Goal: Task Accomplishment & Management: Complete application form

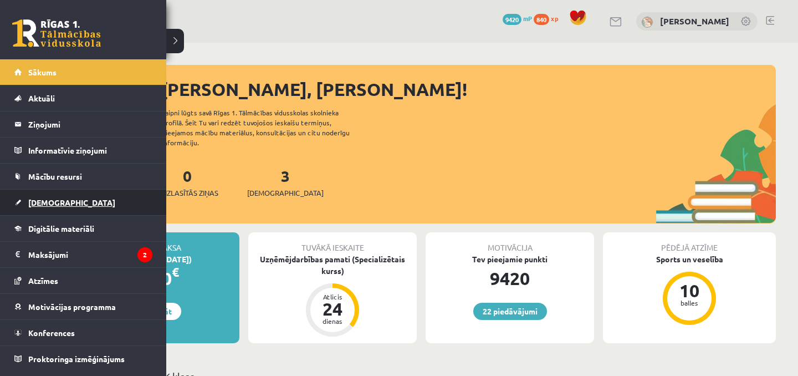
click at [37, 196] on link "[DEMOGRAPHIC_DATA]" at bounding box center [83, 203] width 138 height 26
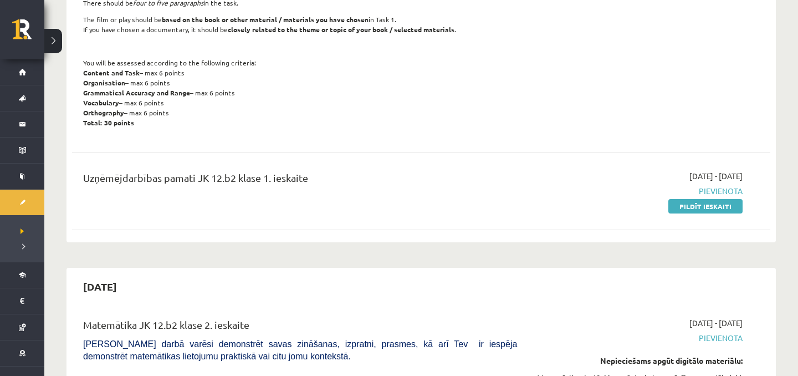
scroll to position [498, 0]
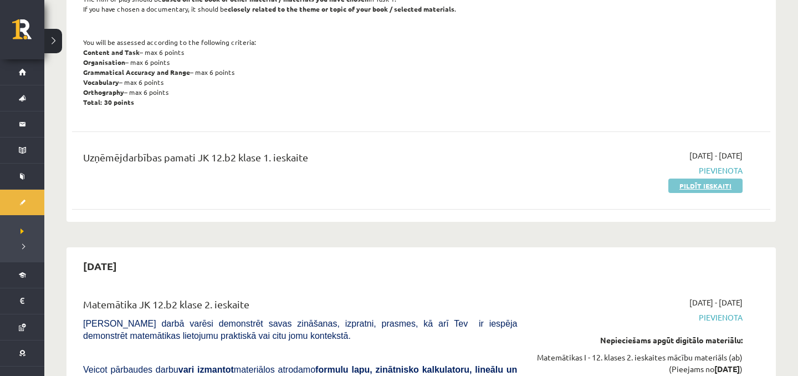
click at [707, 180] on link "Pildīt ieskaiti" at bounding box center [706, 186] width 74 height 14
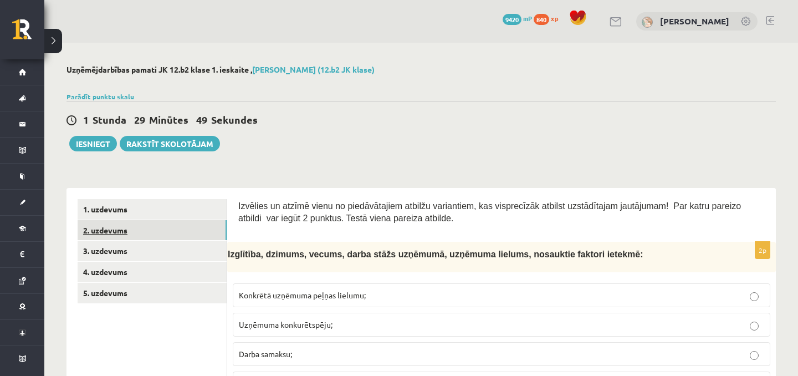
click at [204, 228] on link "2. uzdevums" at bounding box center [152, 230] width 149 height 21
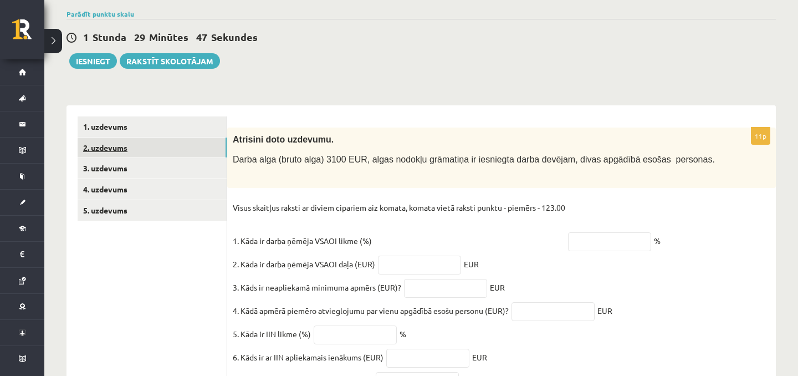
scroll to position [79, 0]
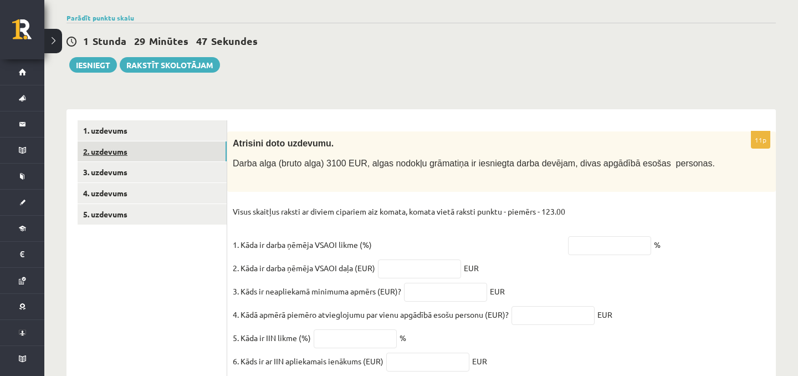
click at [189, 161] on link "2. uzdevums" at bounding box center [152, 151] width 149 height 21
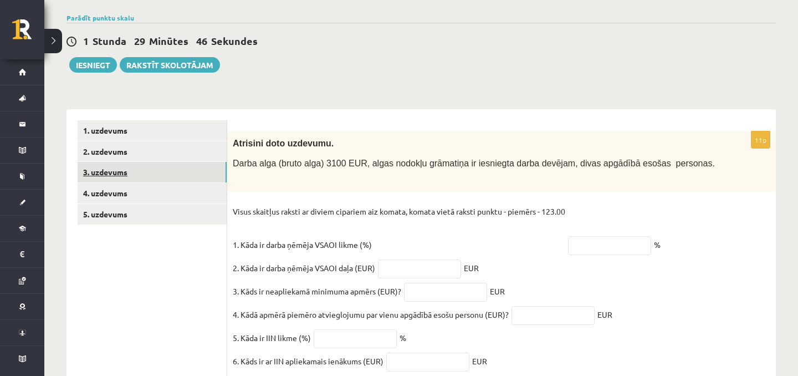
click at [190, 166] on link "3. uzdevums" at bounding box center [152, 172] width 149 height 21
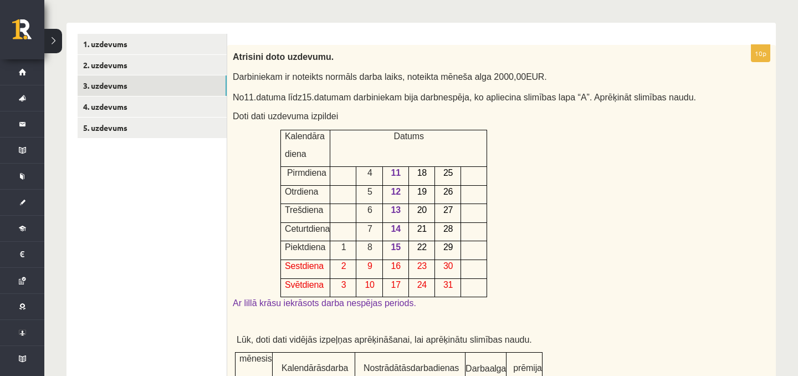
scroll to position [162, 0]
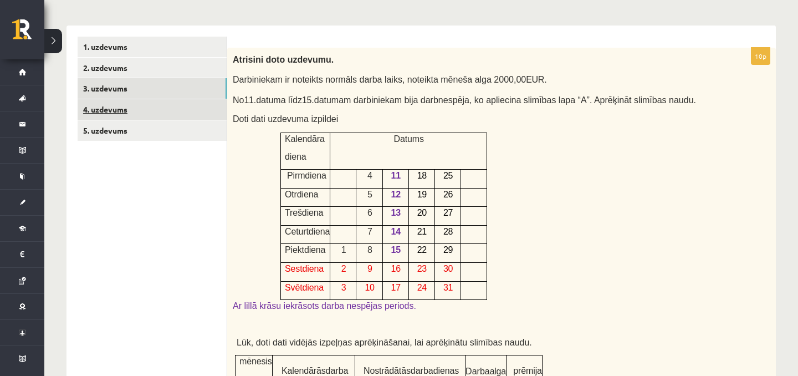
click at [185, 107] on link "4. uzdevums" at bounding box center [152, 109] width 149 height 21
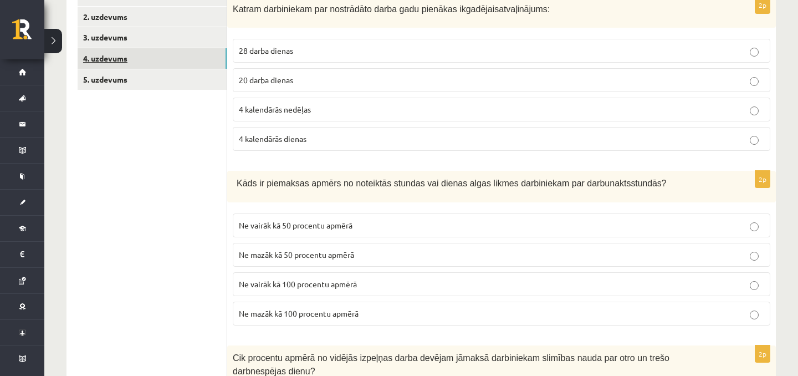
scroll to position [206, 0]
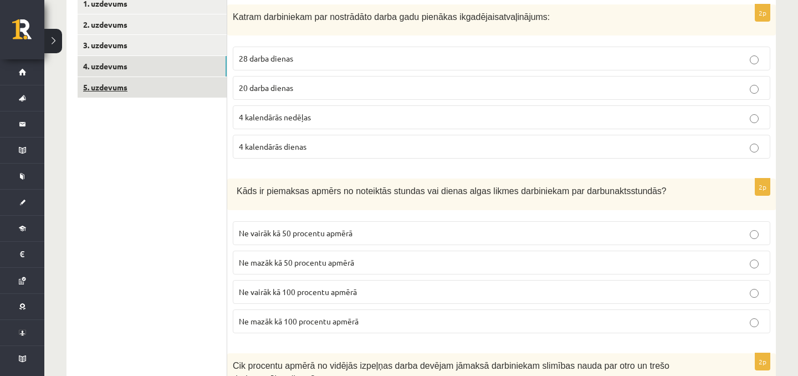
click at [175, 83] on link "5. uzdevums" at bounding box center [152, 87] width 149 height 21
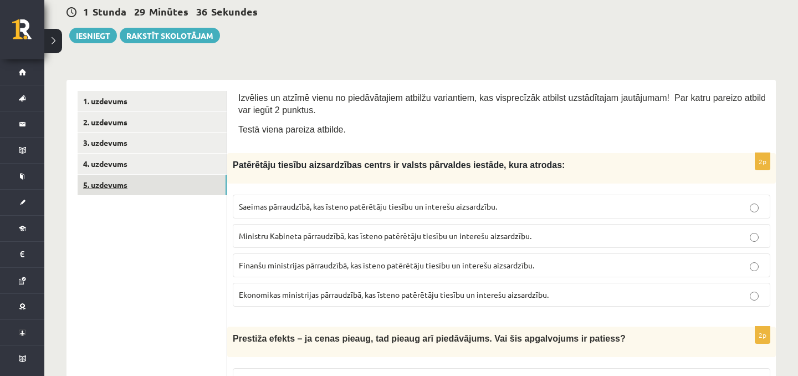
scroll to position [0, 0]
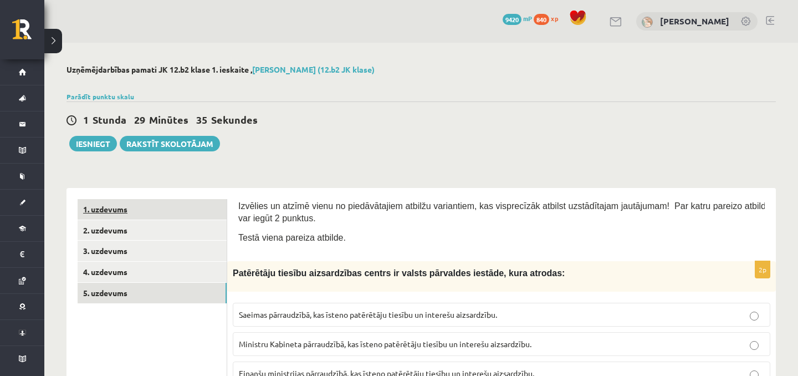
click at [146, 218] on link "1. uzdevums" at bounding box center [152, 209] width 149 height 21
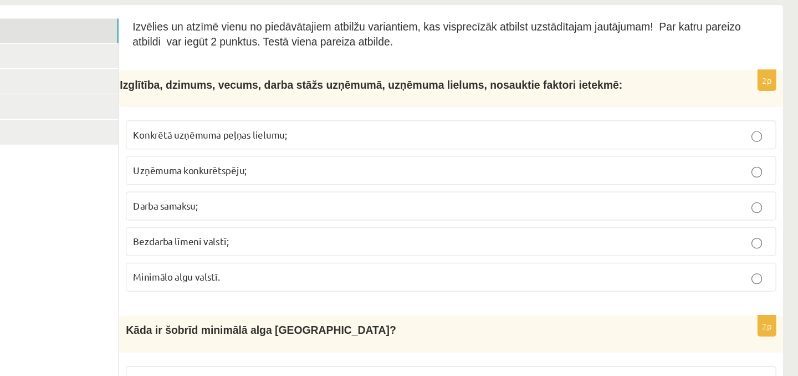
scroll to position [119, 0]
click at [337, 234] on p "Darba samaksu;" at bounding box center [502, 235] width 526 height 12
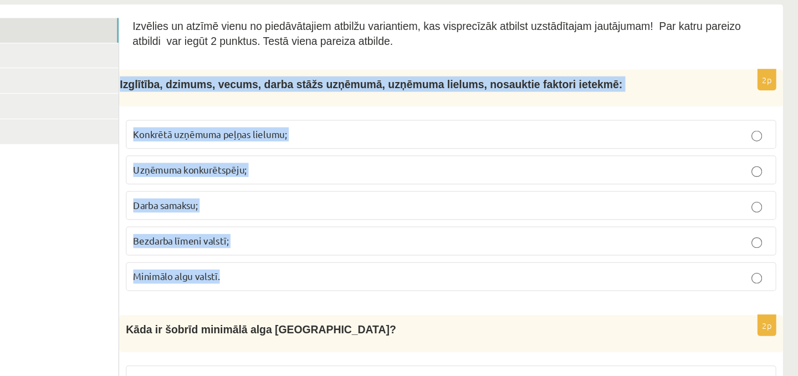
drag, startPoint x: 228, startPoint y: 131, endPoint x: 348, endPoint y: 291, distance: 199.6
click at [348, 291] on div "2p Izglītība, dzimums, vecums, darba stāžs uzņēmumā, uzņēmuma lielums, nosaukti…" at bounding box center [501, 219] width 549 height 192
copy div "Izglītība, dzimums, vecums, darba stāžs uzņēmumā, uzņēmuma lielums, nosauktie f…"
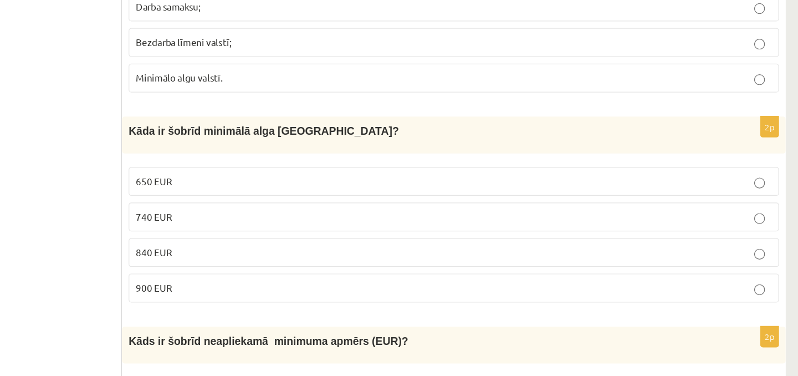
scroll to position [300, 0]
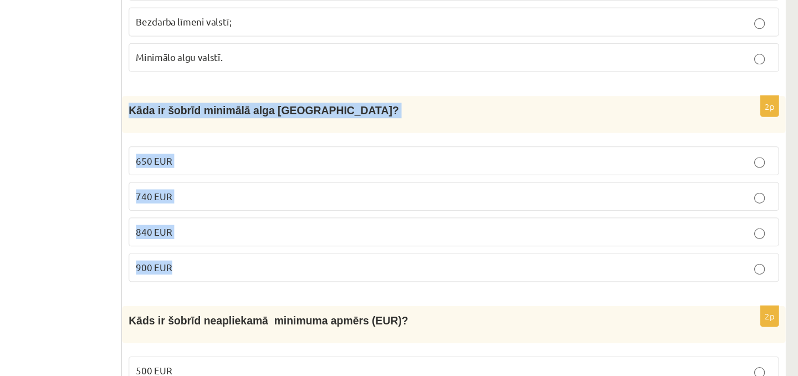
drag, startPoint x: 233, startPoint y: 160, endPoint x: 299, endPoint y: 282, distance: 138.7
click at [299, 284] on div "2p Kāda ir šobrīd minimālā alga Latvijā? 650 EUR 740 EUR 840 EUR 900 EUR" at bounding box center [501, 226] width 549 height 162
copy div "Kāda ir šobrīd minimālā alga Latvijā? 650 EUR 740 EUR 840 EUR 900 EUR"
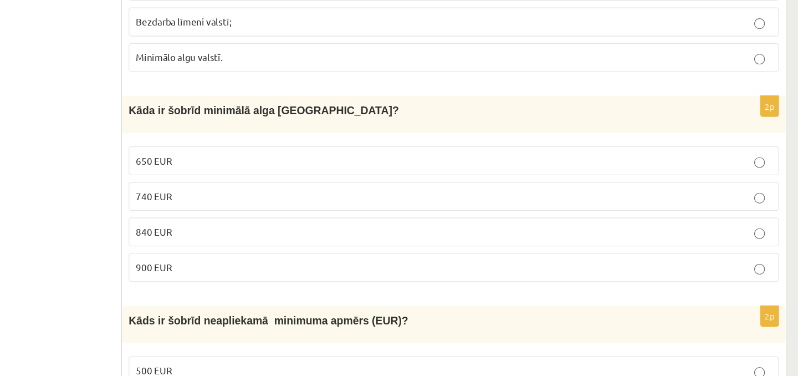
click at [286, 222] on p "740 EUR" at bounding box center [502, 228] width 526 height 12
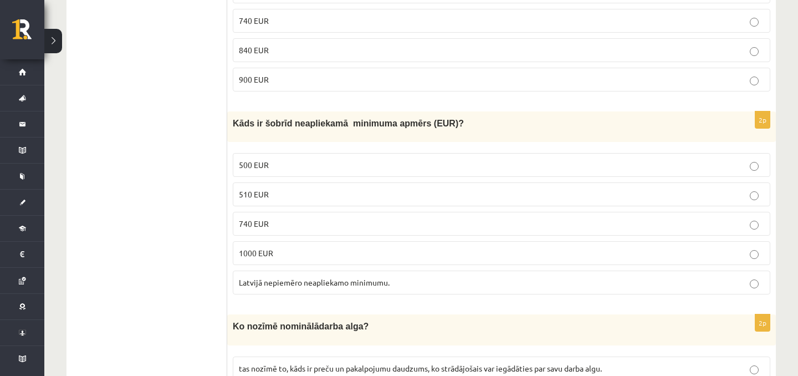
scroll to position [507, 0]
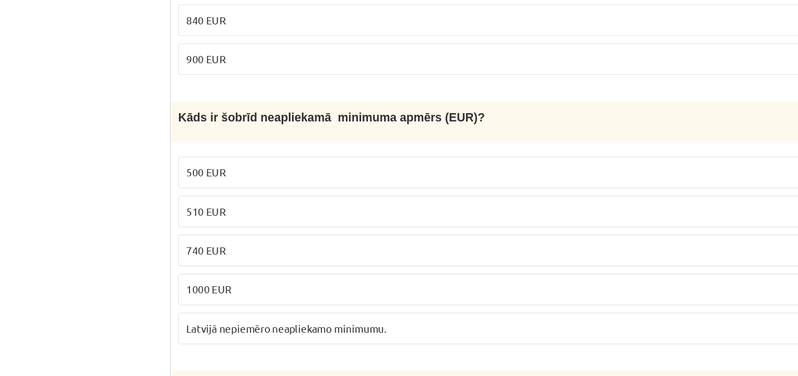
click at [312, 161] on p "500 EUR" at bounding box center [502, 165] width 526 height 12
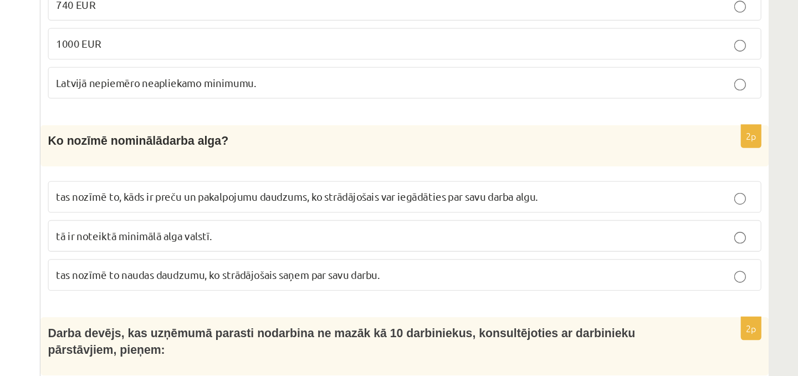
scroll to position [638, 0]
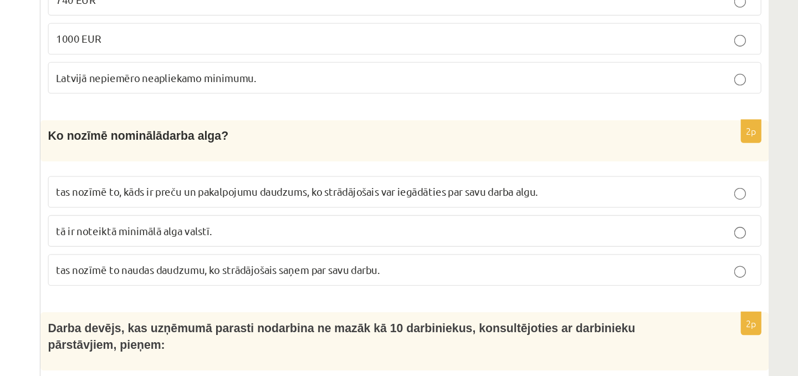
click at [410, 220] on fieldset "tas nozīmē to, kāds ir preču un pakalpojumu daudzums, ko strādājošais var iegād…" at bounding box center [502, 265] width 538 height 91
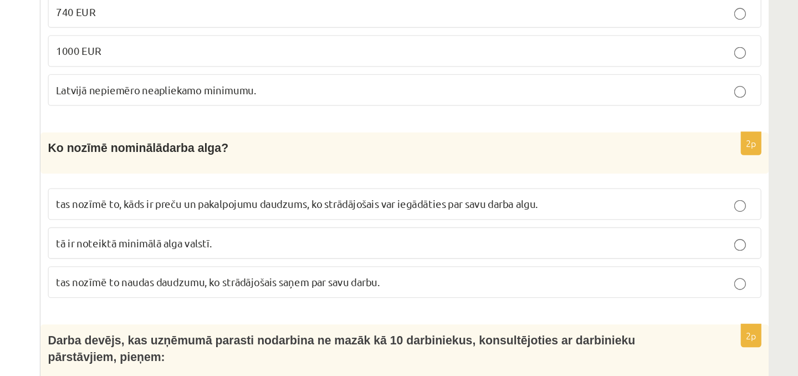
scroll to position [629, 0]
click at [355, 237] on label "tas nozīmē to, kāds ir preču un pakalpojumu daudzums, ko strādājošais var iegād…" at bounding box center [502, 246] width 538 height 24
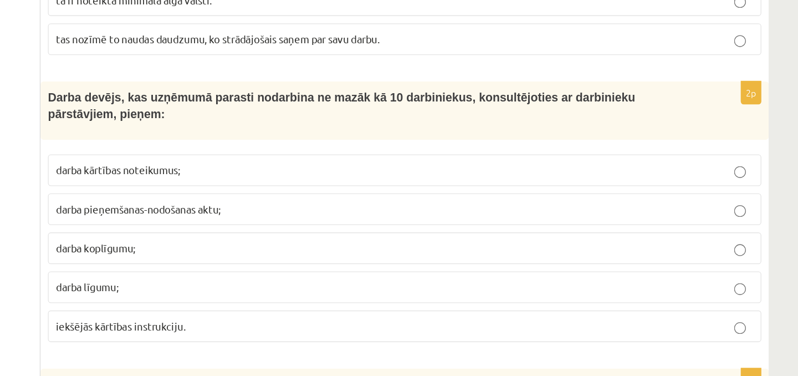
scroll to position [813, 0]
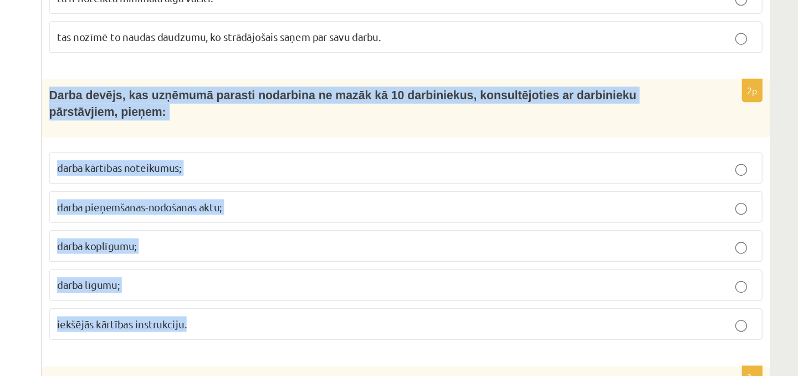
drag, startPoint x: 233, startPoint y: 163, endPoint x: 348, endPoint y: 341, distance: 211.8
click at [348, 341] on div "2p Darba devējs, kas uzņēmumā parasti nodarbina ne mazāk kā 10 darbiniekus, kon…" at bounding box center [501, 254] width 549 height 205
copy div "Darba devējs, kas uzņēmumā parasti nodarbina ne mazāk kā 10 darbiniekus, konsul…"
click at [310, 277] on p "darba koplīgumu;" at bounding box center [502, 278] width 526 height 12
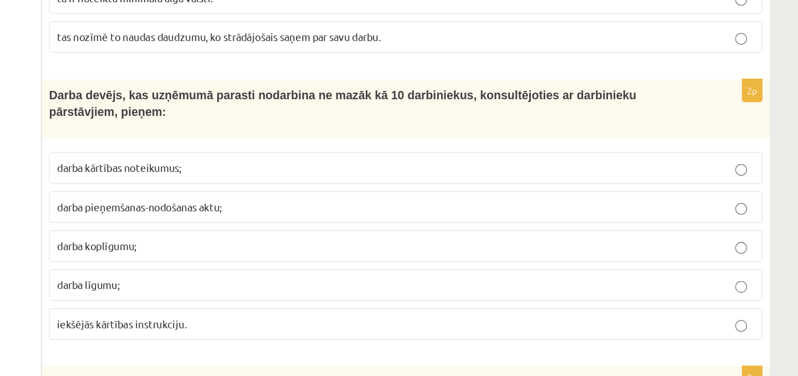
scroll to position [815, 0]
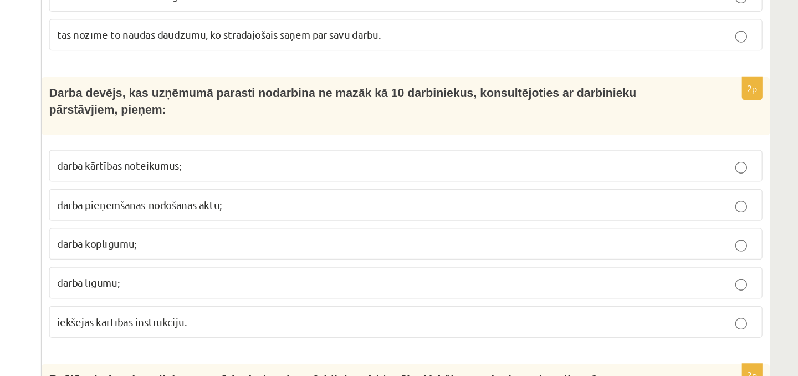
click at [288, 218] on span "darba kārtības noteikumus;" at bounding box center [286, 217] width 94 height 10
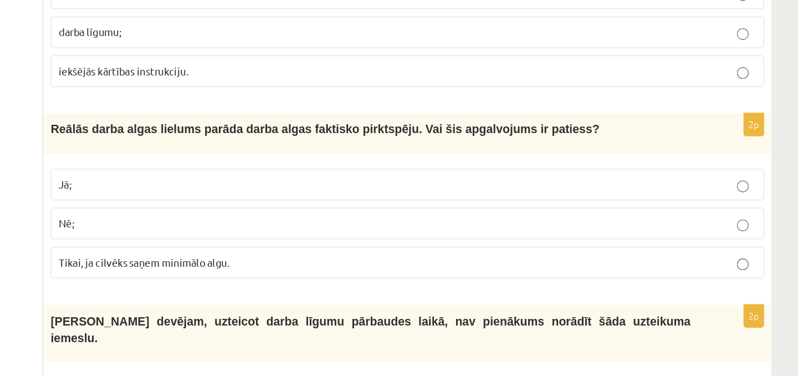
scroll to position [1006, 0]
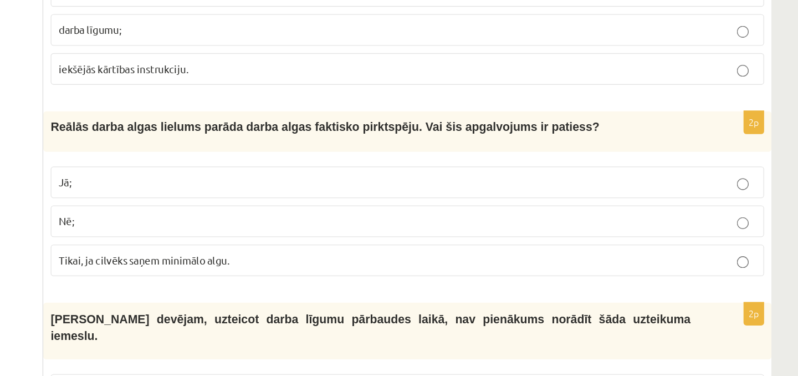
click at [287, 218] on label "Jā;" at bounding box center [502, 230] width 538 height 24
click at [289, 228] on p "Jā;" at bounding box center [502, 230] width 526 height 12
click at [268, 231] on p "Jā;" at bounding box center [502, 230] width 526 height 12
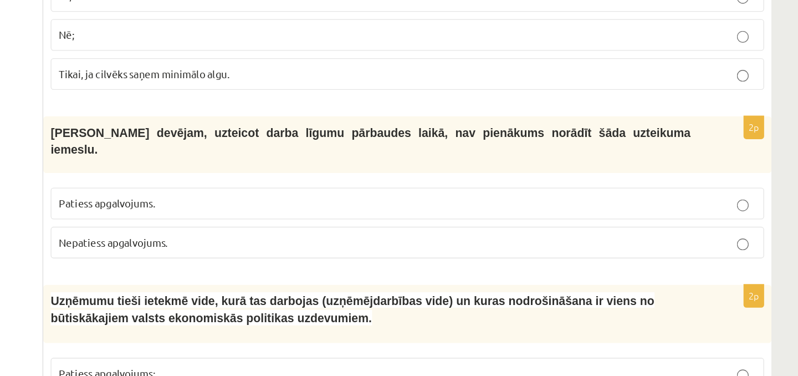
scroll to position [1152, 0]
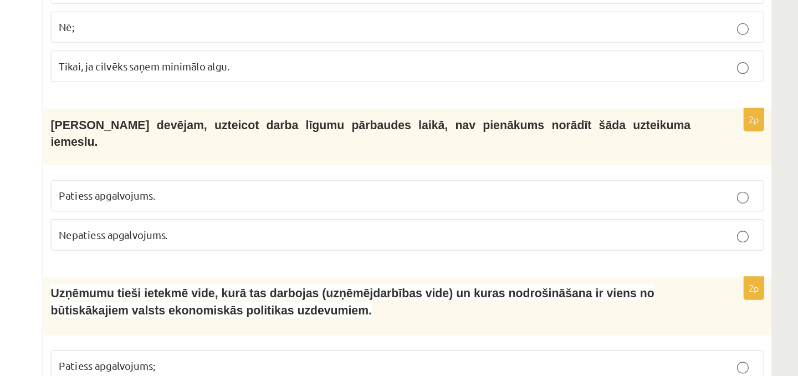
click at [287, 263] on p "Nepatiess apgalvojums." at bounding box center [502, 269] width 526 height 12
click at [252, 235] on span "Patiess apgalvojums." at bounding box center [275, 240] width 73 height 10
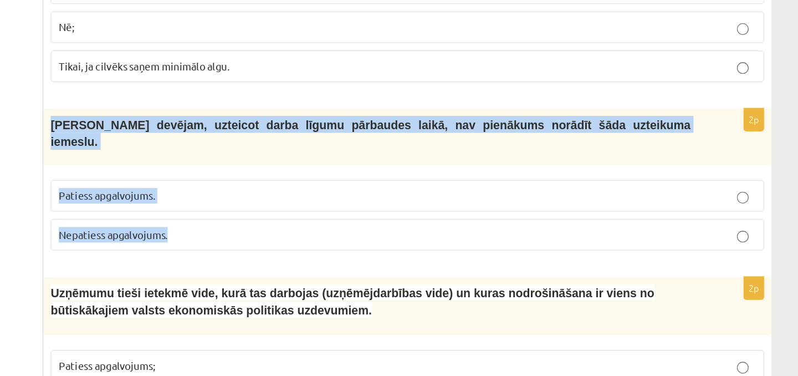
drag, startPoint x: 233, startPoint y: 186, endPoint x: 349, endPoint y: 256, distance: 134.8
click at [349, 256] on div "2p Darba devējam, uzteicot darba līgumu pārbaudes laikā, nav pienākums norādīt …" at bounding box center [501, 232] width 549 height 116
copy div "Darba devējam, uzteicot darba līgumu pārbaudes laikā, nav pienākums norādīt šād…"
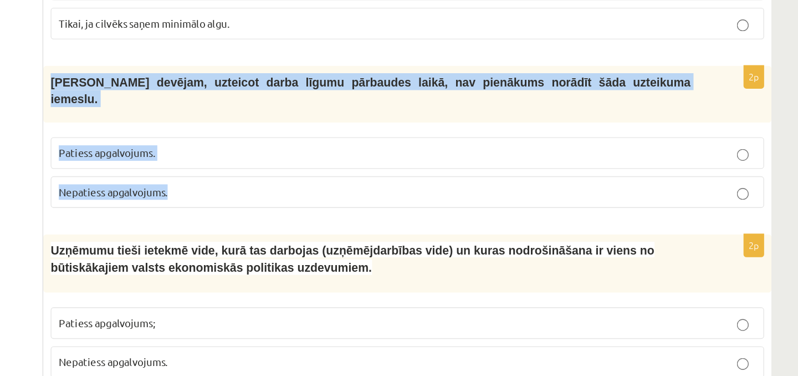
scroll to position [1203, 0]
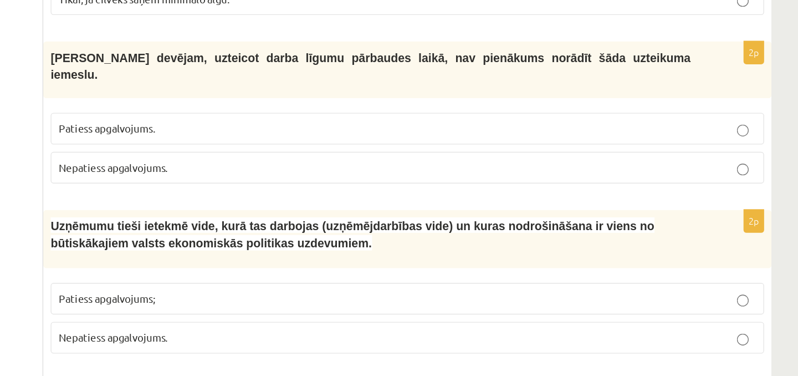
click at [197, 235] on ul "1. uzdevums 2. uzdevums 3. uzdevums 4. uzdevums 5. uzdevums" at bounding box center [153, 323] width 150 height 2654
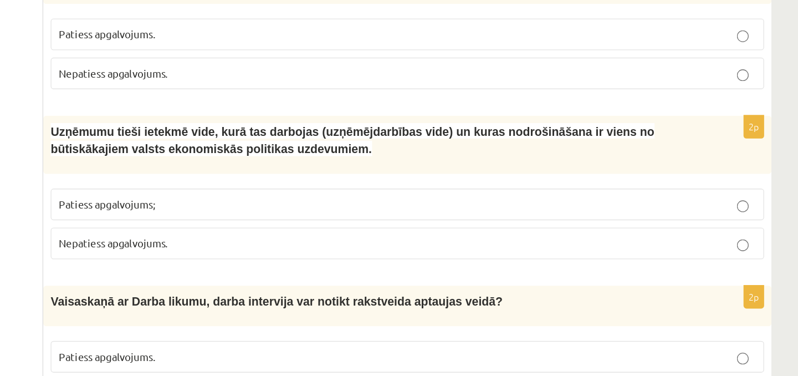
scroll to position [1275, 0]
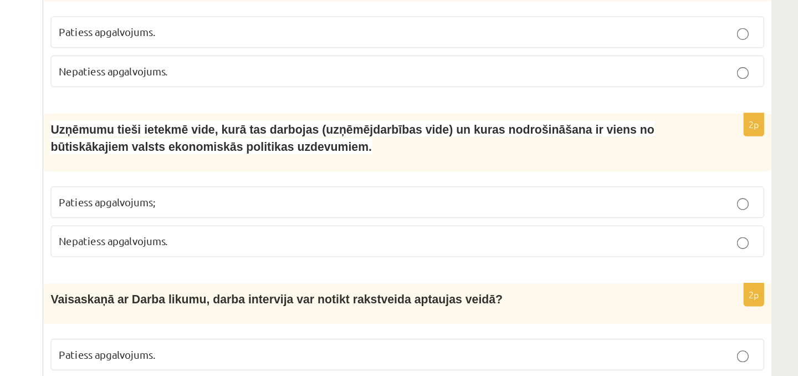
click at [304, 240] on span "Patiess apgalvojums;" at bounding box center [275, 245] width 73 height 10
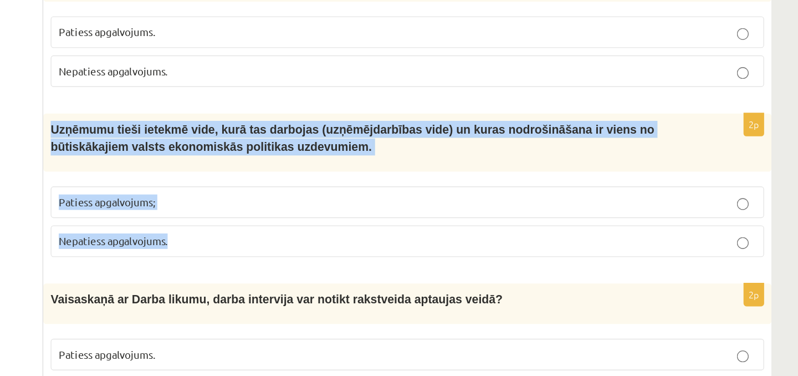
drag, startPoint x: 232, startPoint y: 177, endPoint x: 355, endPoint y: 262, distance: 149.9
click at [355, 262] on div "2p Uzņēmumu tieši ietekmē vide, kurā tas darbojas (uzņēmējdarbības vide) un kur…" at bounding box center [501, 236] width 549 height 117
copy div "Uzņēmumu tieši ietekmē vide, kurā tas darbojas (uzņēmējdarbības vide) un kuras …"
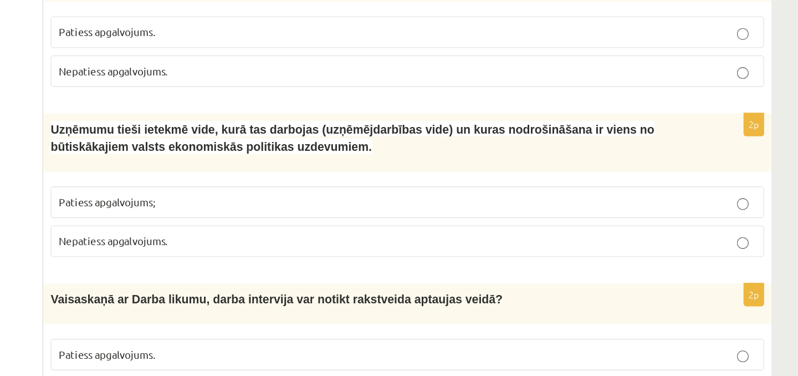
click at [205, 212] on ul "1. uzdevums 2. uzdevums 3. uzdevums 4. uzdevums 5. uzdevums" at bounding box center [153, 251] width 150 height 2654
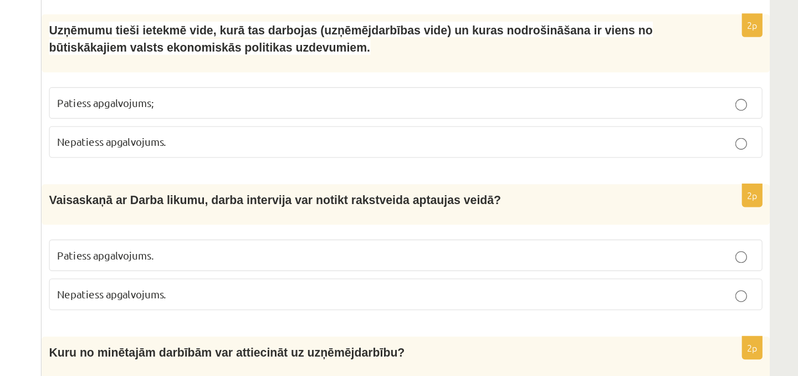
scroll to position [1352, 0]
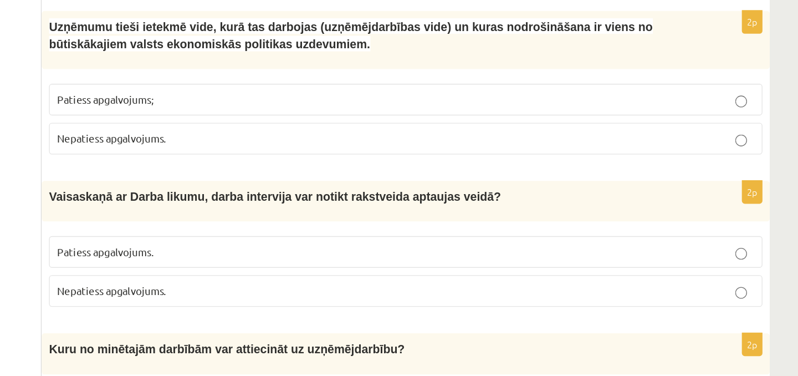
click at [243, 307] on span "Nepatiess apgalvojums." at bounding box center [280, 312] width 82 height 10
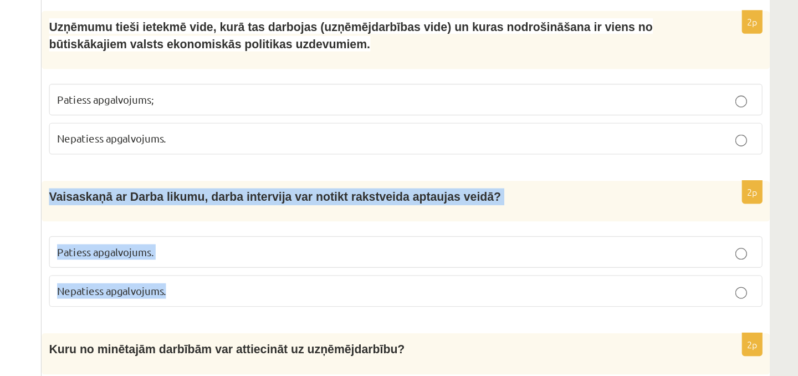
drag, startPoint x: 234, startPoint y: 227, endPoint x: 335, endPoint y: 300, distance: 124.7
click at [335, 300] on div "2p Vai saskaņā ar Darba likumu, darba intervija var notikt rakstveida aptaujas …" at bounding box center [501, 281] width 549 height 104
copy div "Vai saskaņā ar Darba likumu, darba intervija var notikt rakstveida aptaujas vei…"
click at [308, 273] on label "Patiess apgalvojums." at bounding box center [502, 283] width 538 height 24
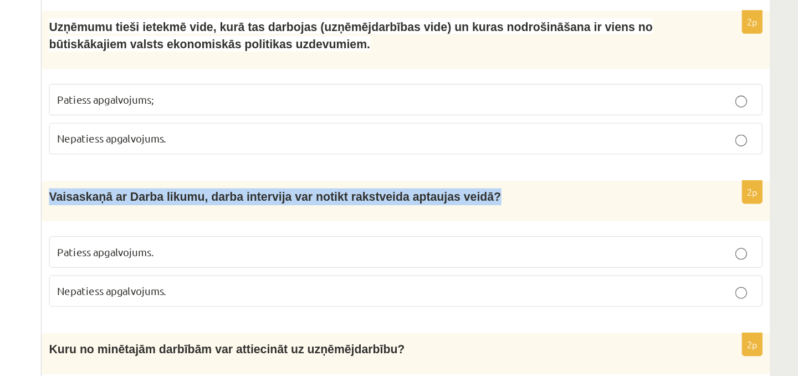
drag, startPoint x: 234, startPoint y: 226, endPoint x: 592, endPoint y: 226, distance: 358.2
click at [592, 235] on p "Vai saskaņā ar Darba likumu, darba intervija var notikt rakstveida aptaujas vei…" at bounding box center [474, 241] width 482 height 13
copy p "Vai saskaņā ar Darba likumu, darba intervija var notikt rakstveida aptaujas vei…"
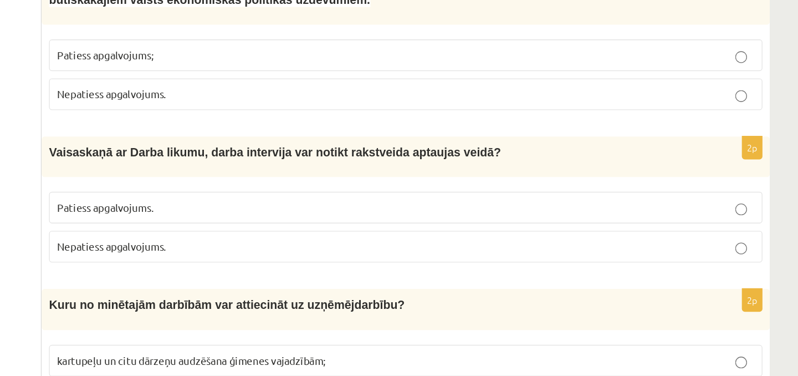
click at [202, 261] on ul "1. uzdevums 2. uzdevums 3. uzdevums 4. uzdevums 5. uzdevums" at bounding box center [153, 140] width 150 height 2654
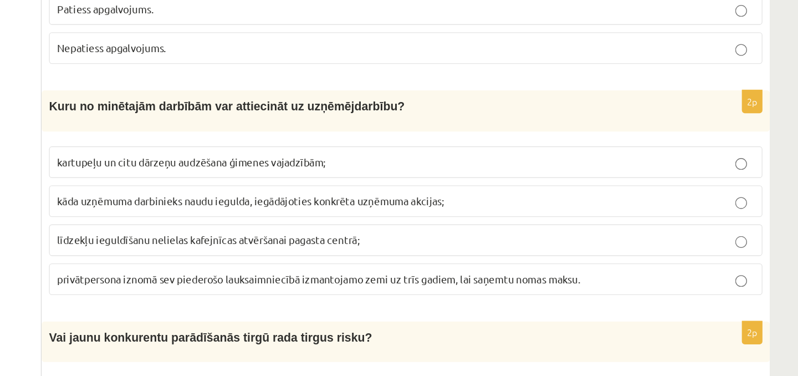
scroll to position [1540, 0]
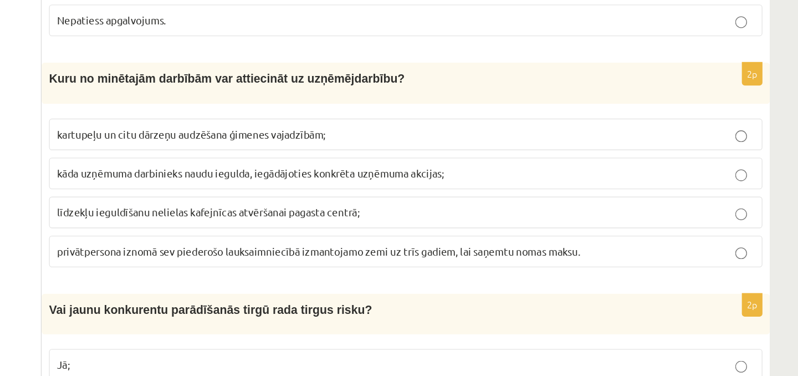
scroll to position [1557, 0]
click at [257, 274] on label "privātpersona iznomā sev piederošo lauksaimniecībā izmantojamo zemi uz trīs gad…" at bounding box center [502, 281] width 538 height 24
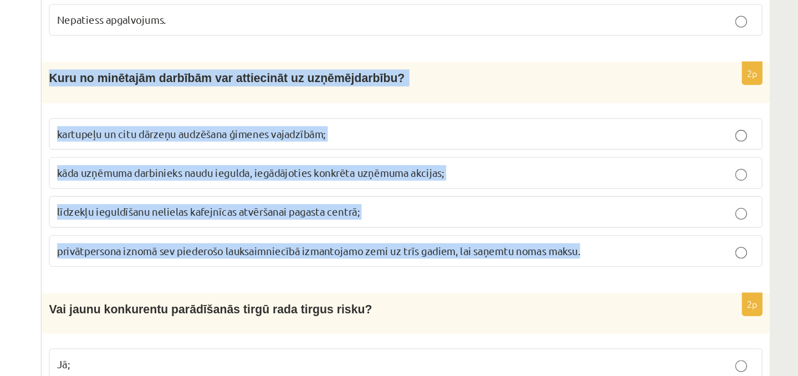
drag, startPoint x: 236, startPoint y: 136, endPoint x: 686, endPoint y: 278, distance: 472.0
click at [686, 278] on div "2p Kuru no minētajām darbībām var attiecināt uz uzņēmējdarbību? kartupeļu un ci…" at bounding box center [501, 220] width 549 height 162
copy div "Kuru no minētajām darbībām var attiecināt uz uzņēmējdarbību? kartupeļu un citu …"
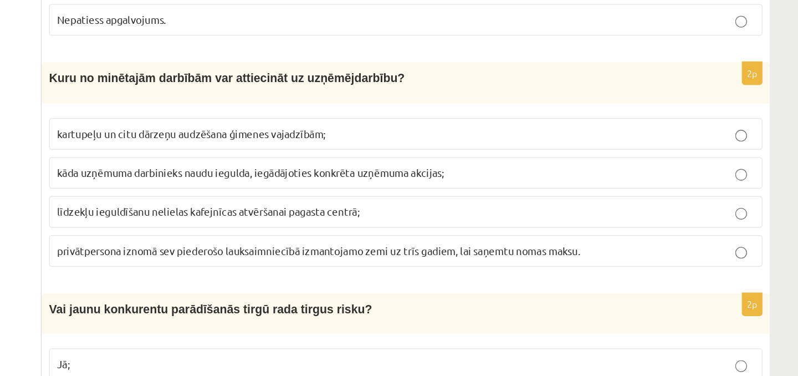
click at [440, 246] on p "līdzekļu ieguldīšanu nelielas kafejnīcas atvēršanai pagasta centrā;" at bounding box center [502, 252] width 526 height 12
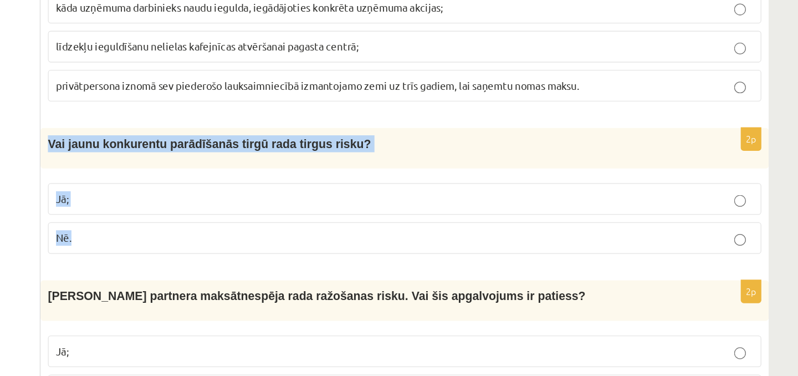
drag, startPoint x: 232, startPoint y: 185, endPoint x: 273, endPoint y: 255, distance: 80.7
click at [274, 254] on div "2p Vai jaunu konkurentu parādīšanās tirgū rada tirgus risku? Jā; Nē." at bounding box center [501, 241] width 549 height 104
copy div "Vai jaunu konkurentu parādīšanās tirgū rada tirgus risku? Jā; Nē."
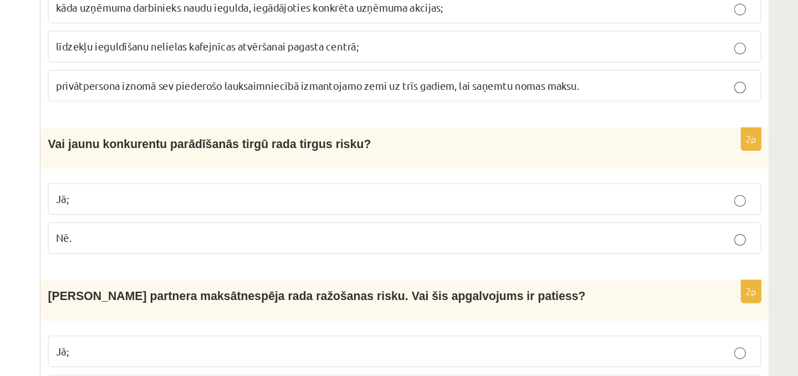
click at [289, 231] on label "Jā;" at bounding box center [502, 243] width 538 height 24
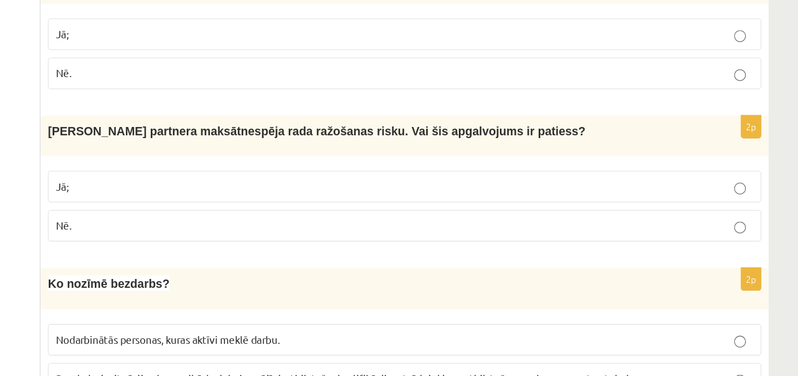
click at [275, 227] on p "Jā;" at bounding box center [502, 233] width 526 height 12
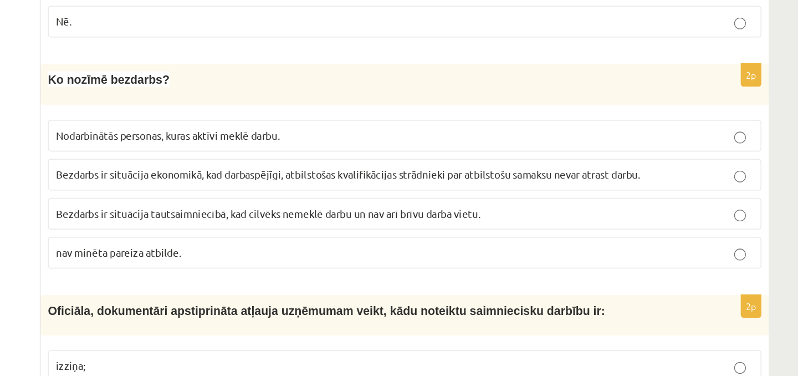
scroll to position [1960, 0]
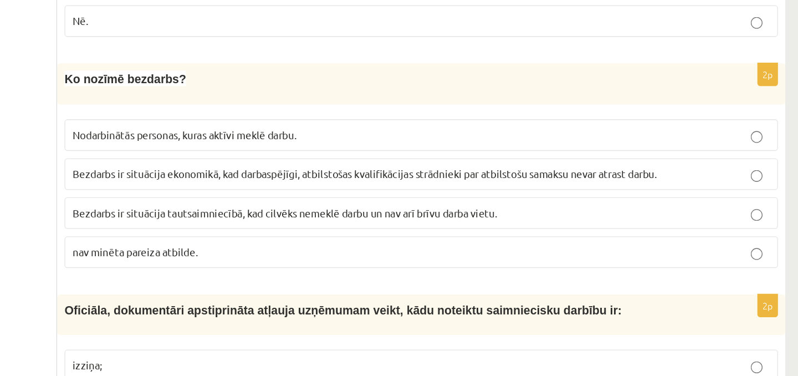
click at [278, 217] on p "Bezdarbs ir situācija ekonomikā, kad darbaspējīgi, atbilstošas kvalifikācijas s…" at bounding box center [502, 223] width 526 height 12
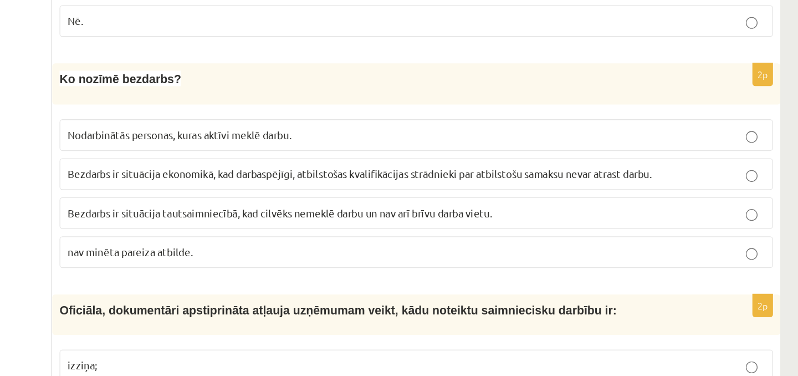
scroll to position [1960, 0]
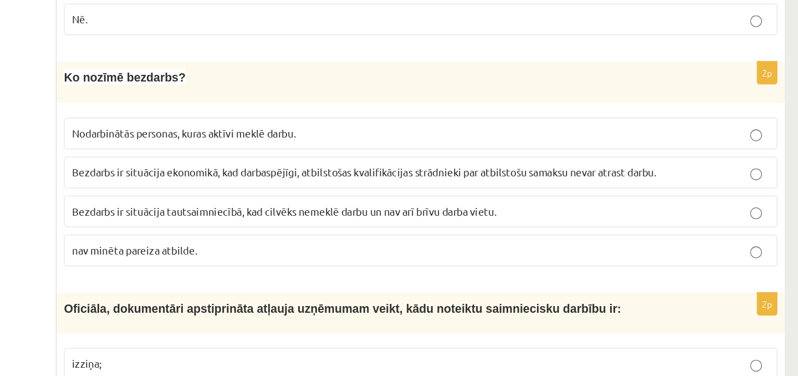
drag, startPoint x: 236, startPoint y: 133, endPoint x: 187, endPoint y: 215, distance: 95.5
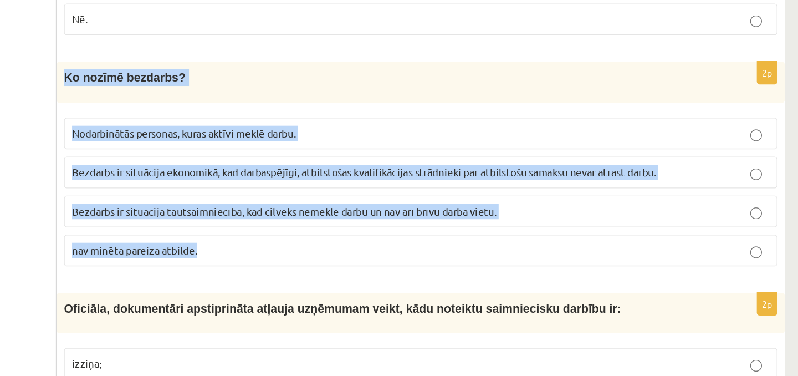
drag, startPoint x: 232, startPoint y: 132, endPoint x: 353, endPoint y: 262, distance: 177.3
click at [353, 271] on div "2p Ko nozīmē bezdarbs? Nodarbinātās personas, kuras aktīvi meklē darbu. Bezdarb…" at bounding box center [501, 220] width 549 height 162
copy div "Ko nozīmē bezdarbs? Nodarbinātās personas, kuras aktīvi meklē darbu. Bezdarbs i…"
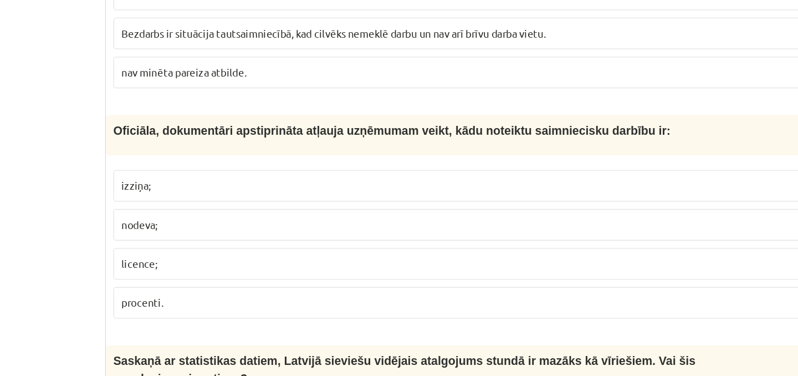
scroll to position [2095, 0]
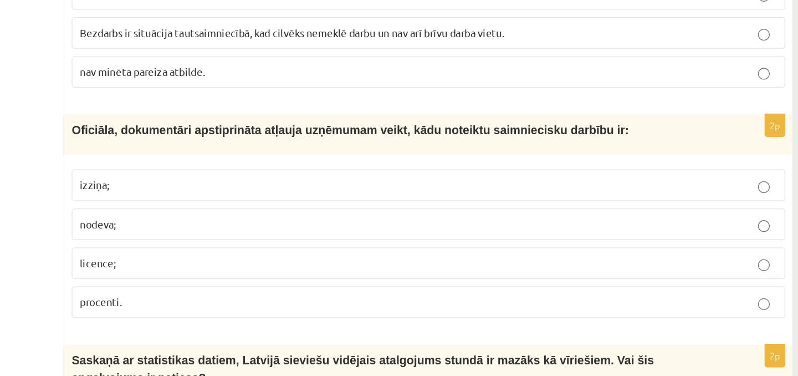
click at [289, 285] on p "licence;" at bounding box center [502, 291] width 526 height 12
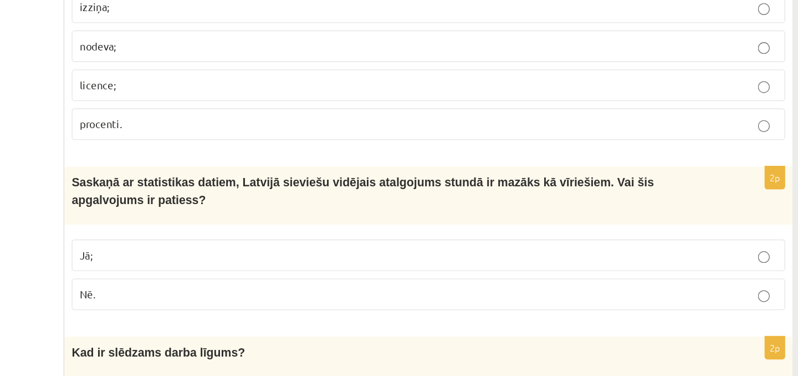
scroll to position [2235, 0]
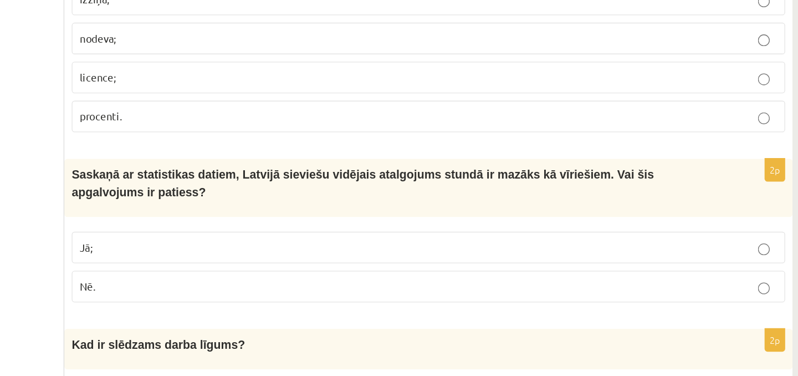
drag, startPoint x: 227, startPoint y: 200, endPoint x: 359, endPoint y: 280, distance: 154.5
click at [250, 297] on label "Nē." at bounding box center [502, 309] width 538 height 24
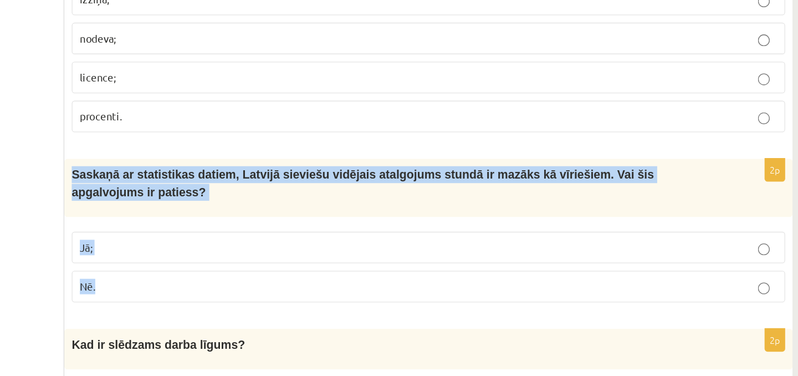
drag, startPoint x: 234, startPoint y: 209, endPoint x: 294, endPoint y: 292, distance: 102.4
click at [294, 292] on div "2p Saskaņā ar statistikas datiem, Latvijā sieviešu vidējais atalgojums stundā i…" at bounding box center [501, 270] width 549 height 117
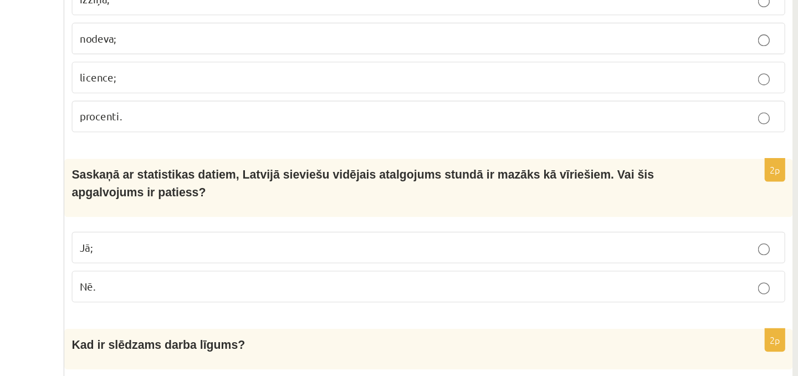
click at [278, 267] on label "Jā;" at bounding box center [502, 279] width 538 height 24
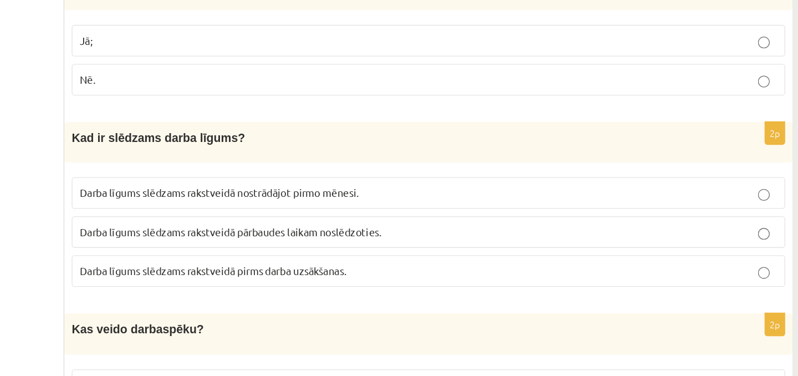
scroll to position [2391, 0]
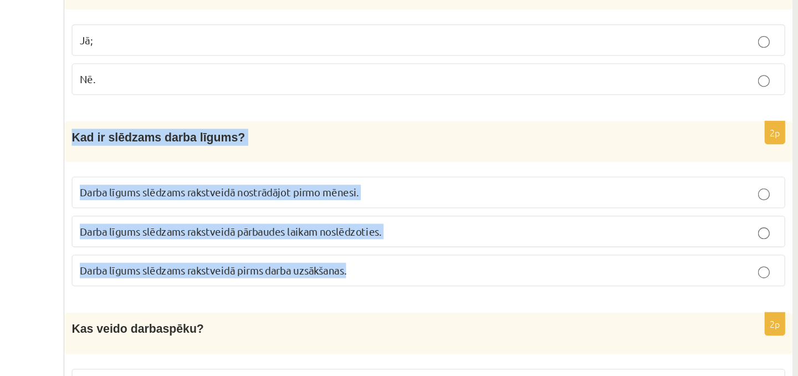
drag, startPoint x: 230, startPoint y: 178, endPoint x: 467, endPoint y: 289, distance: 261.7
click at [467, 289] on div "2p Kad ir slēdzams darba līgums? Darba līgums slēdzams rakstveidā nostrādājot p…" at bounding box center [501, 250] width 549 height 133
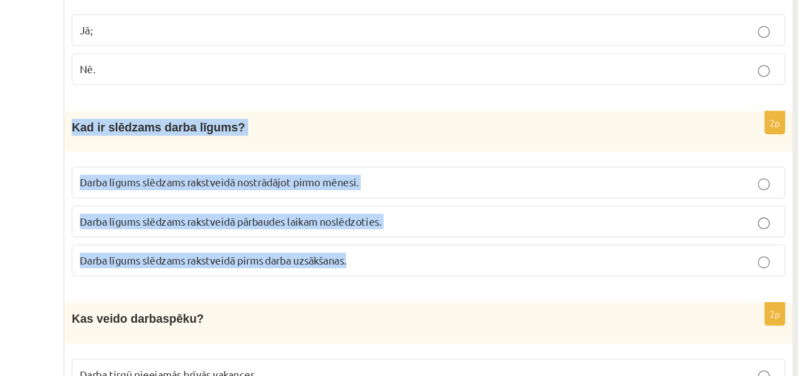
scroll to position [2402, 0]
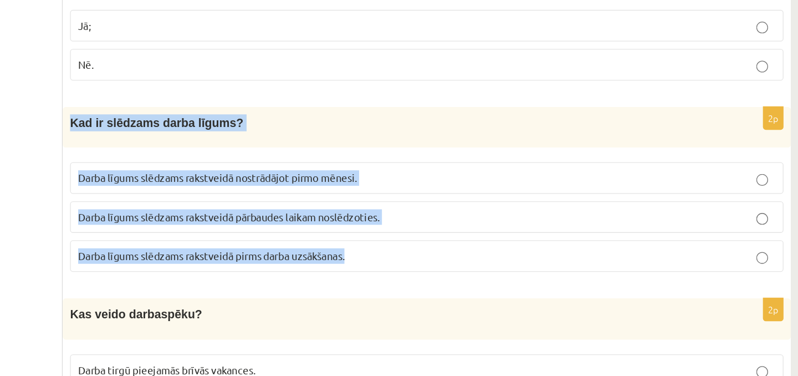
click at [295, 251] on span "Darba līgums slēdzams rakstveidā pārbaudes laikam noslēdzoties." at bounding box center [352, 256] width 227 height 10
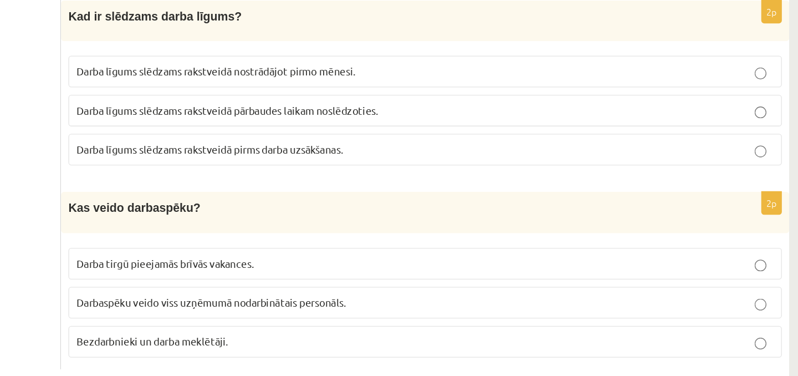
scroll to position [2493, 0]
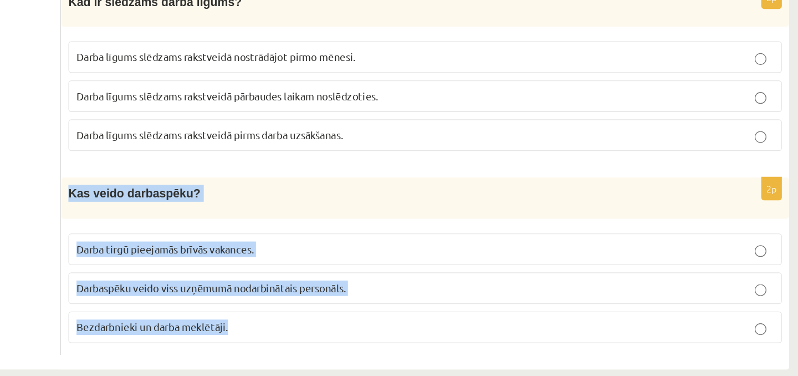
drag, startPoint x: 234, startPoint y: 220, endPoint x: 412, endPoint y: 327, distance: 208.0
click at [412, 327] on div "2p Kas veido darbaspēku? Darba tirgū pieejamās brīvās vakances. Darbaspēku veid…" at bounding box center [501, 292] width 549 height 133
click at [319, 304] on span "Darbaspēku veido viss uzņēmumā nodarbinātais personāls." at bounding box center [340, 309] width 203 height 10
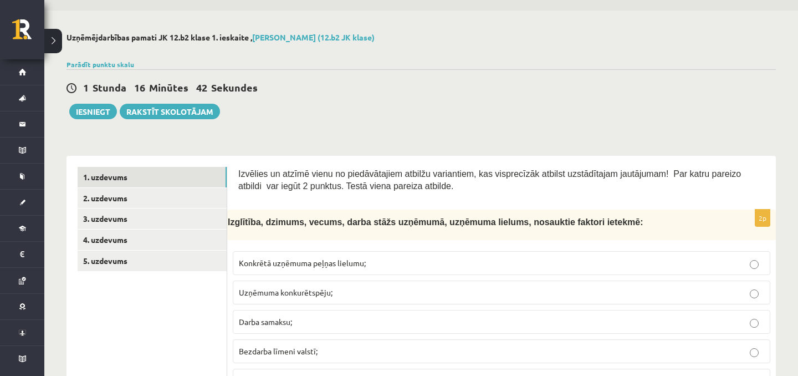
scroll to position [23, 0]
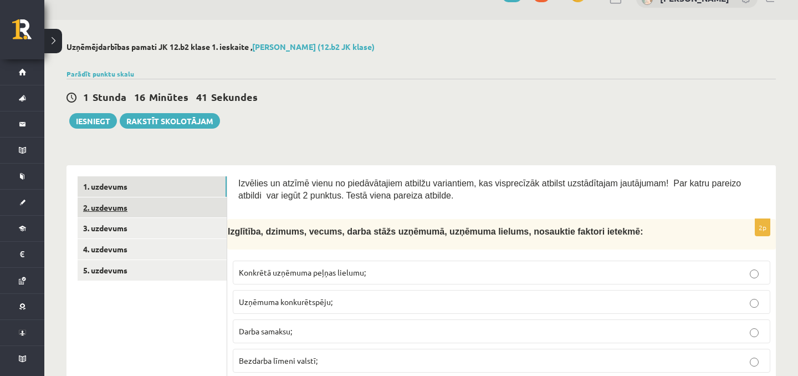
click at [198, 204] on link "2. uzdevums" at bounding box center [152, 207] width 149 height 21
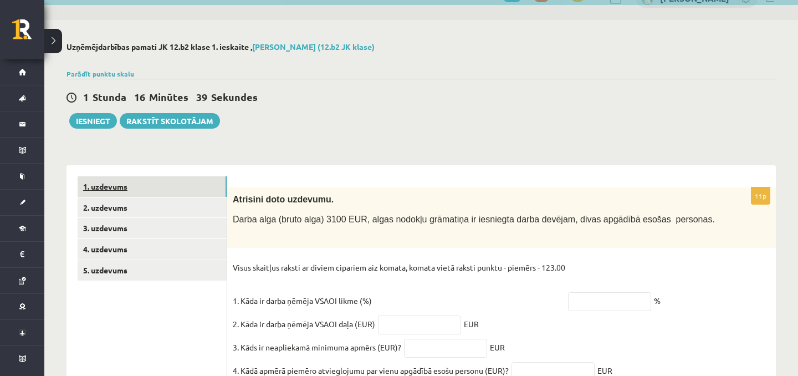
click at [184, 186] on link "1. uzdevums" at bounding box center [152, 186] width 149 height 21
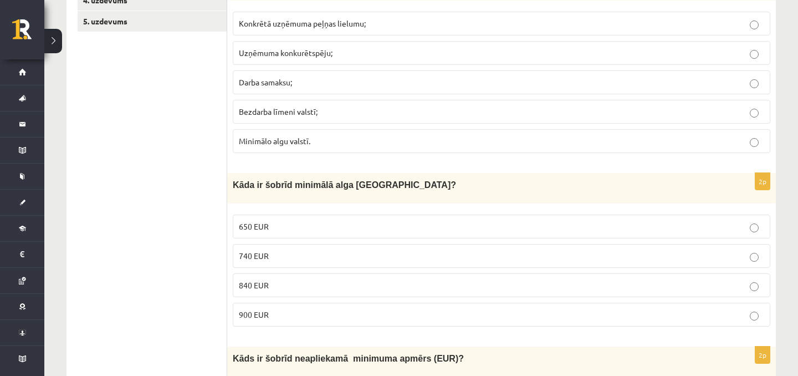
scroll to position [0, 0]
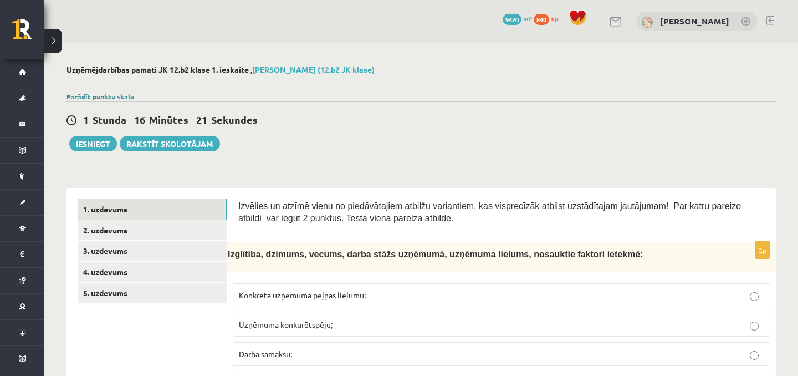
click at [119, 92] on link "Parādīt punktu skalu" at bounding box center [101, 96] width 68 height 9
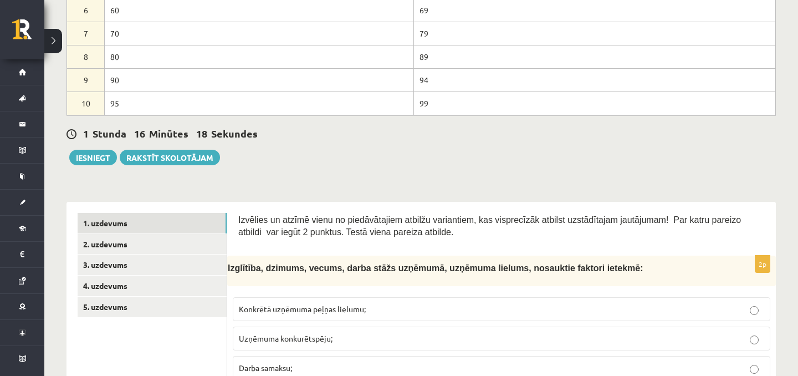
scroll to position [244, 0]
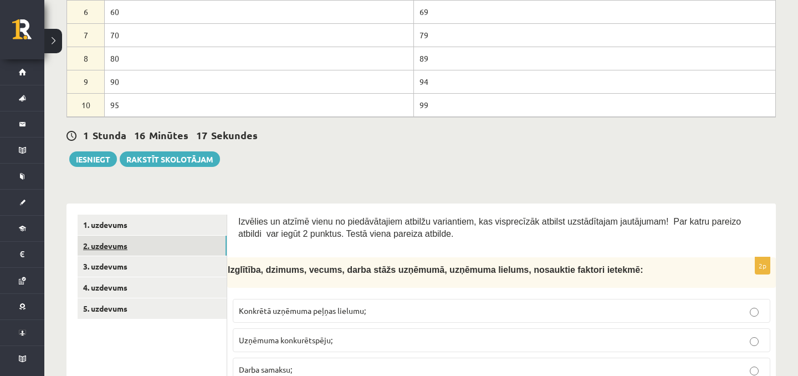
click at [141, 249] on link "2. uzdevums" at bounding box center [152, 246] width 149 height 21
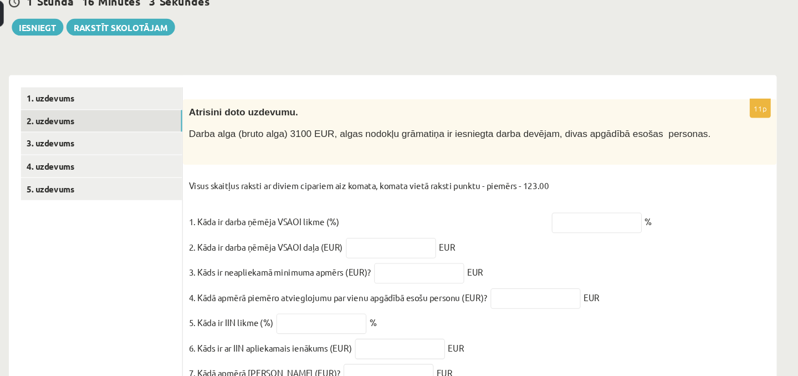
scroll to position [351, 0]
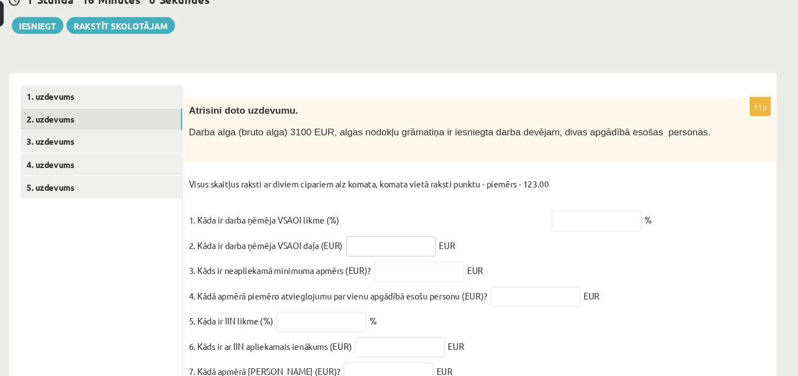
click at [399, 266] on input "text" at bounding box center [419, 256] width 83 height 19
click at [204, 152] on link "3. uzdevums" at bounding box center [152, 159] width 149 height 21
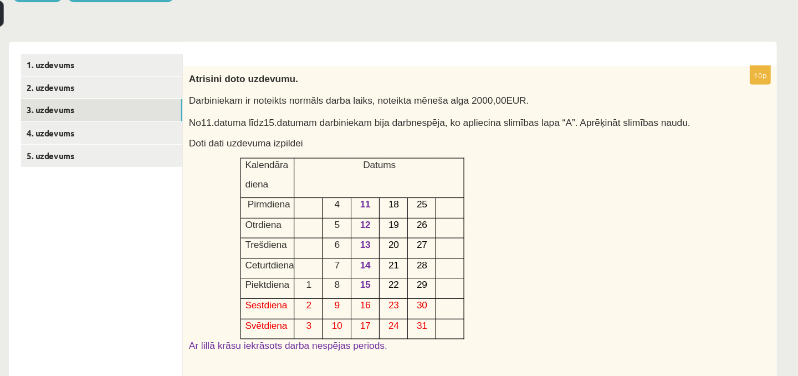
scroll to position [381, 0]
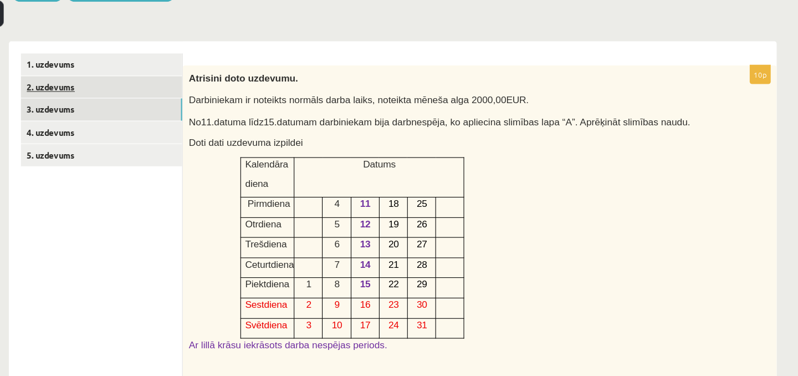
click at [192, 116] on link "2. uzdevums" at bounding box center [152, 109] width 149 height 21
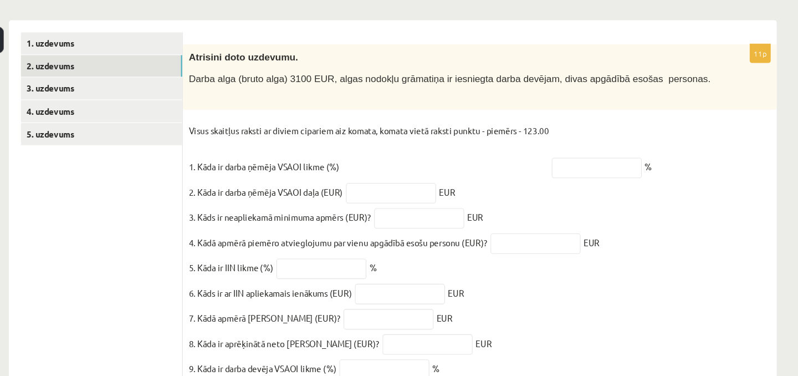
scroll to position [403, 0]
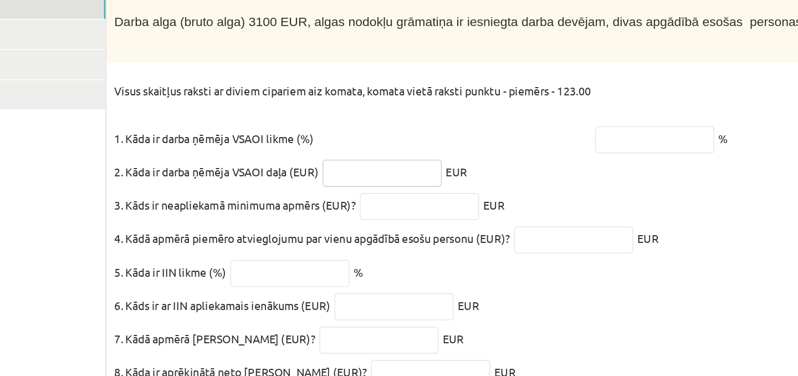
click at [405, 214] on input "text" at bounding box center [419, 204] width 83 height 19
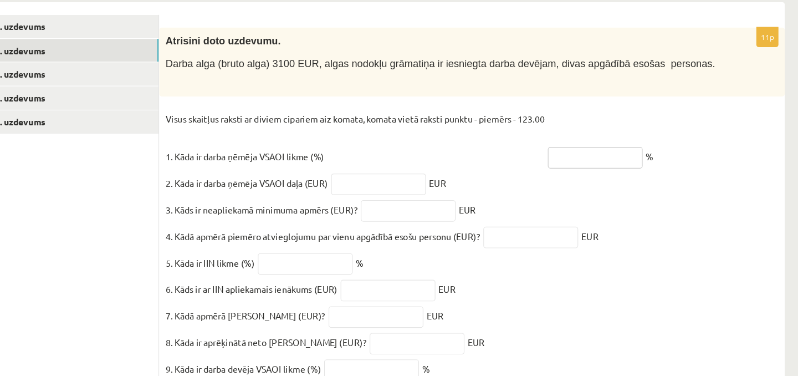
click at [609, 190] on input "text" at bounding box center [609, 181] width 83 height 19
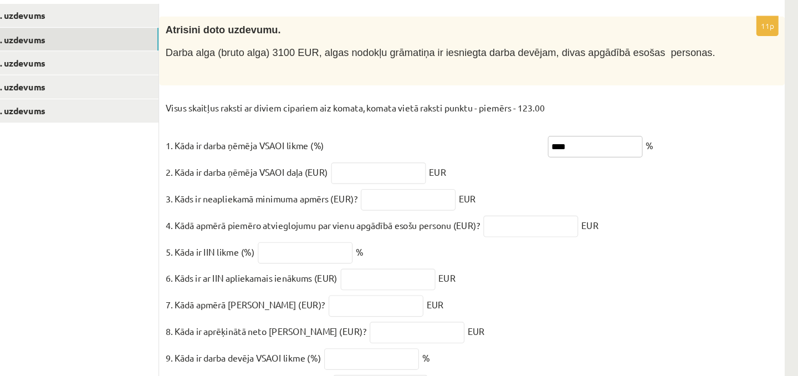
scroll to position [411, 0]
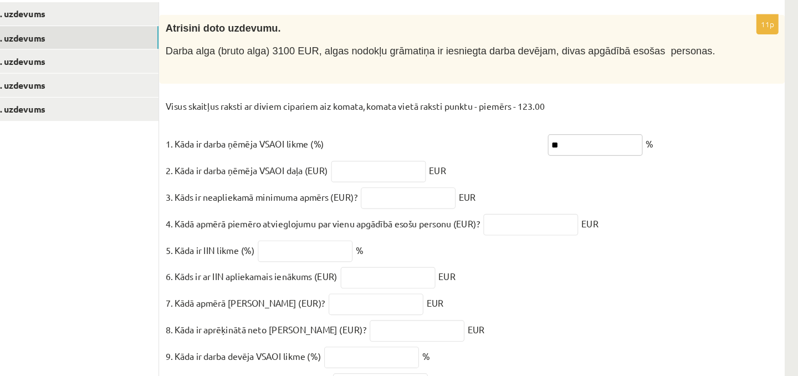
type input "*"
type input "****"
click at [429, 206] on input "text" at bounding box center [419, 196] width 83 height 19
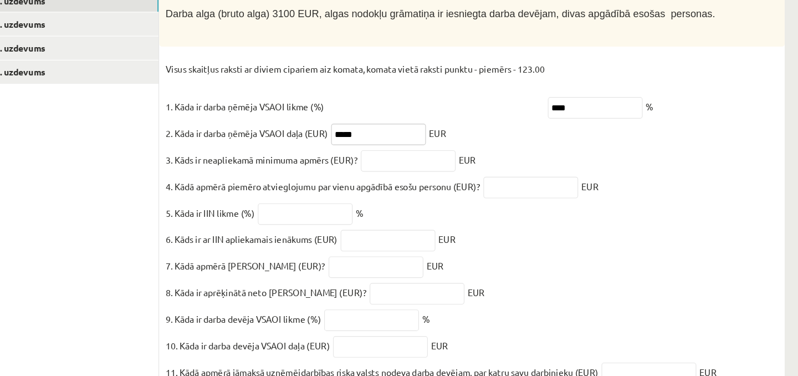
scroll to position [486, 0]
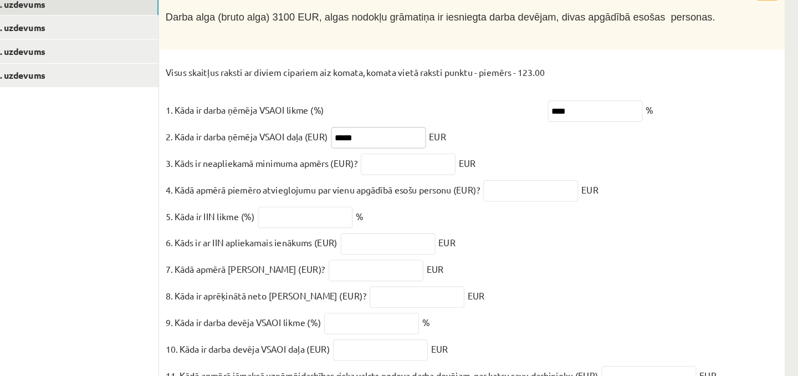
type input "*****"
click at [439, 154] on input "text" at bounding box center [445, 144] width 83 height 19
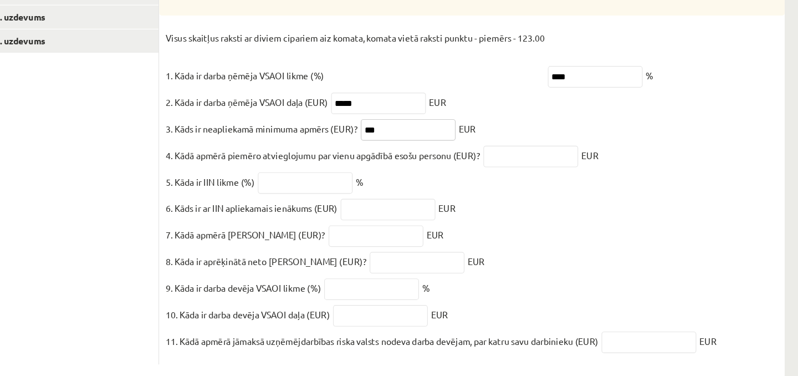
type input "***"
click at [571, 177] on input "text" at bounding box center [553, 167] width 83 height 19
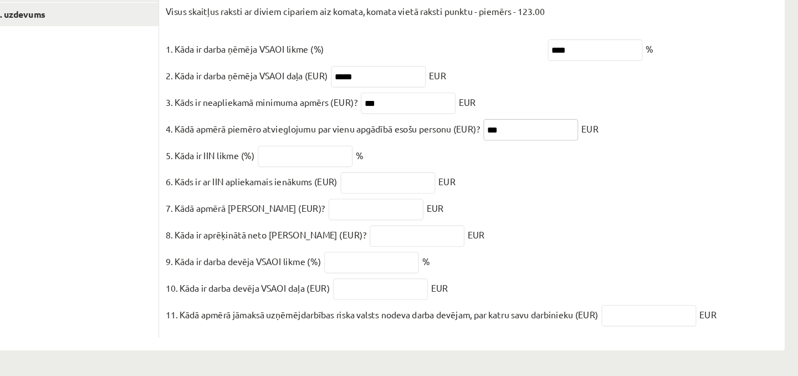
scroll to position [517, 0]
type input "***"
click at [355, 177] on input "text" at bounding box center [355, 183] width 83 height 19
type input "****"
click at [426, 203] on input "text" at bounding box center [427, 206] width 83 height 19
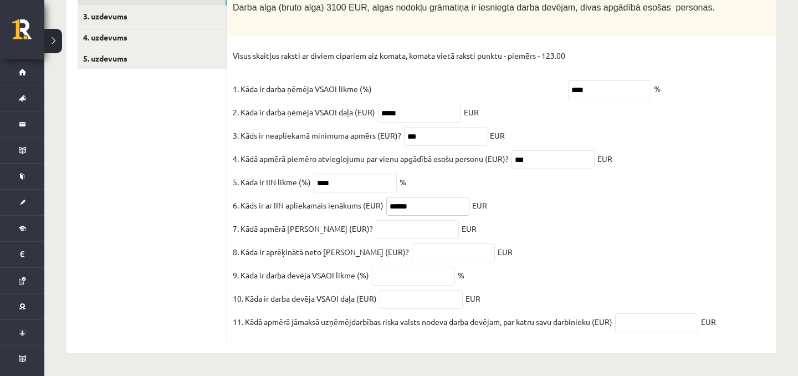
type input "******"
click at [384, 224] on input "text" at bounding box center [417, 229] width 83 height 19
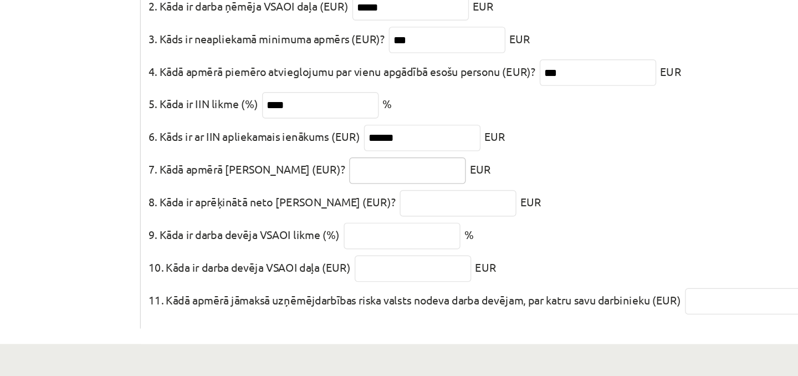
scroll to position [515, 0]
type input "******"
click at [412, 247] on input "text" at bounding box center [453, 252] width 83 height 19
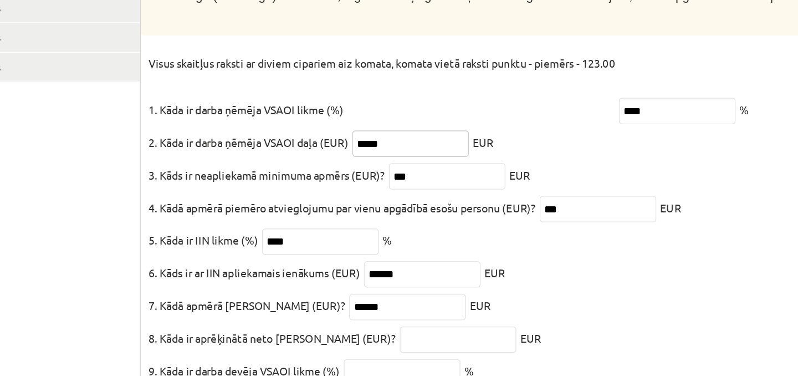
click at [428, 105] on input "*****" at bounding box center [419, 113] width 83 height 19
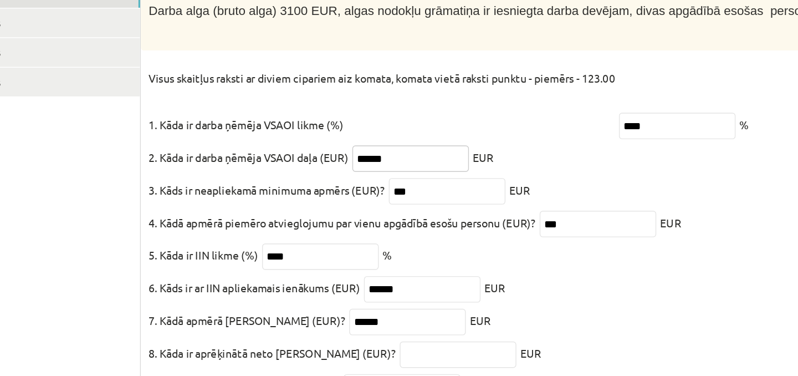
scroll to position [488, 0]
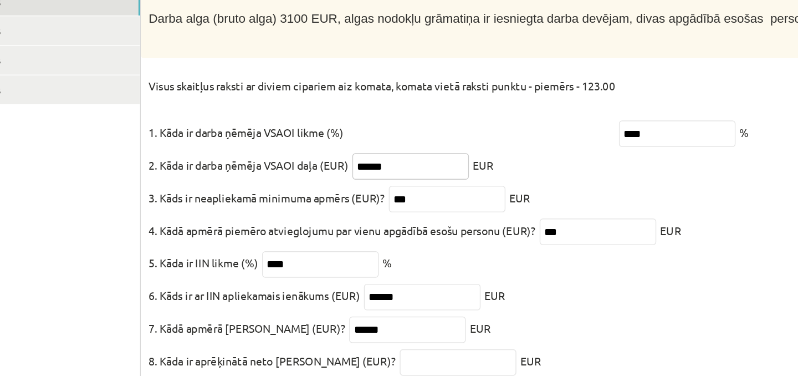
type input "******"
click at [603, 105] on input "****" at bounding box center [609, 95] width 83 height 19
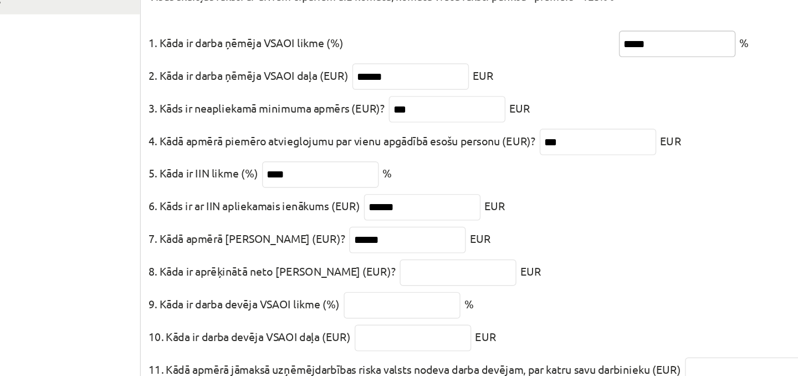
type input "*****"
click at [354, 198] on input "****" at bounding box center [355, 188] width 83 height 19
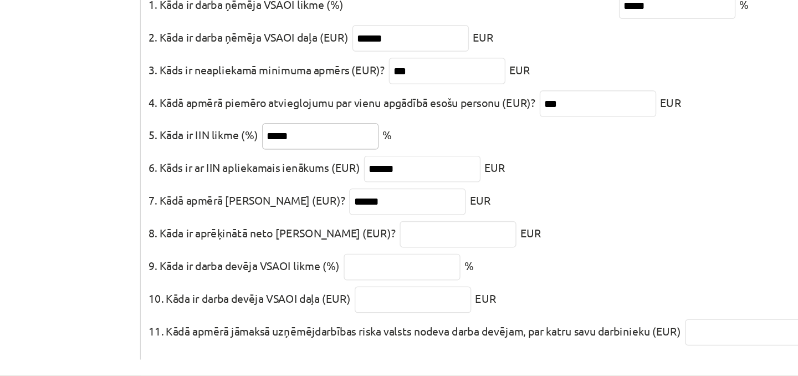
type input "****"
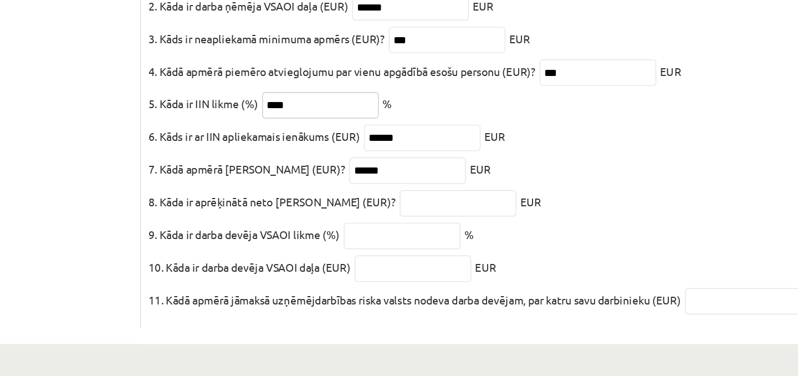
scroll to position [509, 0]
click at [399, 237] on input "******" at bounding box center [417, 229] width 83 height 19
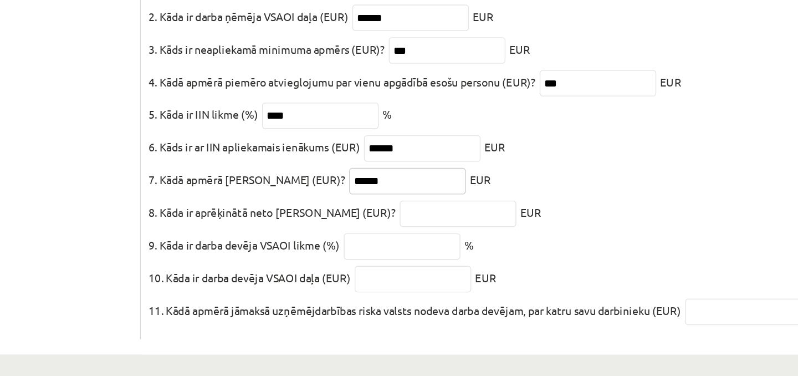
scroll to position [513, 0]
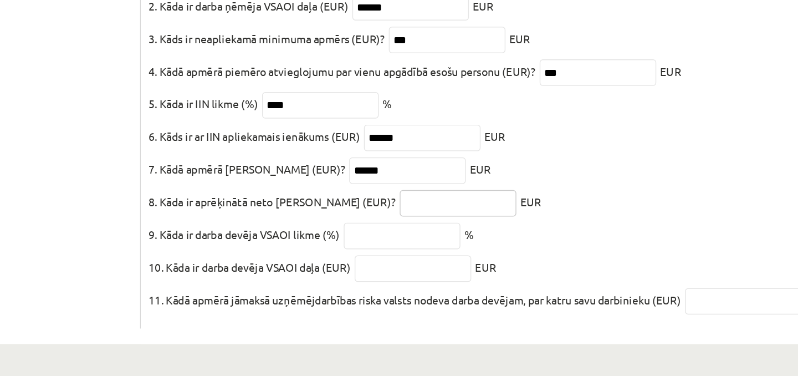
click at [412, 253] on input "text" at bounding box center [453, 252] width 83 height 19
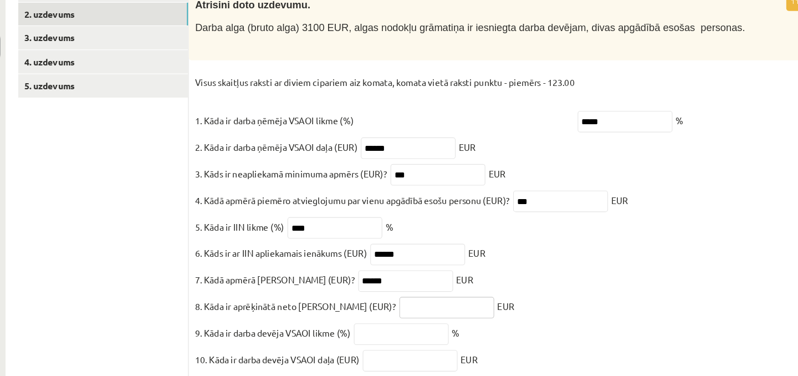
scroll to position [469, 0]
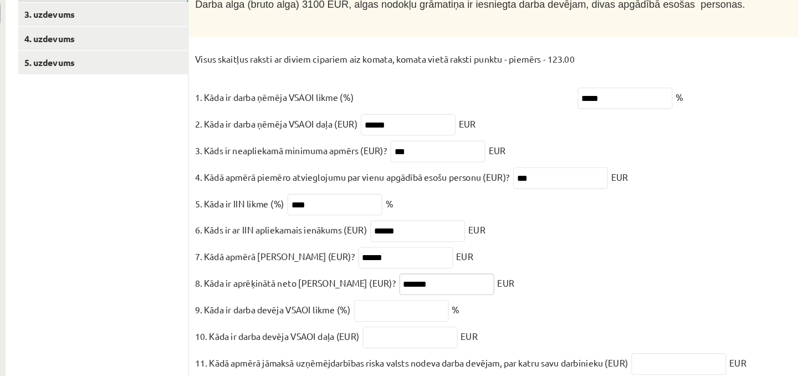
type input "*******"
click at [428, 241] on input "******" at bounding box center [427, 231] width 83 height 19
type input "*******"
click at [366, 218] on input "****" at bounding box center [355, 208] width 83 height 19
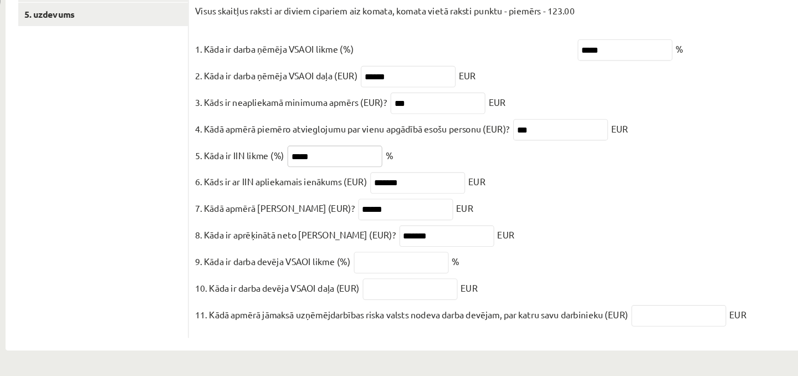
scroll to position [517, 0]
type input "*****"
click at [390, 275] on input "text" at bounding box center [413, 276] width 83 height 19
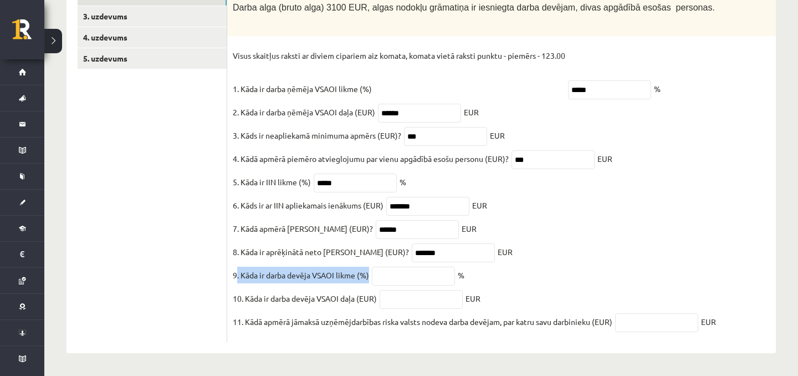
drag, startPoint x: 235, startPoint y: 272, endPoint x: 373, endPoint y: 278, distance: 137.6
click at [373, 278] on fieldset "Visus skaitļus raksti ar diviem cipariem aiz komata, komata vietā raksti punktu…" at bounding box center [502, 191] width 538 height 289
click at [383, 272] on input "text" at bounding box center [413, 276] width 83 height 19
type input "*****"
click at [415, 307] on fieldset "Visus skaitļus raksti ar diviem cipariem aiz komata, komata vietā raksti punktu…" at bounding box center [502, 191] width 538 height 289
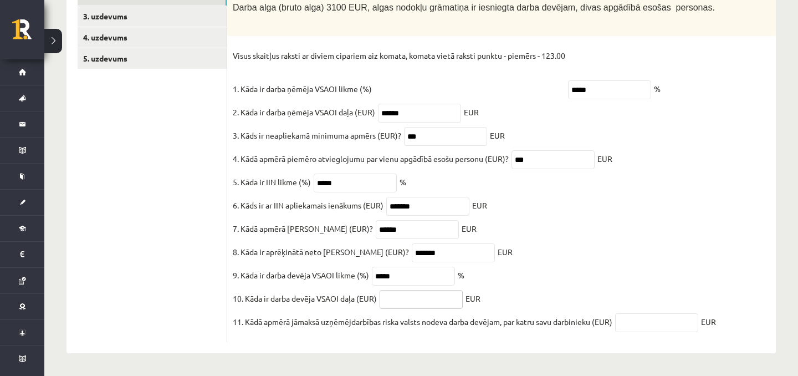
click at [416, 299] on input "text" at bounding box center [421, 299] width 83 height 19
click at [235, 47] on p "Visus skaitļus raksti ar diviem cipariem aiz komata, komata vietā raksti punktu…" at bounding box center [399, 72] width 333 height 50
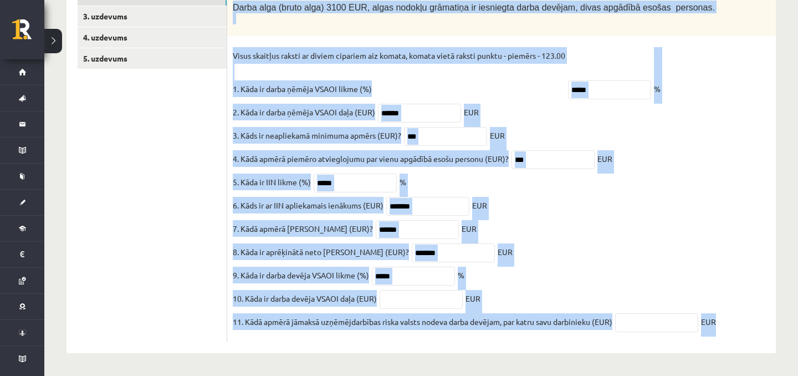
drag, startPoint x: 233, startPoint y: 37, endPoint x: 748, endPoint y: 324, distance: 590.2
click at [748, 324] on div "11p Atrisini doto uzdevumu. Darba alga (bruto alga) 3100 EUR, algas nodokļu grā…" at bounding box center [501, 159] width 549 height 367
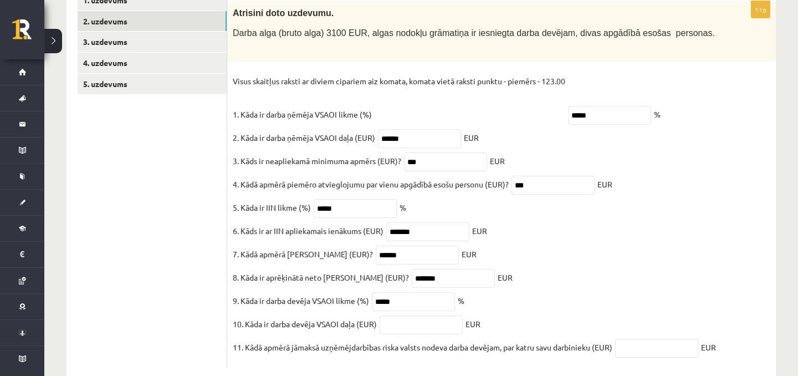
click at [157, 170] on ul "1. uzdevums 2. uzdevums 3. uzdevums 4. uzdevums 5. uzdevums" at bounding box center [153, 179] width 150 height 378
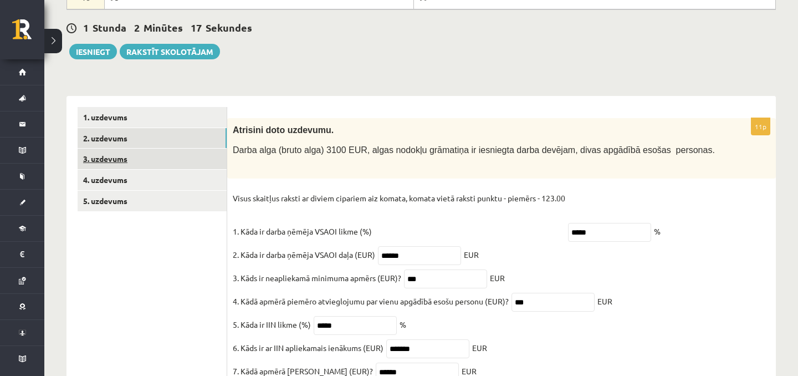
scroll to position [390, 0]
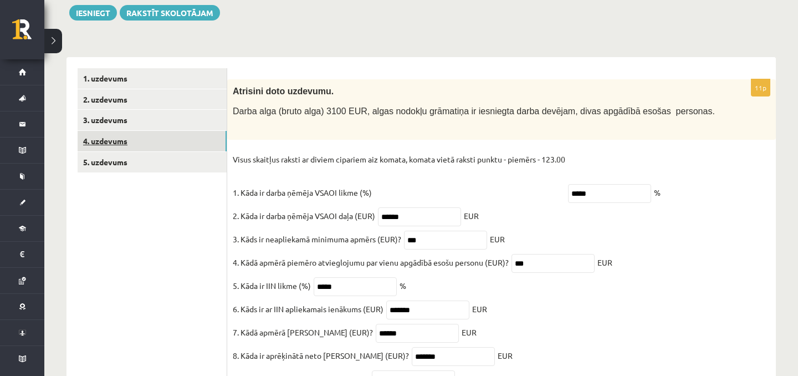
click at [187, 136] on link "4. uzdevums" at bounding box center [152, 141] width 149 height 21
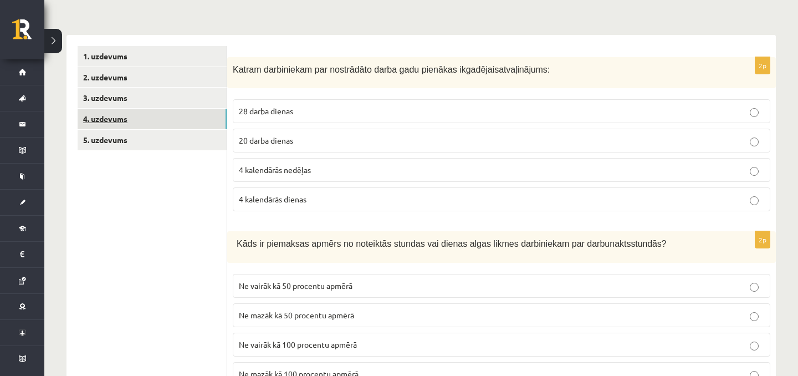
scroll to position [410, 0]
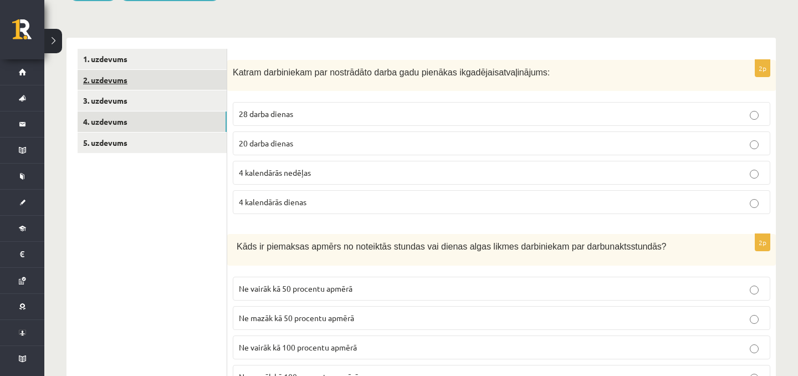
click at [194, 85] on link "2. uzdevums" at bounding box center [152, 80] width 149 height 21
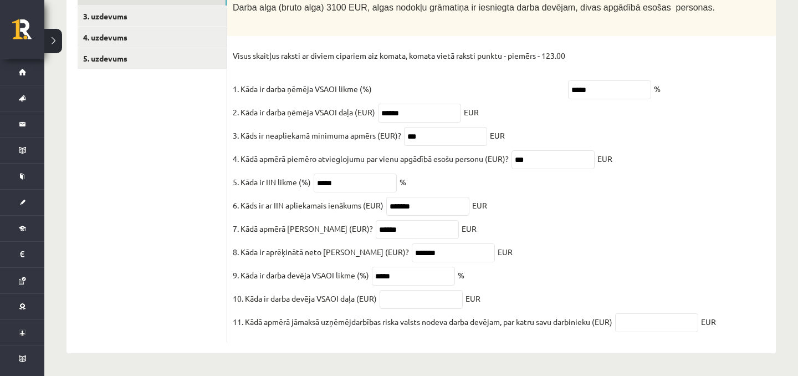
scroll to position [517, 0]
click at [415, 296] on input "text" at bounding box center [421, 299] width 83 height 19
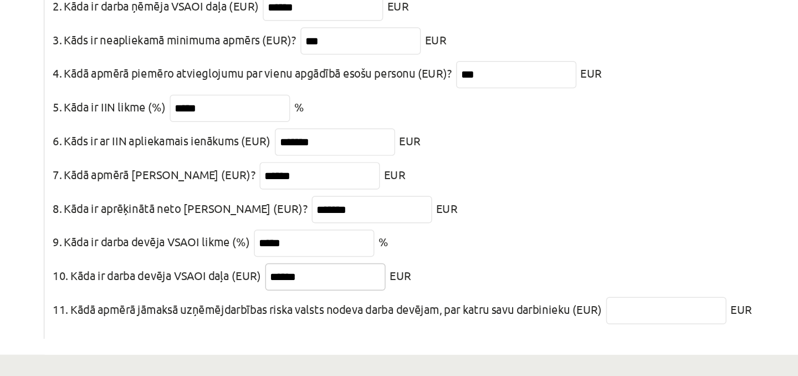
type input "******"
click at [653, 325] on input "text" at bounding box center [656, 322] width 83 height 19
type input "****"
click at [400, 297] on input "******" at bounding box center [421, 299] width 83 height 19
type input "******"
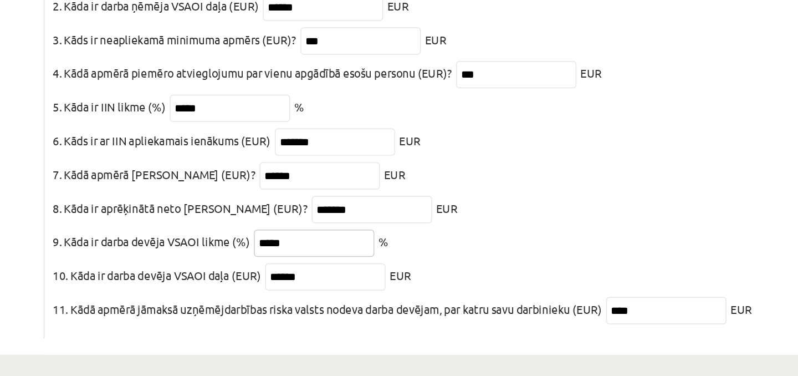
click at [389, 271] on input "*****" at bounding box center [413, 276] width 83 height 19
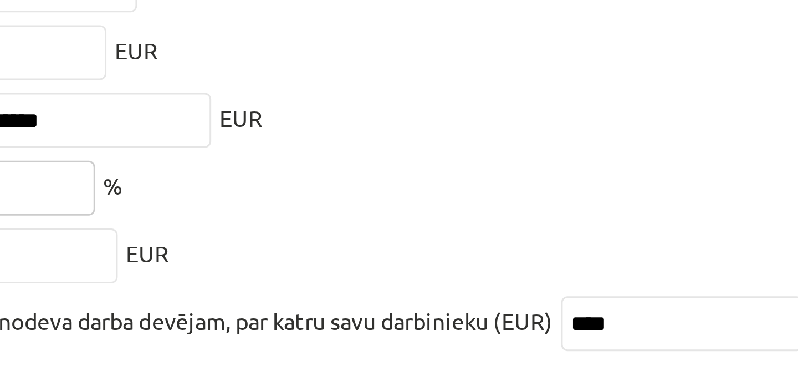
type input "*****"
click at [644, 322] on input "****" at bounding box center [656, 322] width 83 height 19
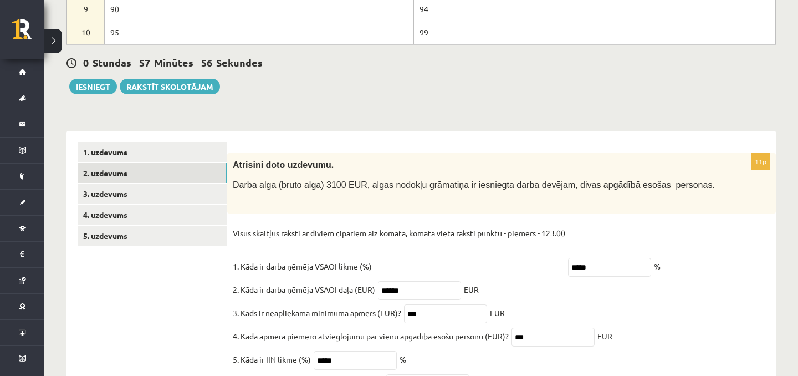
scroll to position [316, 0]
click at [211, 198] on link "3. uzdevums" at bounding box center [152, 194] width 149 height 21
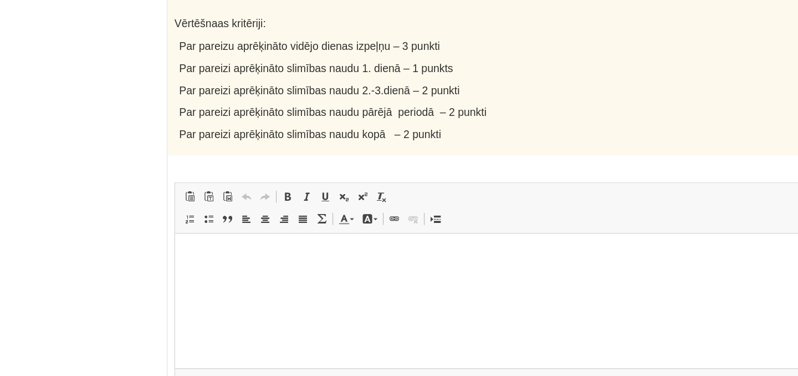
scroll to position [1023, 0]
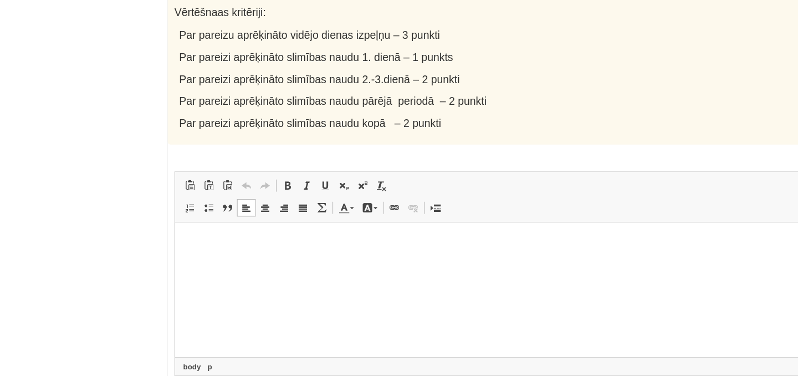
click at [235, 243] on p "Rich Text Editor, wiswyg-editor-user-answer-47433962531880" at bounding box center [443, 240] width 515 height 12
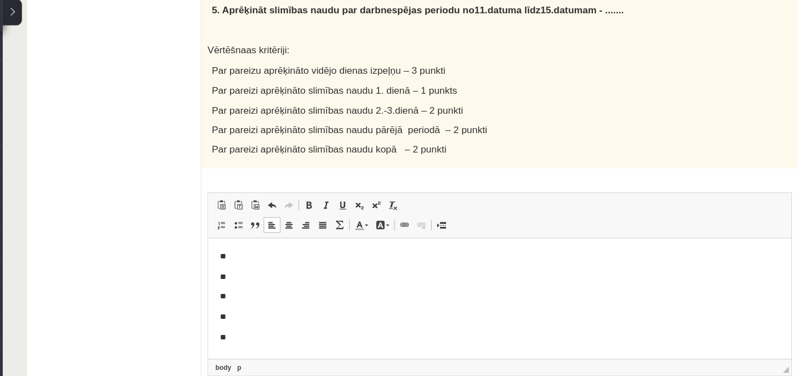
scroll to position [1027, 0]
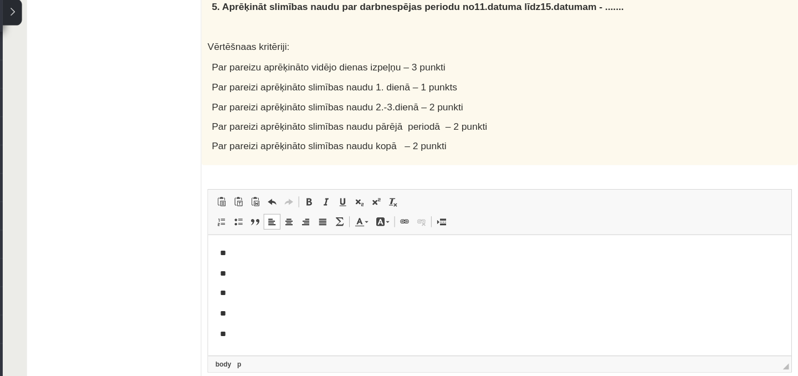
click at [287, 256] on p "**" at bounding box center [476, 252] width 515 height 12
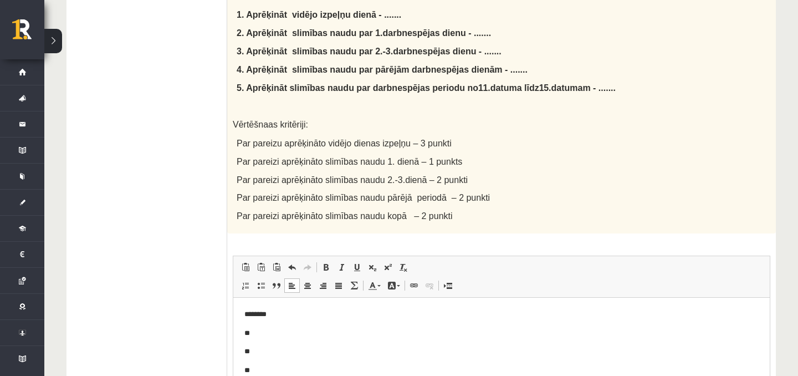
scroll to position [1044, 0]
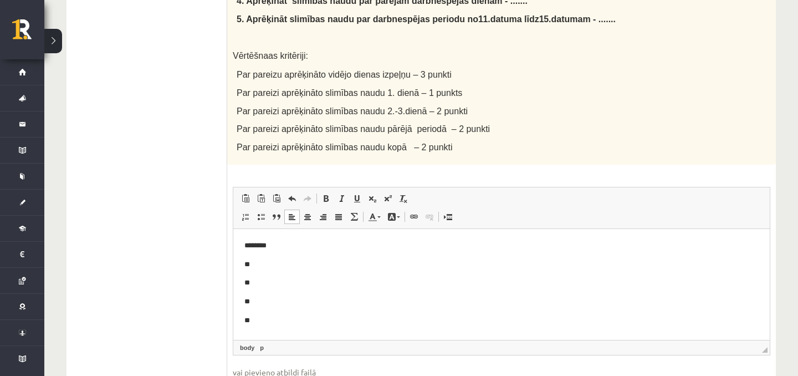
click at [295, 264] on p "**" at bounding box center [502, 265] width 515 height 12
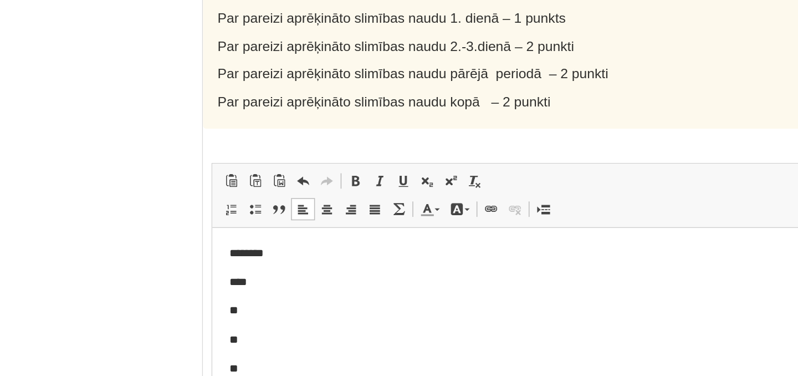
scroll to position [995, 0]
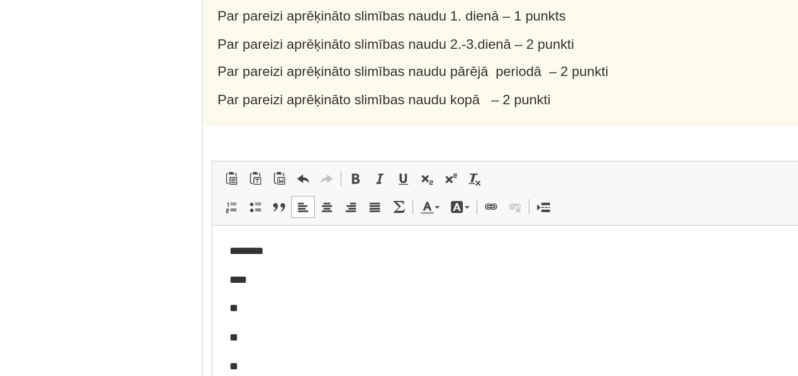
click at [256, 280] on p "**" at bounding box center [480, 280] width 515 height 12
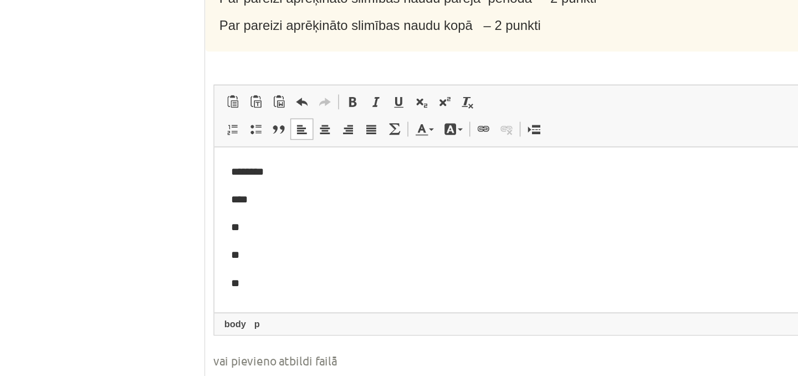
scroll to position [1064, 0]
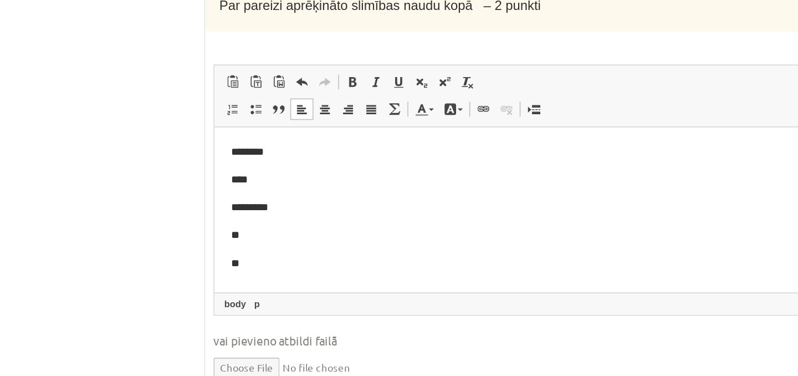
click at [256, 202] on p "**" at bounding box center [482, 201] width 515 height 12
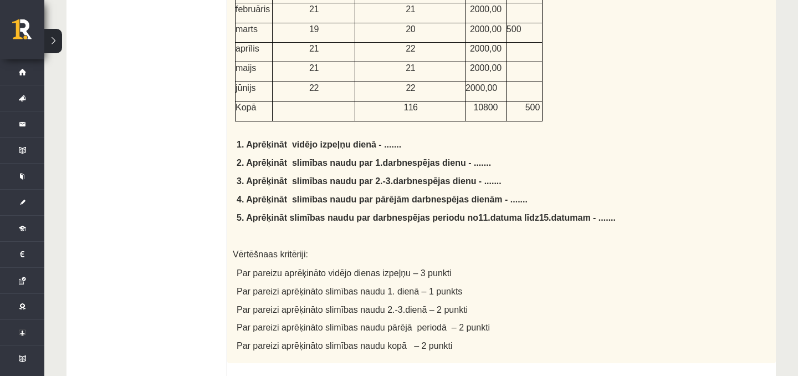
scroll to position [844, 0]
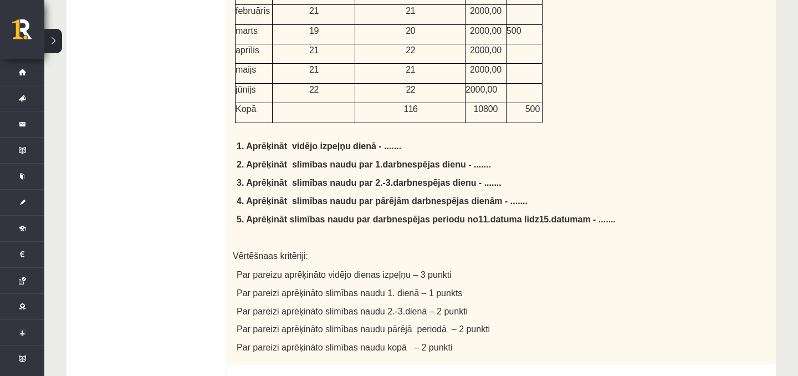
click at [465, 160] on span "2. Aprēķināt slimības naudu par 1.darbnespējas dienu - ......." at bounding box center [364, 164] width 254 height 9
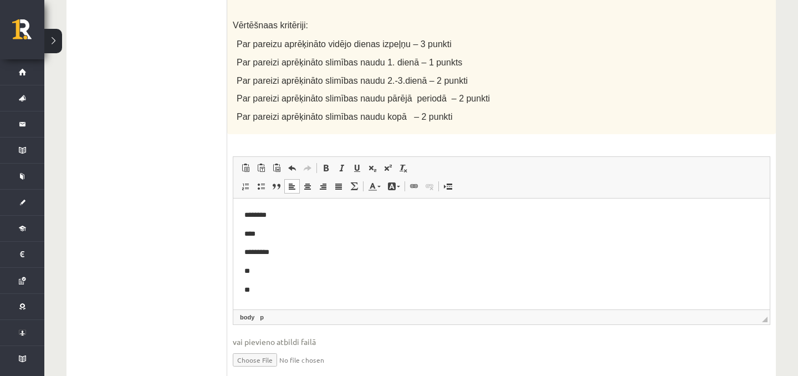
scroll to position [1116, 0]
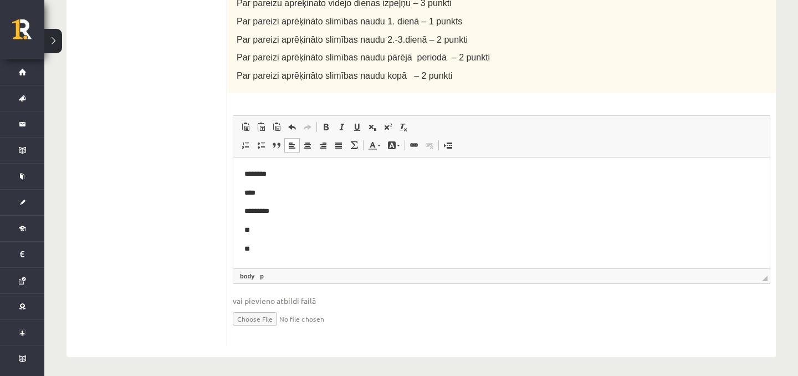
click at [323, 233] on p "**" at bounding box center [502, 231] width 515 height 12
click at [348, 240] on body "******** **** ********* ********* **" at bounding box center [502, 212] width 515 height 86
click at [346, 247] on p "**" at bounding box center [502, 249] width 515 height 12
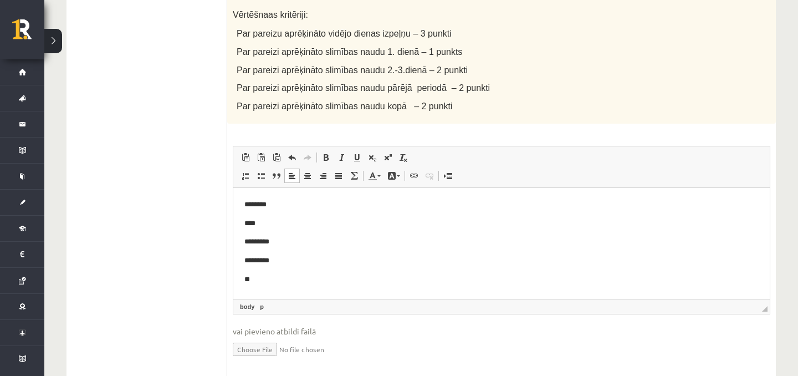
scroll to position [1073, 0]
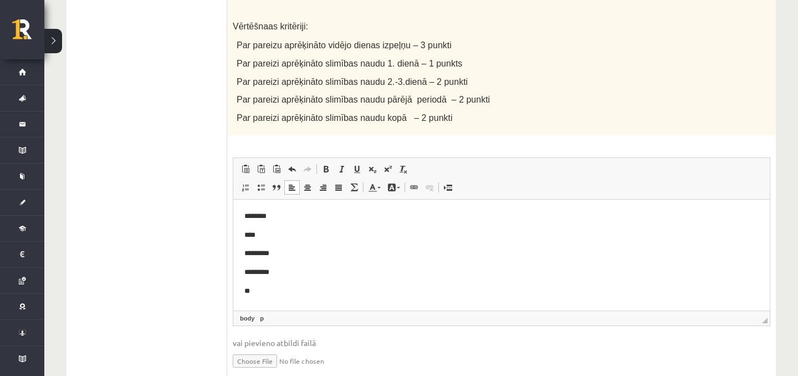
click at [337, 279] on body "******** **** ********* ********* **" at bounding box center [502, 254] width 515 height 86
click at [294, 300] on html "******** **** ********* ********* **" at bounding box center [501, 254] width 537 height 108
click at [253, 292] on p "****" at bounding box center [502, 292] width 515 height 12
click at [276, 292] on p "*****" at bounding box center [502, 292] width 515 height 12
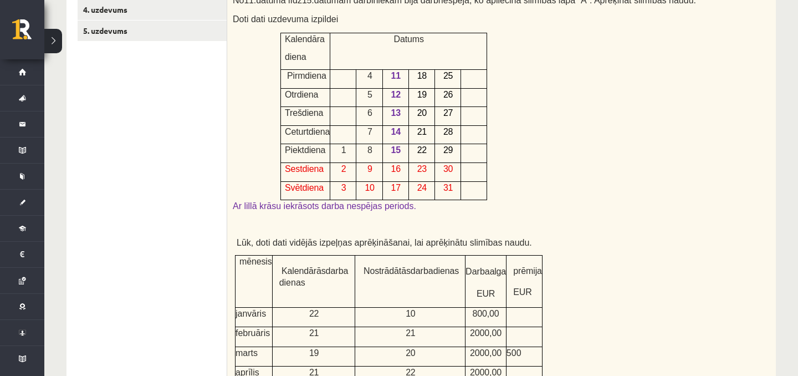
scroll to position [520, 0]
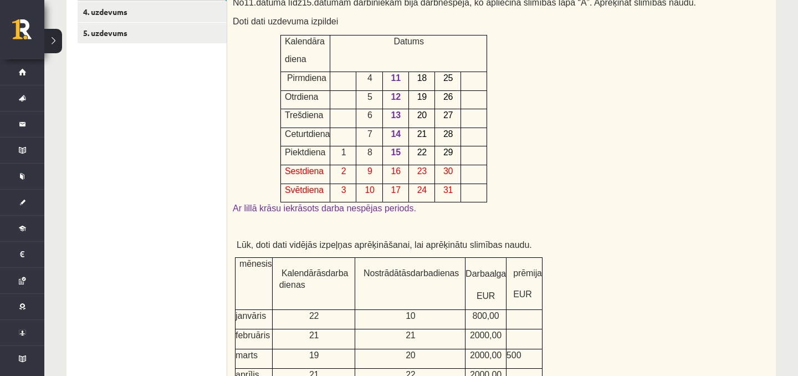
click at [273, 283] on td "mēnesis" at bounding box center [254, 284] width 37 height 52
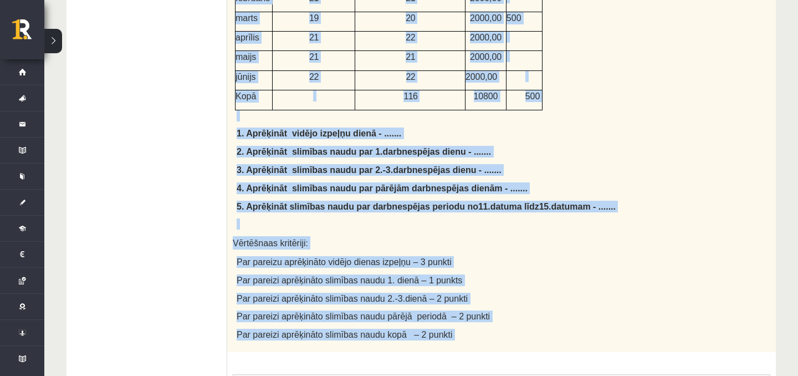
scroll to position [869, 0]
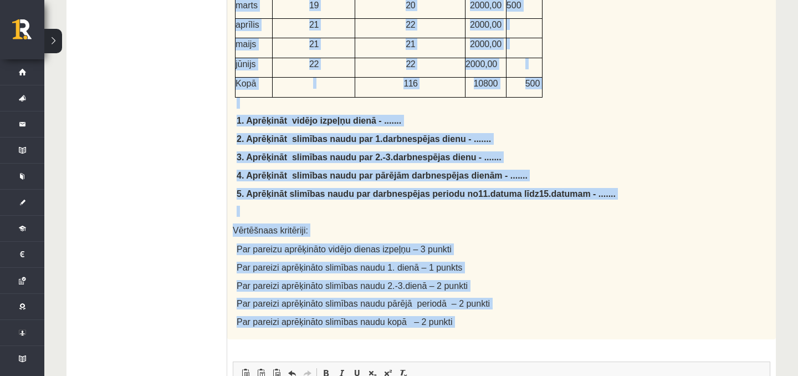
drag, startPoint x: 234, startPoint y: 23, endPoint x: 517, endPoint y: 324, distance: 413.0
click at [393, 171] on span "4. Aprēķināt slimības naudu par pārējām darbnespējas dienām - ......." at bounding box center [382, 175] width 291 height 9
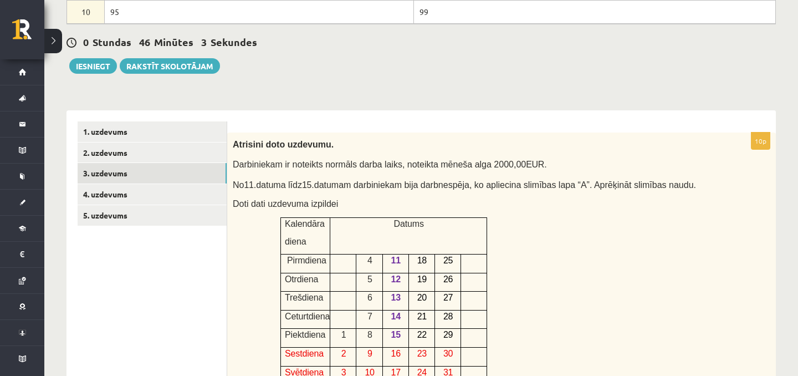
scroll to position [349, 0]
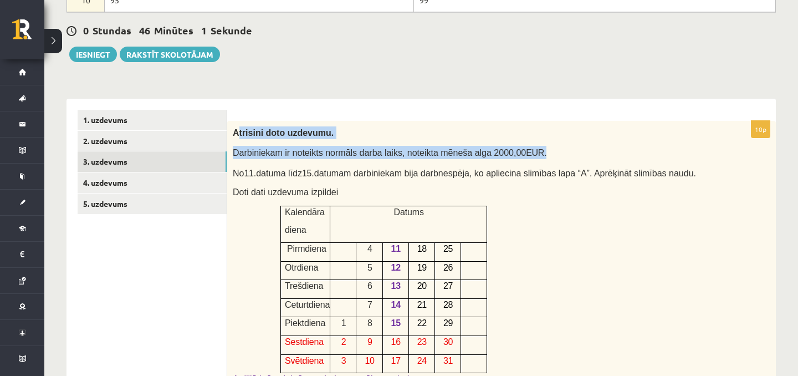
drag, startPoint x: 237, startPoint y: 132, endPoint x: 276, endPoint y: 161, distance: 48.7
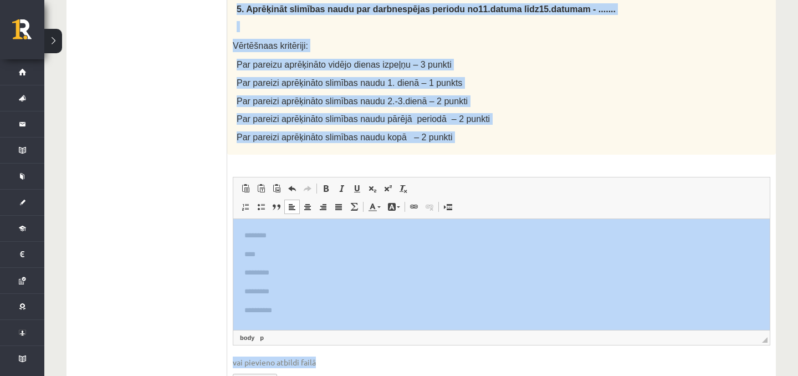
scroll to position [1116, 0]
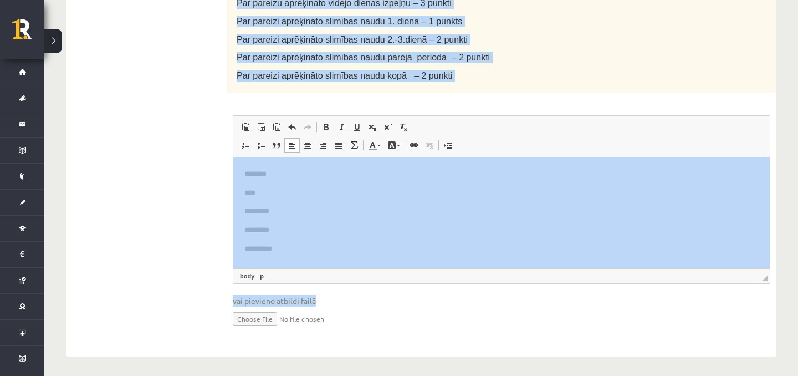
drag, startPoint x: 233, startPoint y: 131, endPoint x: 471, endPoint y: 72, distance: 245.1
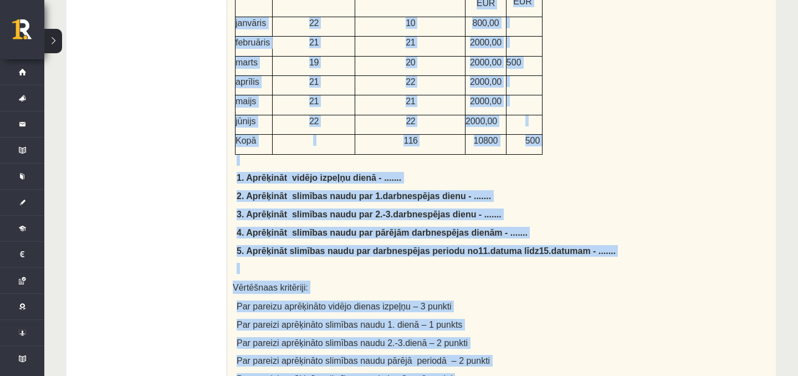
scroll to position [812, 0]
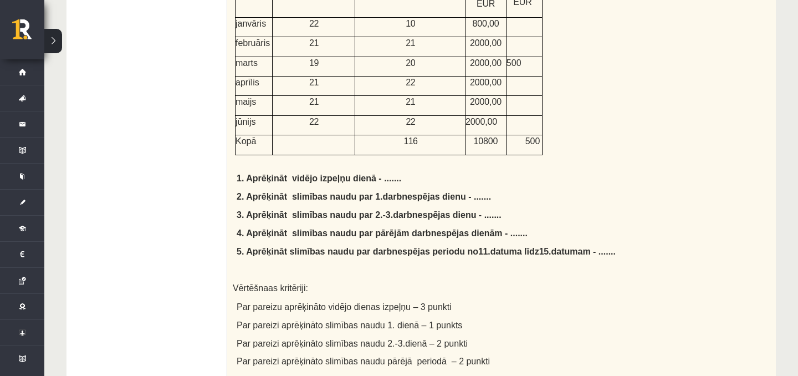
click at [175, 130] on ul "1. uzdevums 2. uzdevums 3. uzdevums 4. uzdevums 5. uzdevums" at bounding box center [153, 149] width 150 height 1004
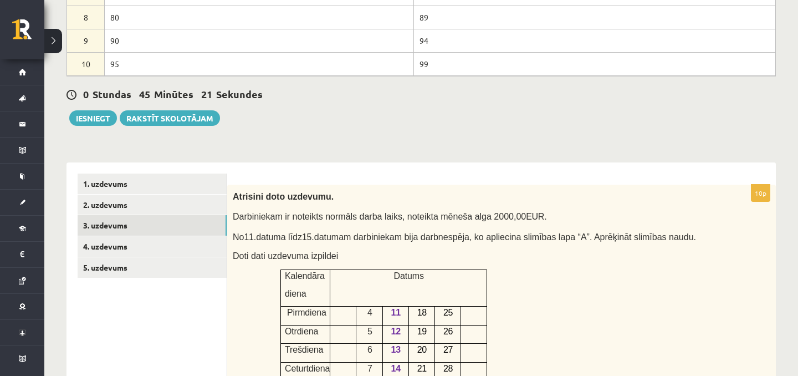
scroll to position [283, 0]
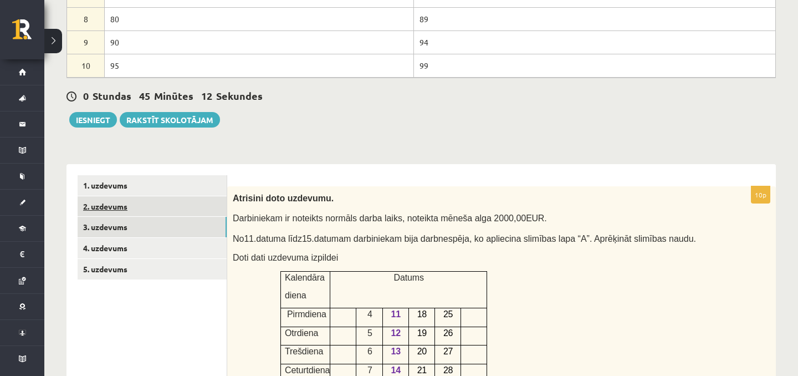
click at [140, 200] on link "2. uzdevums" at bounding box center [152, 206] width 149 height 21
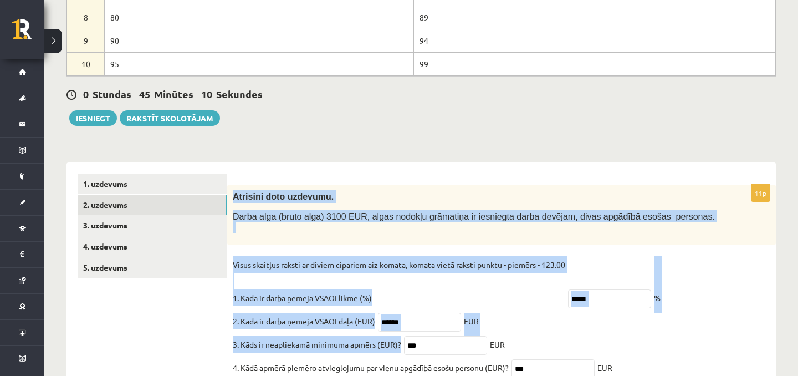
scroll to position [287, 0]
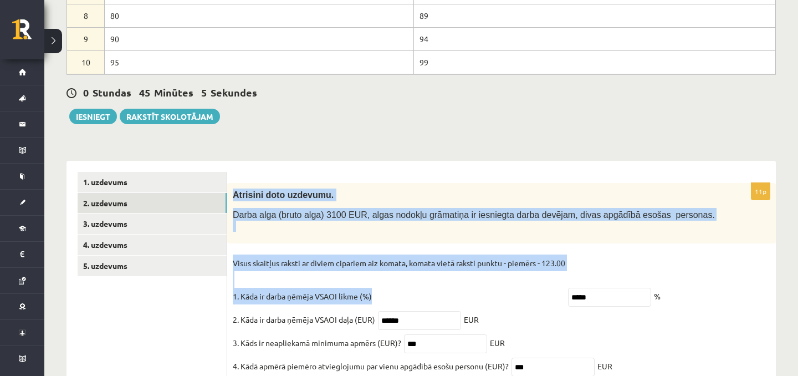
drag, startPoint x: 233, startPoint y: 197, endPoint x: 500, endPoint y: 307, distance: 288.9
click at [500, 307] on div "11p Atrisini doto uzdevumu. Darba alga (bruto alga) 3100 EUR, algas nodokļu grā…" at bounding box center [501, 366] width 549 height 367
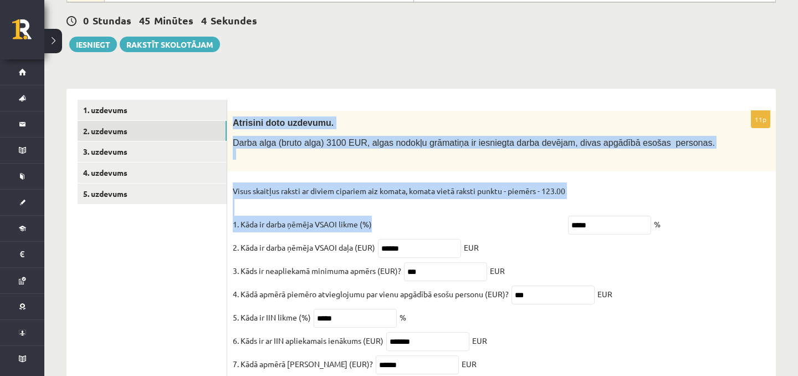
scroll to position [359, 0]
click at [170, 145] on link "3. uzdevums" at bounding box center [152, 151] width 149 height 21
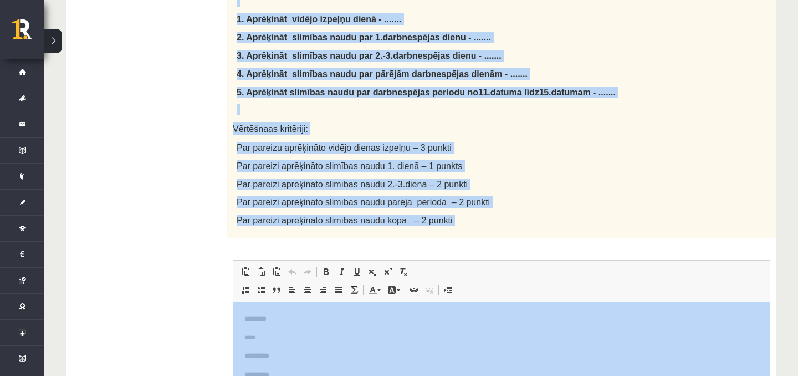
scroll to position [1116, 0]
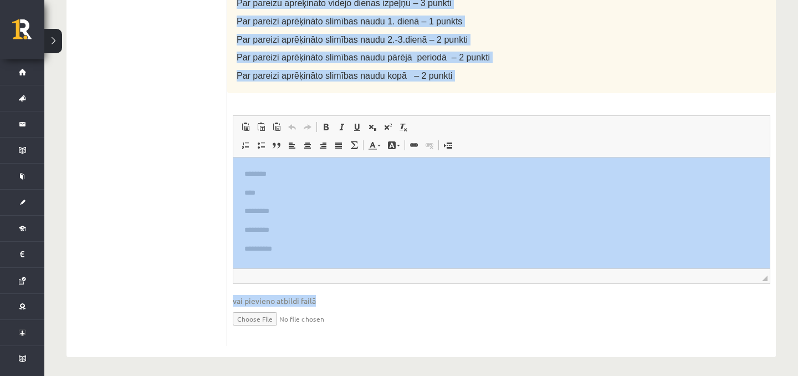
drag, startPoint x: 234, startPoint y: 194, endPoint x: 462, endPoint y: 69, distance: 260.3
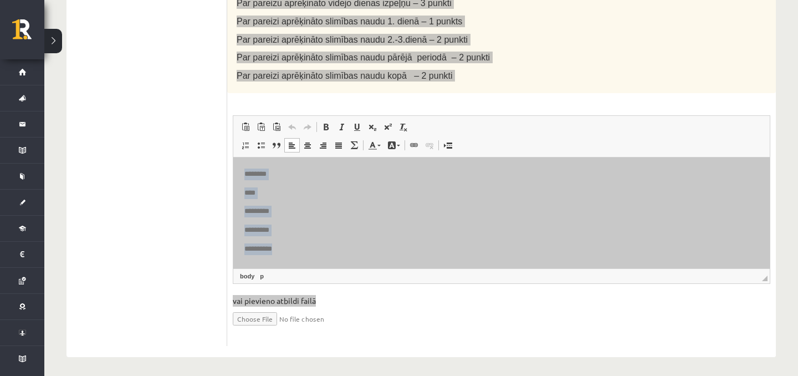
drag, startPoint x: 242, startPoint y: 172, endPoint x: 301, endPoint y: 252, distance: 99.9
click at [301, 252] on html "**********" at bounding box center [501, 211] width 537 height 108
click at [292, 264] on span "Copy" at bounding box center [301, 270] width 38 height 16
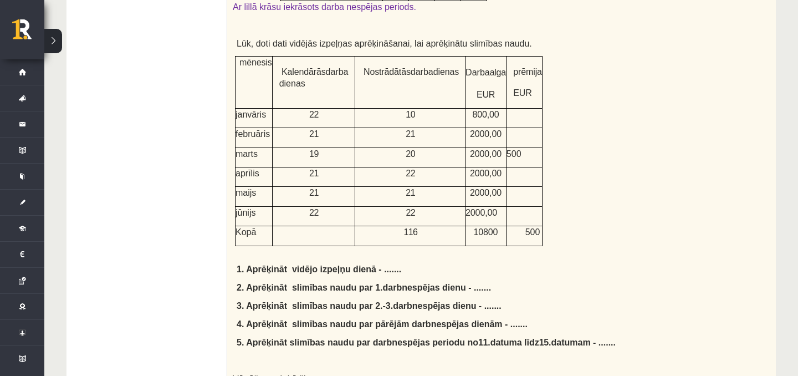
scroll to position [661, 0]
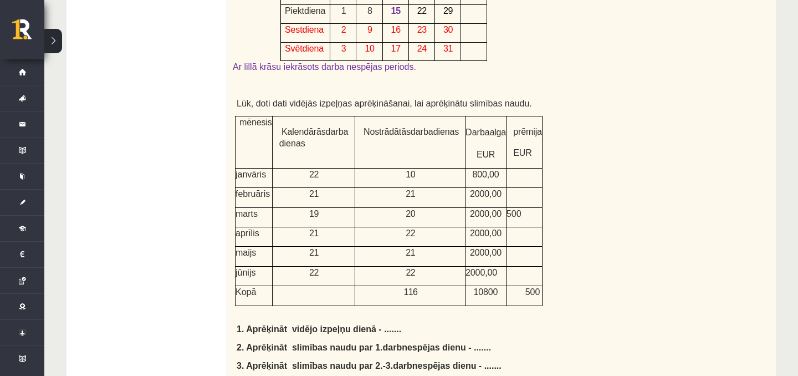
click at [357, 201] on td "21" at bounding box center [410, 197] width 110 height 19
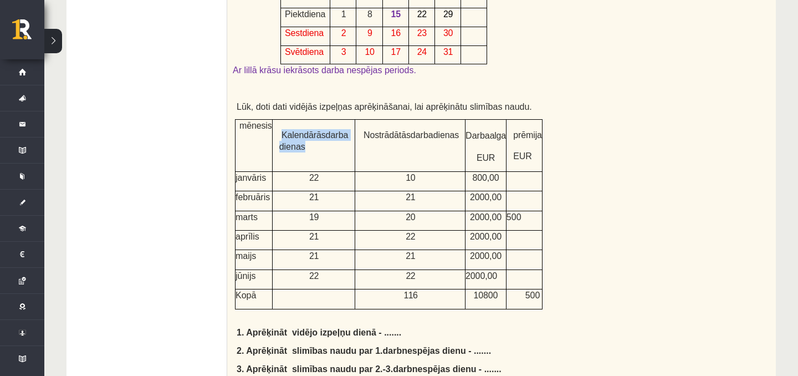
drag, startPoint x: 292, startPoint y: 128, endPoint x: 328, endPoint y: 156, distance: 45.8
click at [328, 152] on p "Kalendārās darba dienas" at bounding box center [313, 140] width 69 height 23
drag, startPoint x: 352, startPoint y: 128, endPoint x: 388, endPoint y: 167, distance: 53.8
click at [388, 167] on td "Nostrādātās darba dienas" at bounding box center [410, 146] width 110 height 52
click at [308, 135] on span "Kalendārās" at bounding box center [304, 134] width 44 height 9
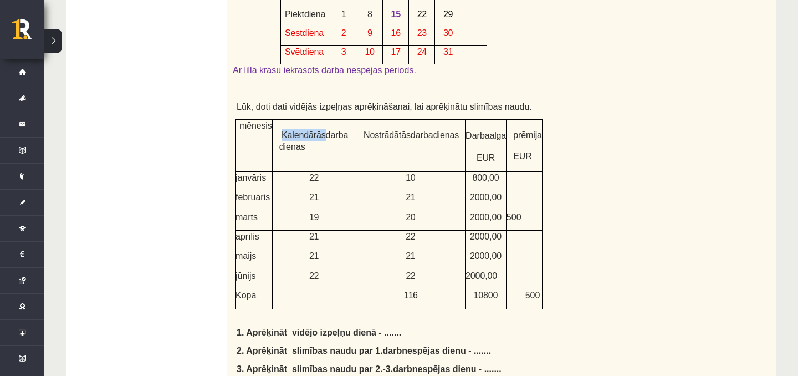
click at [308, 135] on span "Kalendārās" at bounding box center [304, 134] width 44 height 9
drag, startPoint x: 382, startPoint y: 291, endPoint x: 365, endPoint y: 292, distance: 17.2
click at [365, 292] on p "116" at bounding box center [410, 295] width 109 height 12
click at [406, 258] on span "21" at bounding box center [410, 255] width 9 height 9
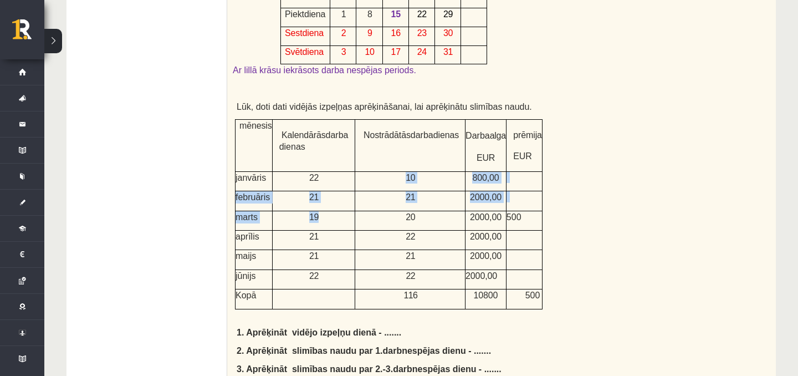
drag, startPoint x: 370, startPoint y: 175, endPoint x: 369, endPoint y: 214, distance: 38.8
click at [369, 214] on tbody "mēnesis Kalendārās darba dienas Nostrādātās darba dienas Darba alga EUR prēmija…" at bounding box center [389, 215] width 307 height 190
click at [363, 255] on p "21" at bounding box center [410, 256] width 109 height 12
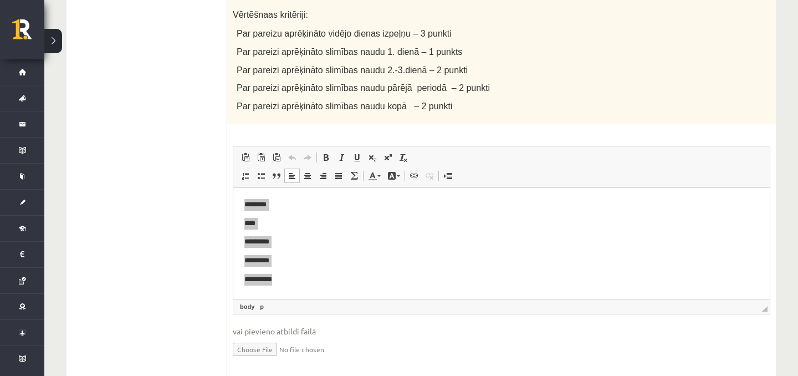
scroll to position [1086, 0]
click at [294, 238] on p "*********" at bounding box center [502, 241] width 515 height 12
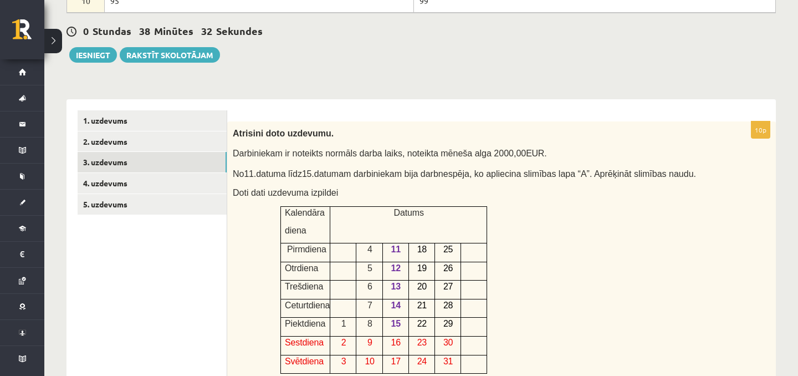
scroll to position [347, 0]
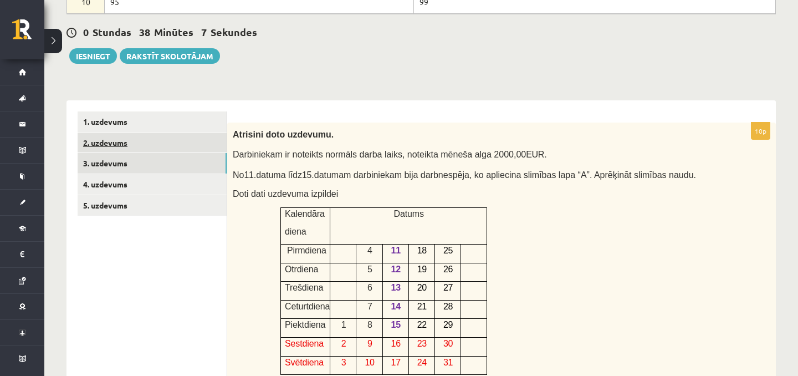
click at [189, 143] on link "2. uzdevums" at bounding box center [152, 143] width 149 height 21
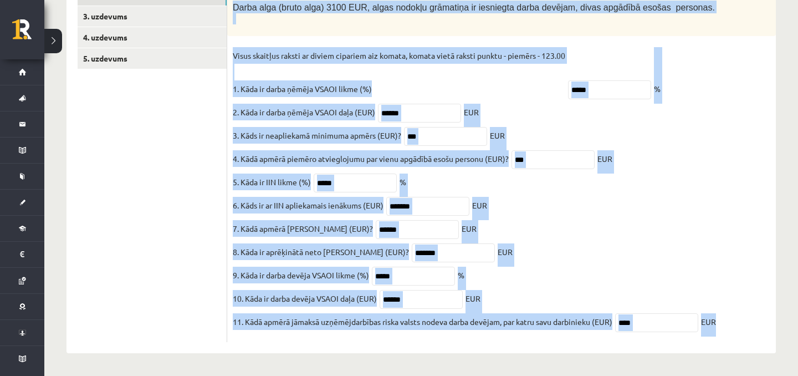
scroll to position [517, 0]
drag, startPoint x: 233, startPoint y: 125, endPoint x: 714, endPoint y: 326, distance: 521.4
click at [714, 326] on div "11p Atrisini doto uzdevumu. Darba alga (bruto alga) 3100 EUR, algas nodokļu grā…" at bounding box center [501, 159] width 549 height 367
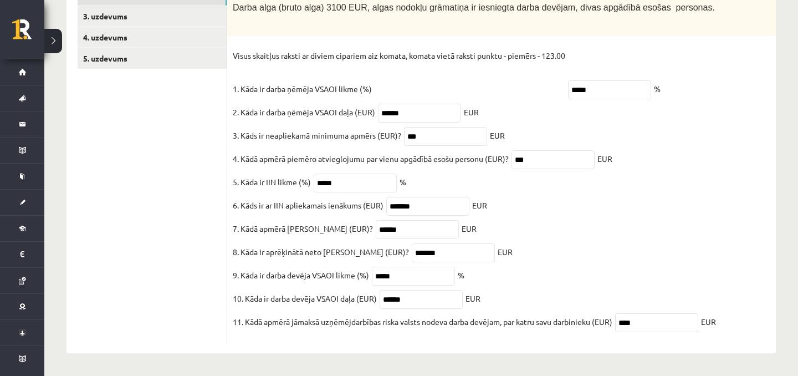
click at [133, 221] on ul "1. uzdevums 2. uzdevums 3. uzdevums 4. uzdevums 5. uzdevums" at bounding box center [153, 154] width 150 height 378
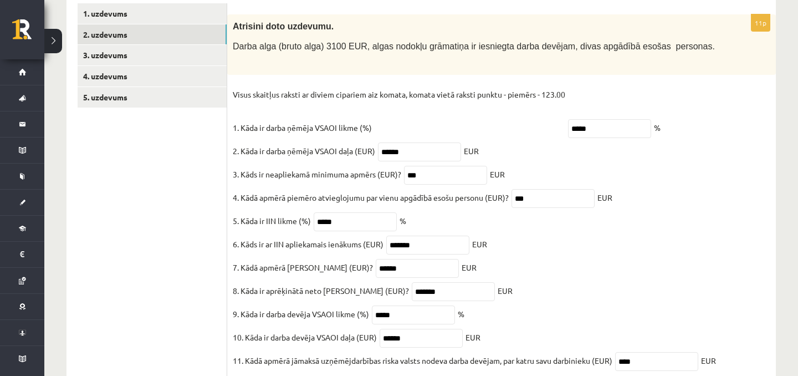
click at [123, 201] on ul "1. uzdevums 2. uzdevums 3. uzdevums 4. uzdevums 5. uzdevums" at bounding box center [153, 192] width 150 height 378
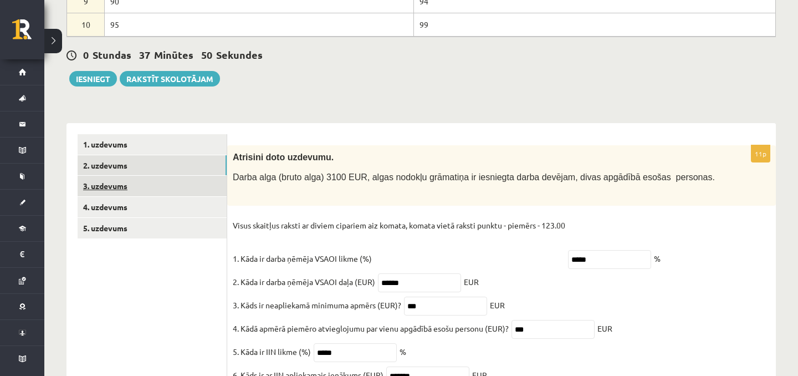
scroll to position [332, 0]
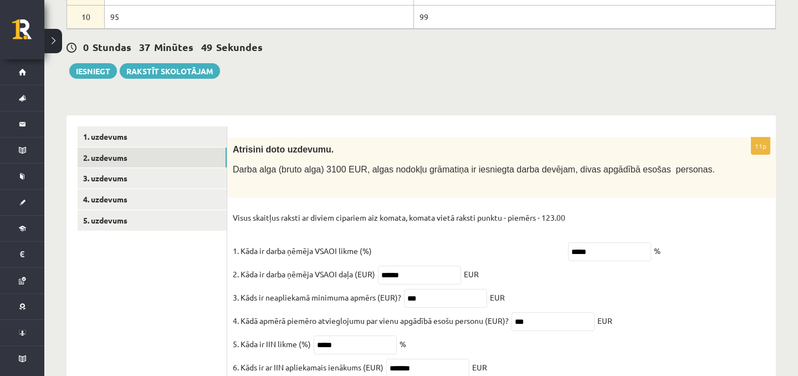
click at [145, 253] on ul "1. uzdevums 2. uzdevums 3. uzdevums 4. uzdevums 5. uzdevums" at bounding box center [153, 315] width 150 height 378
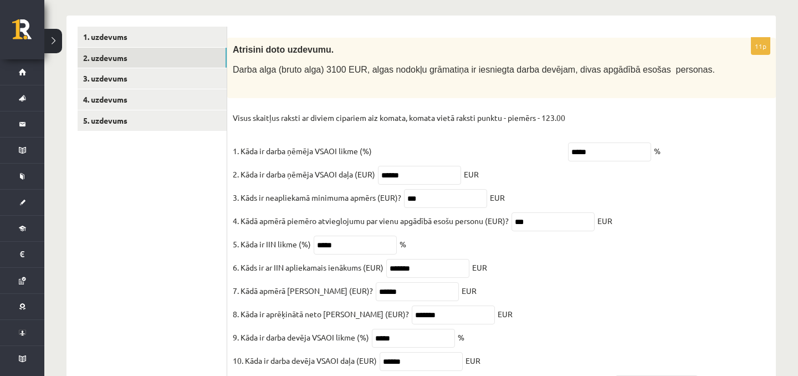
scroll to position [417, 0]
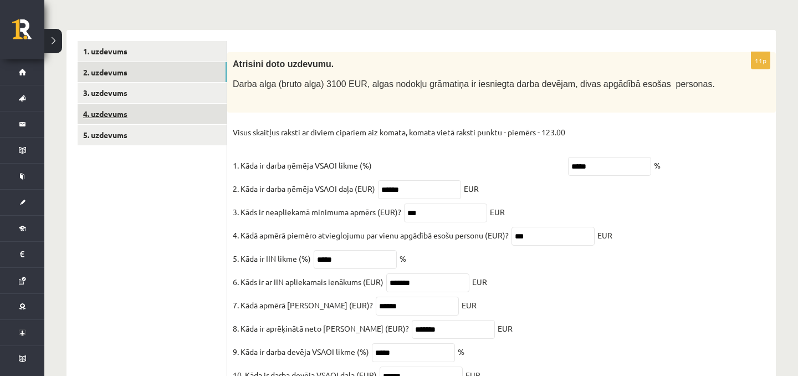
click at [179, 118] on link "4. uzdevums" at bounding box center [152, 114] width 149 height 21
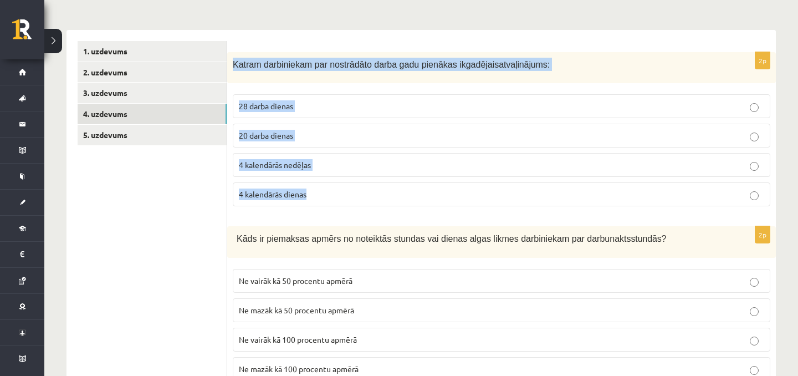
drag, startPoint x: 232, startPoint y: 60, endPoint x: 337, endPoint y: 198, distance: 172.5
click at [337, 198] on div "2p Katram darbiniekam par nostrādāto darba gadu pienākas ikgadējais atvaļinājum…" at bounding box center [501, 133] width 549 height 163
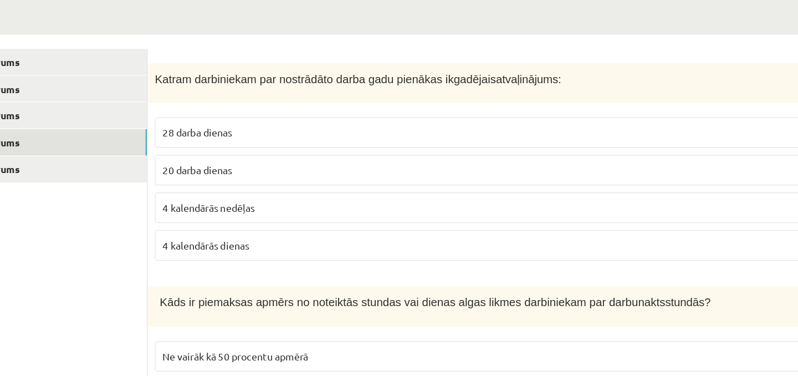
scroll to position [338, 0]
click at [299, 219] on p "20 darba dienas" at bounding box center [502, 215] width 526 height 12
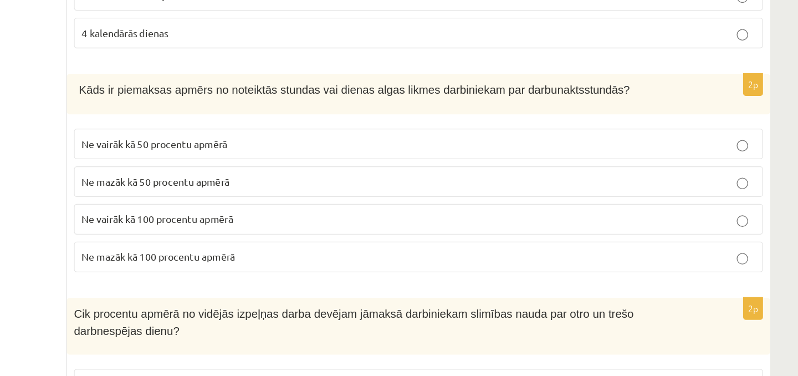
scroll to position [505, 0]
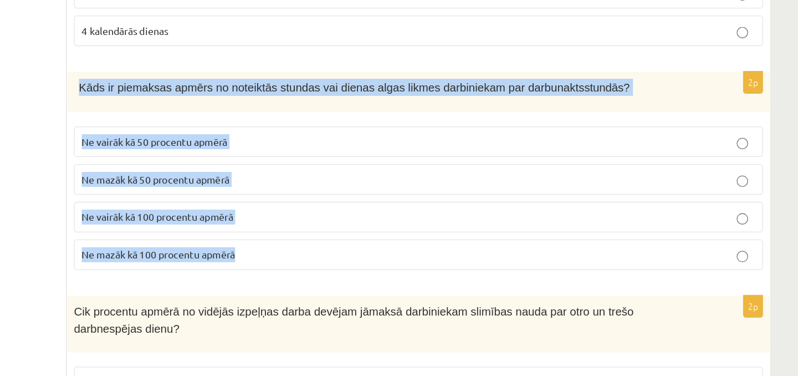
drag, startPoint x: 234, startPoint y: 145, endPoint x: 375, endPoint y: 287, distance: 199.9
click at [375, 287] on div "2p Kāds ir piemaksas apmērs no noteiktās stundas vai dienas algas likmes darbin…" at bounding box center [501, 220] width 549 height 163
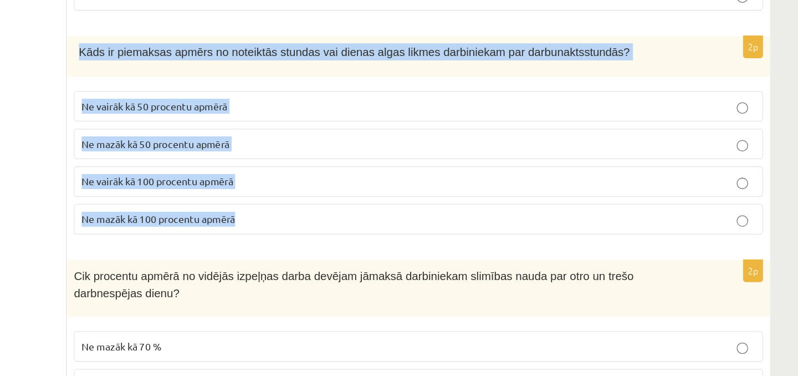
scroll to position [533, 0]
click at [276, 192] on span "Ne mazāk kā 50 procentu apmērā" at bounding box center [296, 194] width 115 height 10
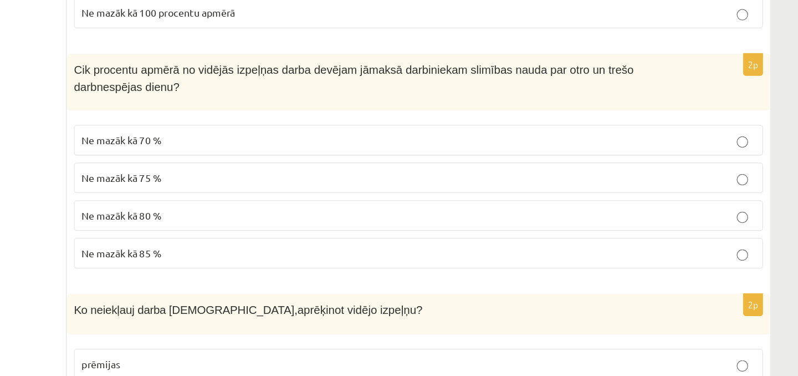
scroll to position [694, 0]
click at [313, 220] on p "Ne mazāk kā 75 %" at bounding box center [502, 221] width 526 height 12
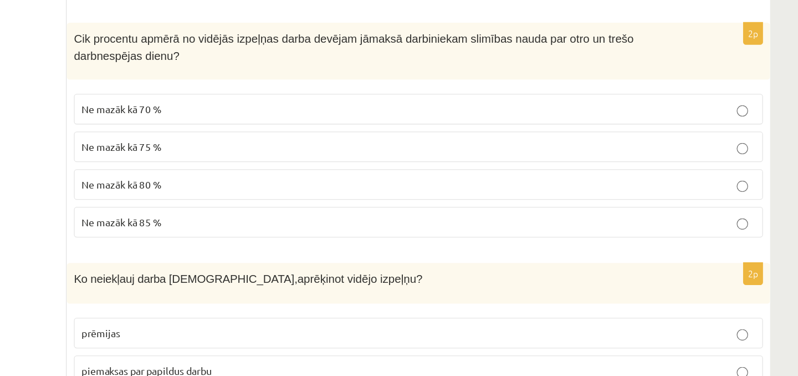
scroll to position [720, 0]
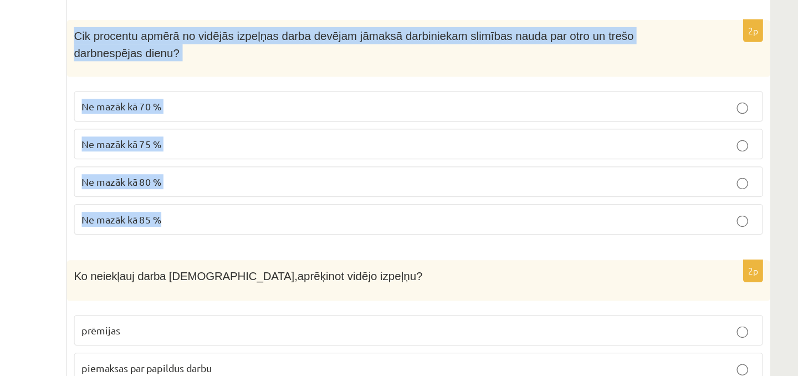
drag, startPoint x: 235, startPoint y: 101, endPoint x: 328, endPoint y: 256, distance: 180.6
click at [328, 256] on div "2p Cik procentu apmērā no vidējās izpeļņas darba devējam jāmaksā darbiniekam sl…" at bounding box center [501, 186] width 549 height 177
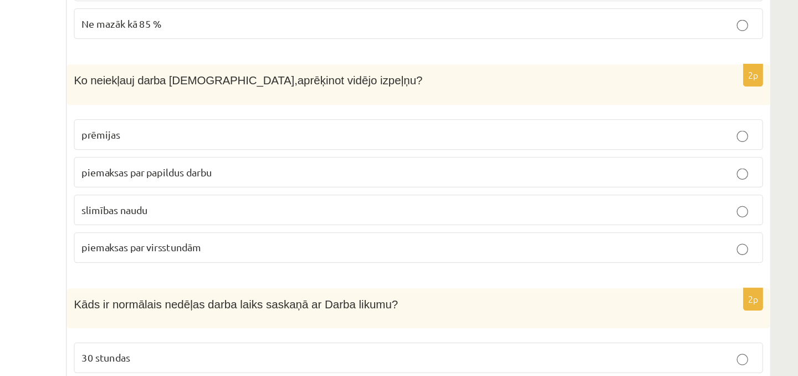
scroll to position [874, 0]
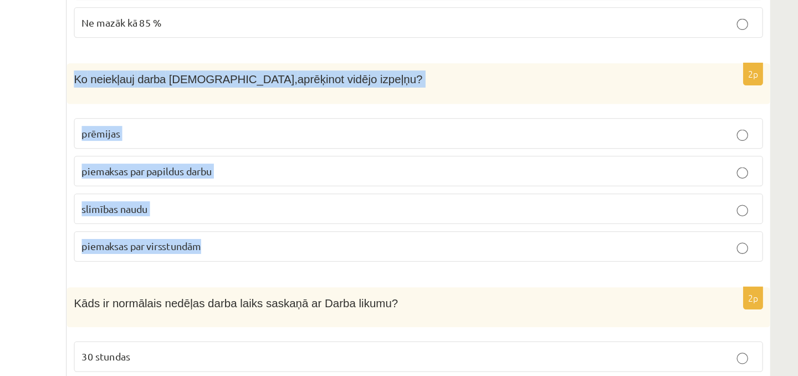
drag, startPoint x: 231, startPoint y: 140, endPoint x: 361, endPoint y: 286, distance: 195.5
click at [361, 286] on div "2p Ko neiekļauj darba samaksā, aprēķinot vidējo izpeļņu? prēmijas piemaksas par…" at bounding box center [501, 213] width 549 height 163
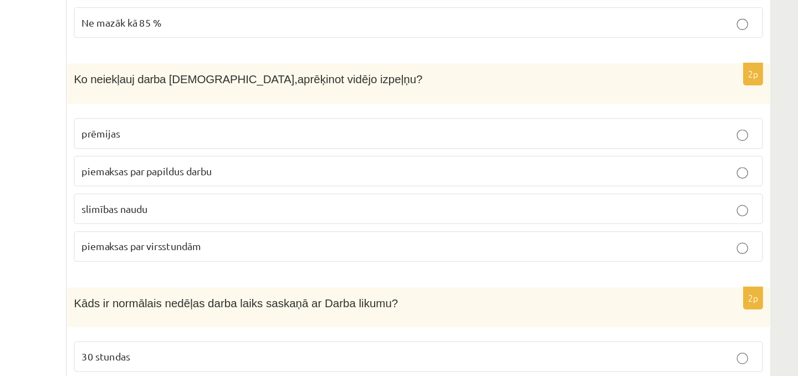
click at [283, 240] on span "slimības naudu" at bounding box center [265, 245] width 52 height 10
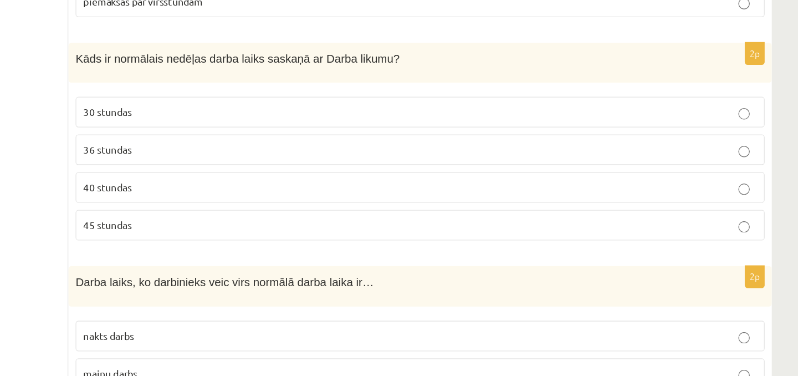
scroll to position [1065, 0]
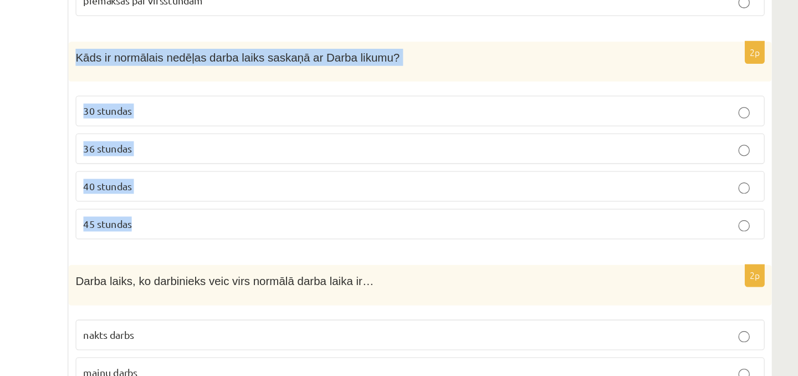
drag, startPoint x: 231, startPoint y: 120, endPoint x: 289, endPoint y: 268, distance: 158.8
click at [289, 268] on div "2p Kāds ir normālais nedēļas darba laiks saskaņā ar Darba likumu? 30 stundas 36…" at bounding box center [501, 196] width 549 height 163
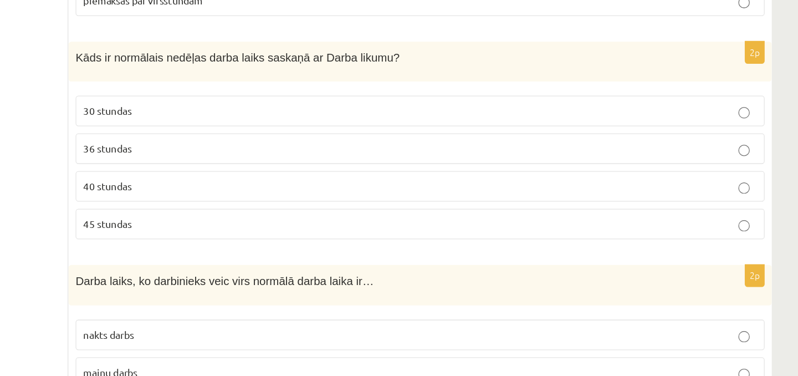
click at [274, 216] on label "40 stundas" at bounding box center [502, 228] width 538 height 24
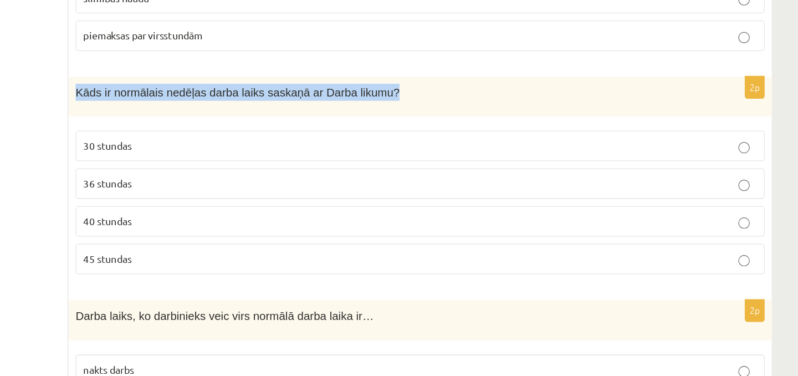
drag, startPoint x: 231, startPoint y: 120, endPoint x: 506, endPoint y: 136, distance: 275.5
click at [506, 136] on div "Kāds ir normālais nedēļas darba laiks saskaņā ar Darba likumu?" at bounding box center [501, 130] width 549 height 31
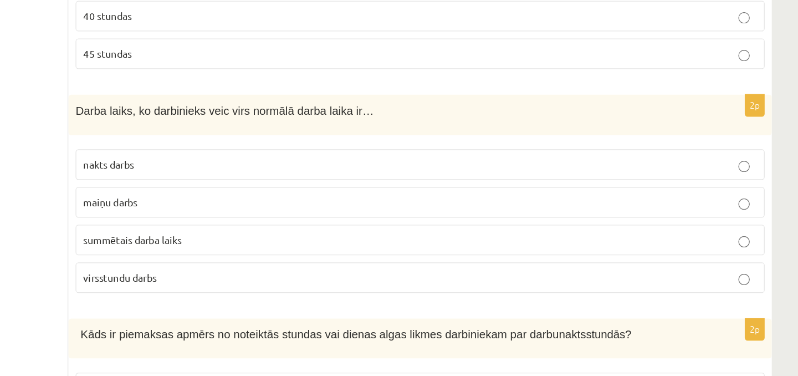
scroll to position [1204, 0]
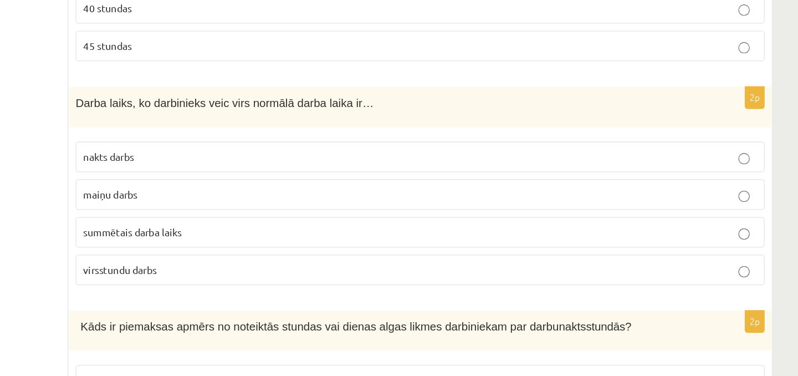
click at [261, 200] on span "nakts darbs" at bounding box center [258, 205] width 39 height 10
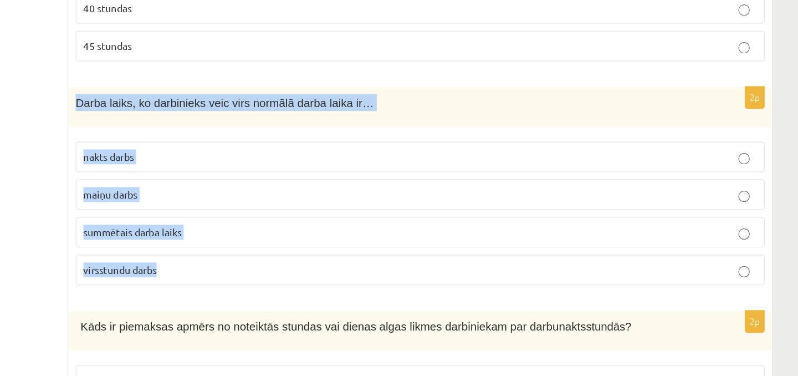
drag, startPoint x: 231, startPoint y: 157, endPoint x: 328, endPoint y: 288, distance: 162.5
click at [328, 288] on div "2p Darba laiks, ko darbinieks veic virs normālā darba laika ir… nakts darbs mai…" at bounding box center [501, 231] width 549 height 163
click at [267, 288] on span "virsstundu darbs" at bounding box center [267, 293] width 57 height 10
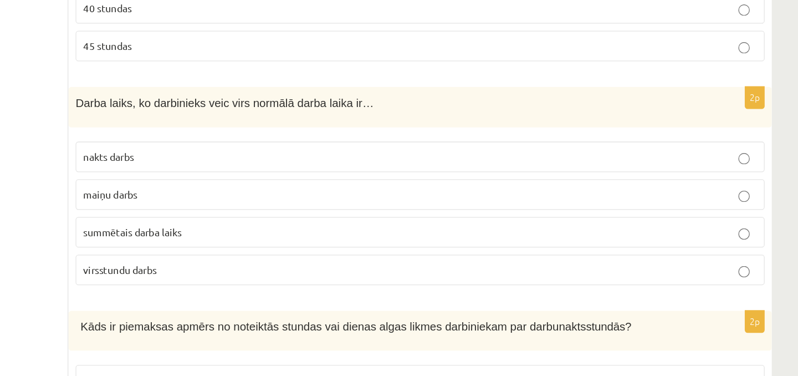
click at [212, 263] on ul "1. uzdevums 2. uzdevums 3. uzdevums 4. uzdevums 5. uzdevums" at bounding box center [153, 306] width 150 height 2105
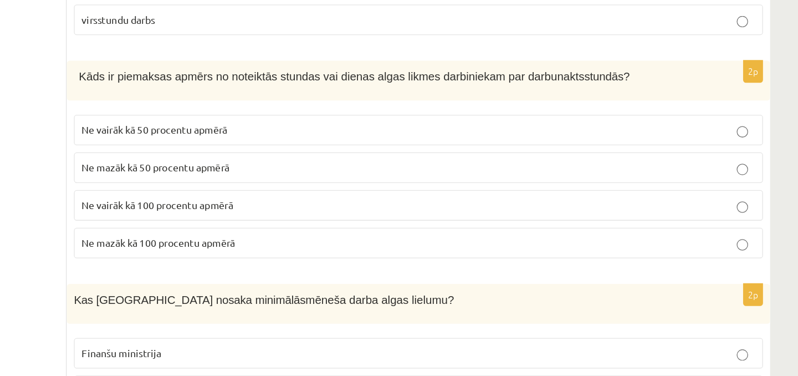
scroll to position [1401, 0]
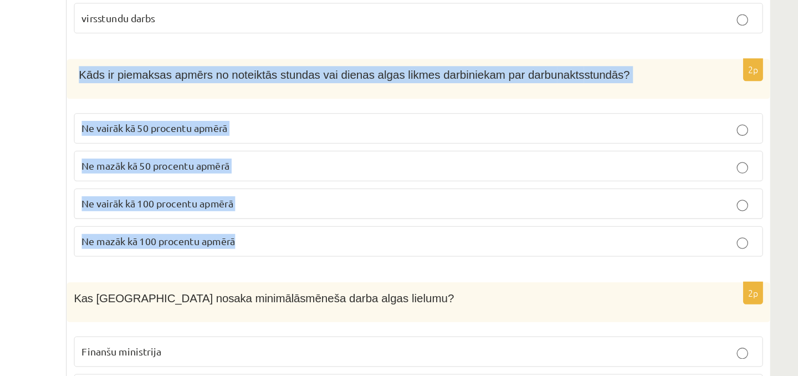
drag, startPoint x: 238, startPoint y: 138, endPoint x: 373, endPoint y: 272, distance: 190.5
click at [373, 272] on div "2p Kāds ir piemaksas apmērs no noteiktās stundas vai dienas algas likmes darbin…" at bounding box center [501, 210] width 549 height 163
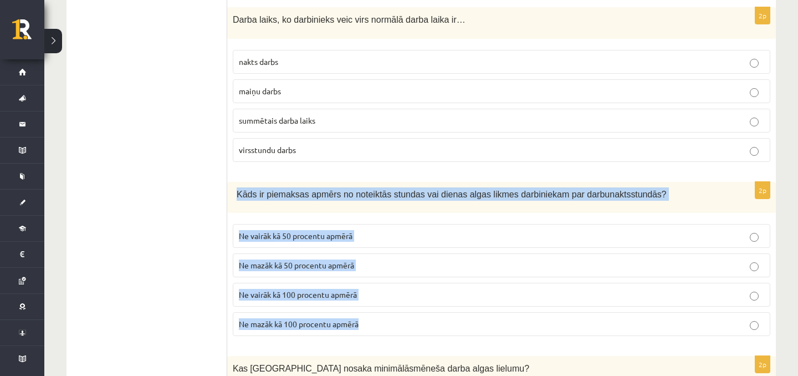
scroll to position [1350, 0]
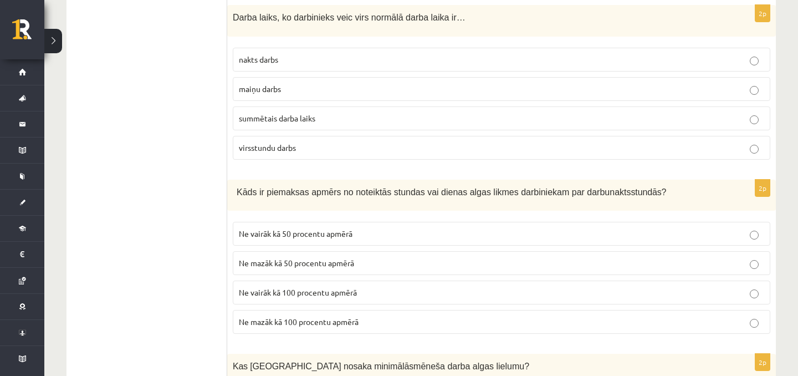
click at [266, 257] on p "Ne mazāk kā 50 procentu apmērā" at bounding box center [502, 263] width 526 height 12
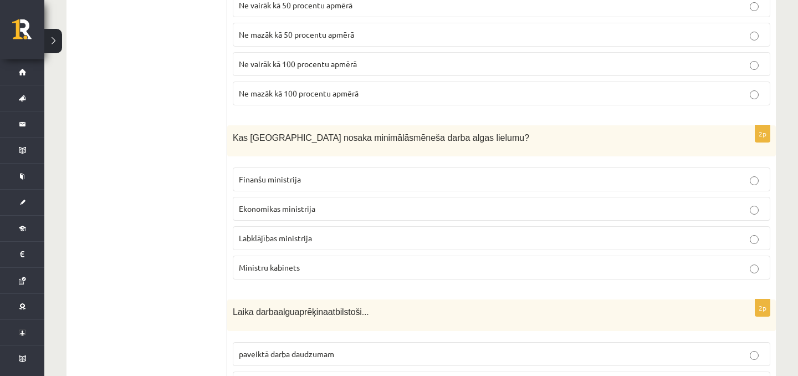
scroll to position [1579, 0]
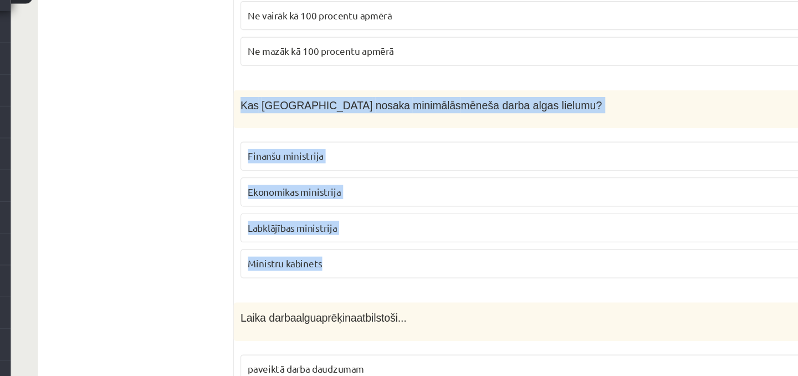
drag, startPoint x: 232, startPoint y: 129, endPoint x: 335, endPoint y: 259, distance: 166.6
click at [335, 259] on div "2p Kas Latvijā nosaka minimālās mēneša darba algas lielumu? Finanšu ministrija …" at bounding box center [501, 205] width 549 height 163
click at [268, 261] on span "Ministru kabinets" at bounding box center [269, 266] width 61 height 10
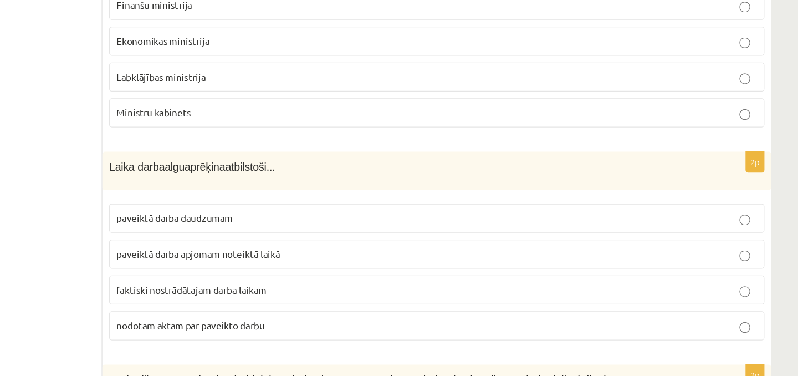
scroll to position [1691, 0]
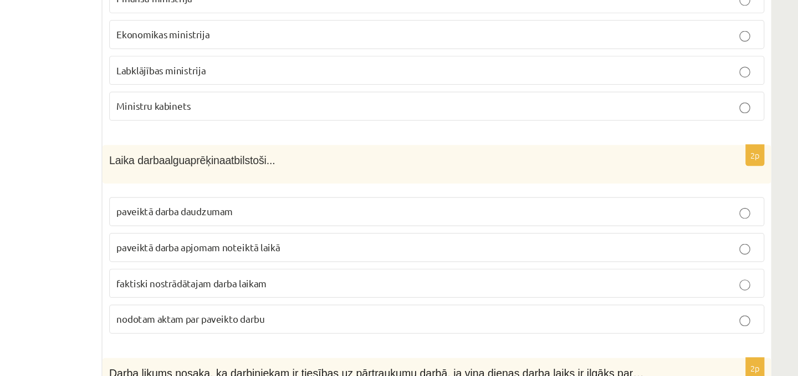
drag, startPoint x: 227, startPoint y: 190, endPoint x: 427, endPoint y: 287, distance: 223.2
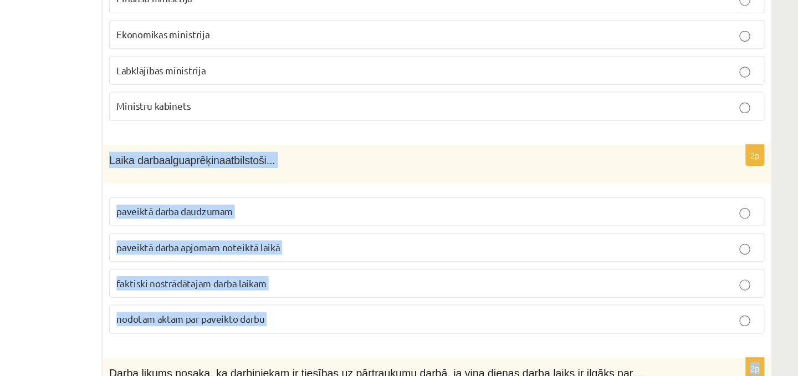
drag, startPoint x: 228, startPoint y: 187, endPoint x: 409, endPoint y: 354, distance: 246.0
click at [267, 295] on span "faktiski nostrādātajam darba laikam" at bounding box center [300, 299] width 123 height 10
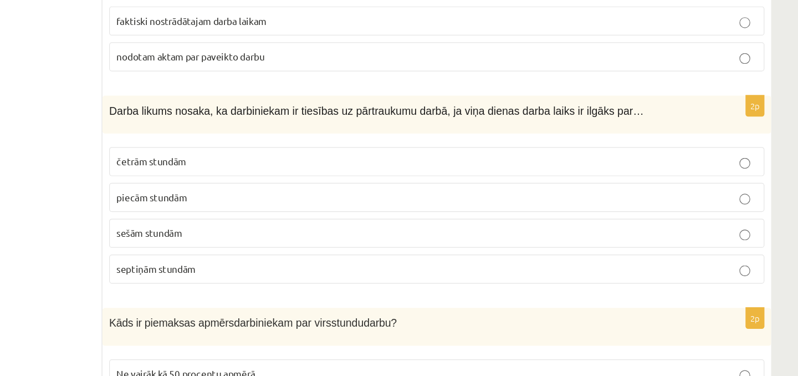
scroll to position [1909, 0]
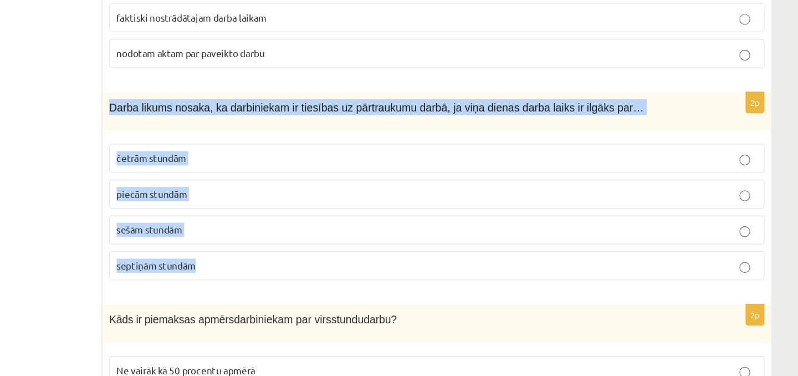
drag, startPoint x: 232, startPoint y: 146, endPoint x: 332, endPoint y: 276, distance: 164.5
click at [332, 276] on div "2p Darba likums nosaka, ka darbiniekam ir tiesības uz pārtraukumu darbā, ja viņ…" at bounding box center [501, 224] width 549 height 163
click at [269, 192] on p "četrām stundām" at bounding box center [502, 197] width 526 height 12
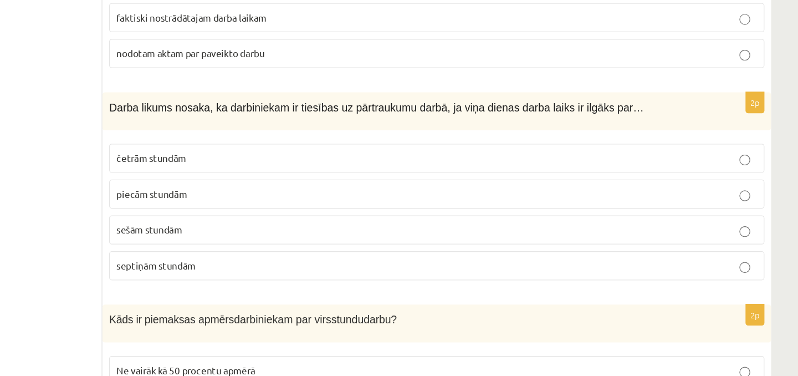
click at [251, 251] on span "sešām stundām" at bounding box center [266, 256] width 54 height 10
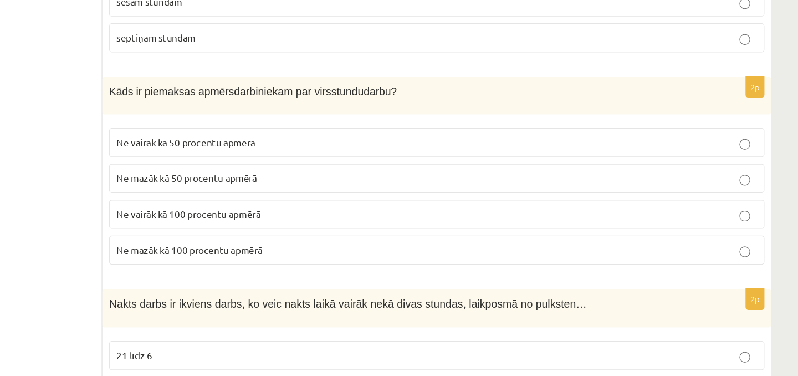
scroll to position [2134, 0]
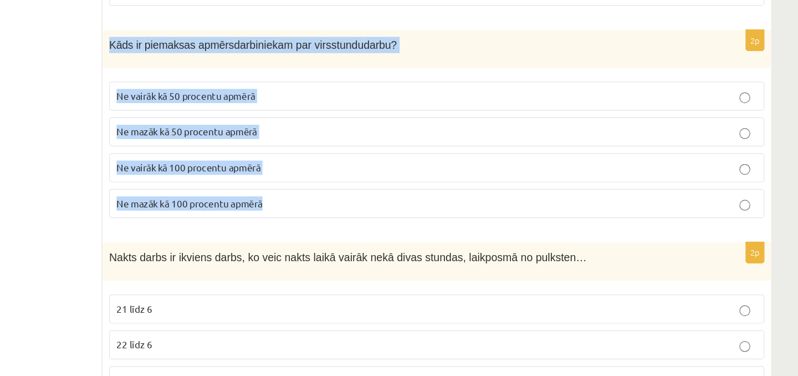
drag, startPoint x: 233, startPoint y: 93, endPoint x: 407, endPoint y: 240, distance: 228.2
click at [409, 243] on div "2p Kāds ir piemaksas apmērs darbiniekam par virsstundu darbu? Ne vairāk kā 50 p…" at bounding box center [501, 173] width 549 height 163
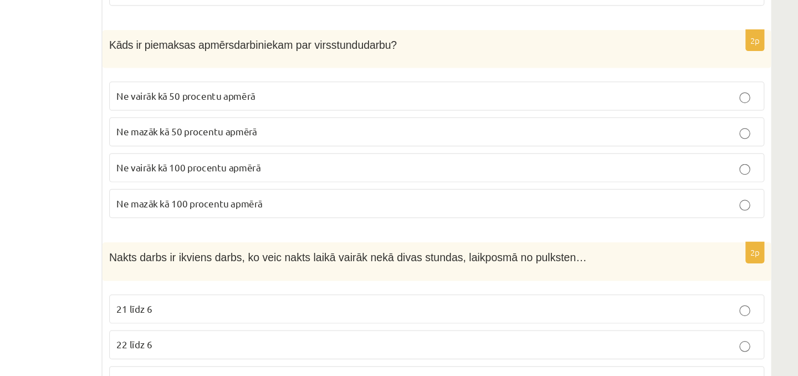
click at [278, 170] on span "Ne mazāk kā 50 procentu apmērā" at bounding box center [296, 175] width 115 height 10
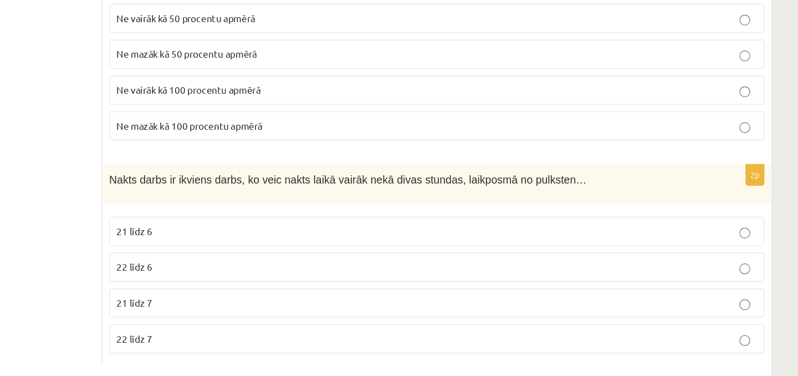
scroll to position [2211, 0]
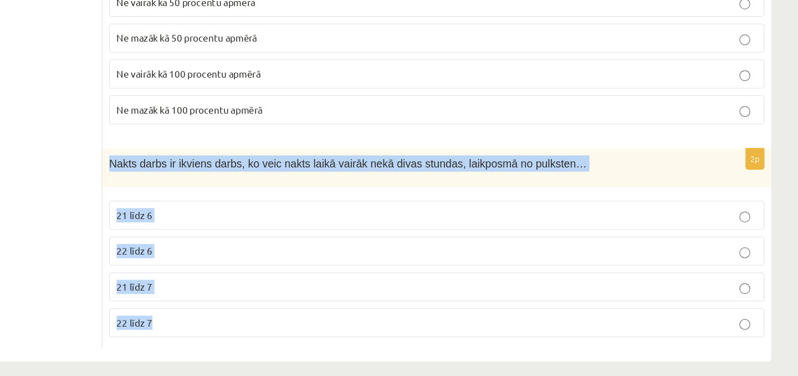
drag, startPoint x: 229, startPoint y: 193, endPoint x: 302, endPoint y: 343, distance: 166.6
click at [308, 93] on span "Ne mazāk kā 50 procentu apmērā" at bounding box center [296, 98] width 115 height 10
drag, startPoint x: 229, startPoint y: 189, endPoint x: 292, endPoint y: 324, distance: 149.1
click at [292, 324] on div "2p Nakts darbs ir ikviens darbs, ko veic nakts laikā vairāk nekā divas stundas,…" at bounding box center [501, 270] width 549 height 163
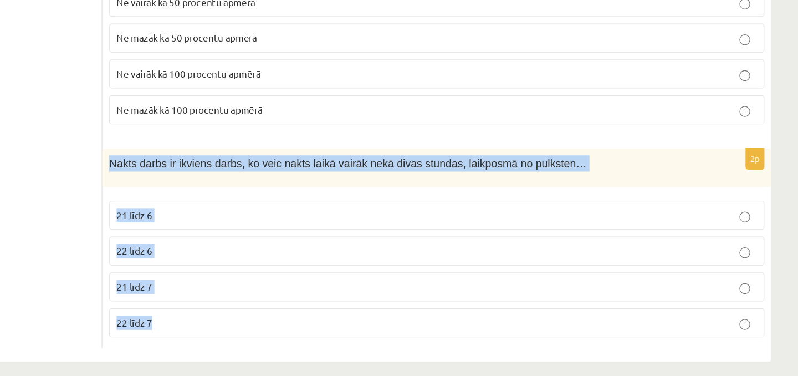
click at [287, 297] on p "21 līdz 7" at bounding box center [502, 303] width 526 height 12
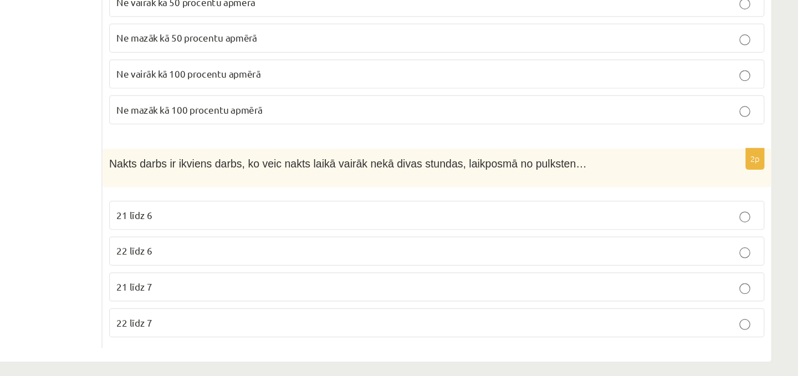
click at [271, 268] on label "22 līdz 6" at bounding box center [502, 273] width 538 height 24
click at [278, 240] on label "21 līdz 6" at bounding box center [502, 244] width 538 height 24
click at [287, 267] on p "22 līdz 6" at bounding box center [502, 273] width 526 height 12
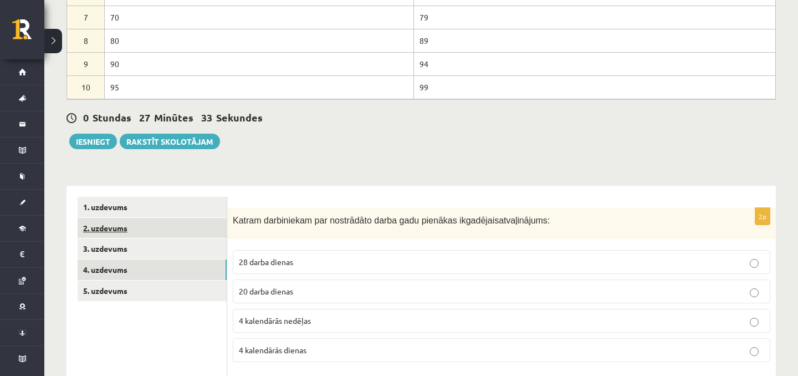
scroll to position [295, 0]
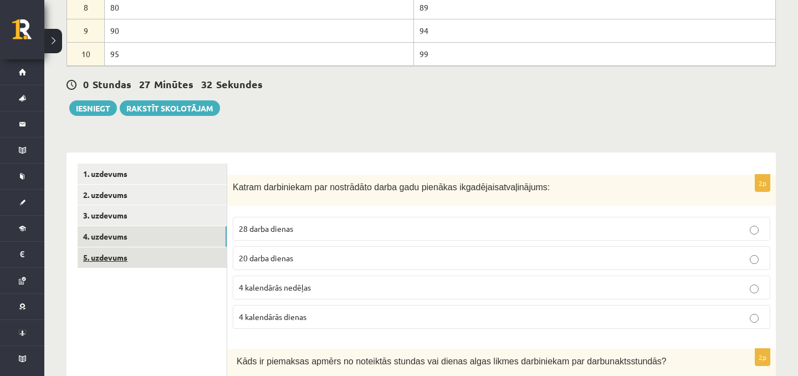
click at [182, 261] on link "5. uzdevums" at bounding box center [152, 257] width 149 height 21
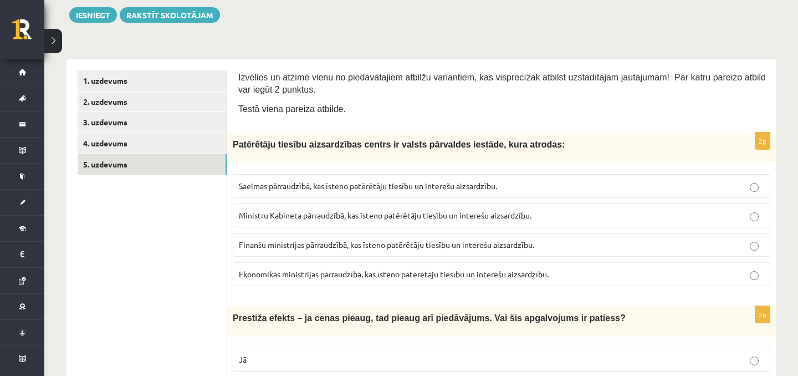
scroll to position [394, 0]
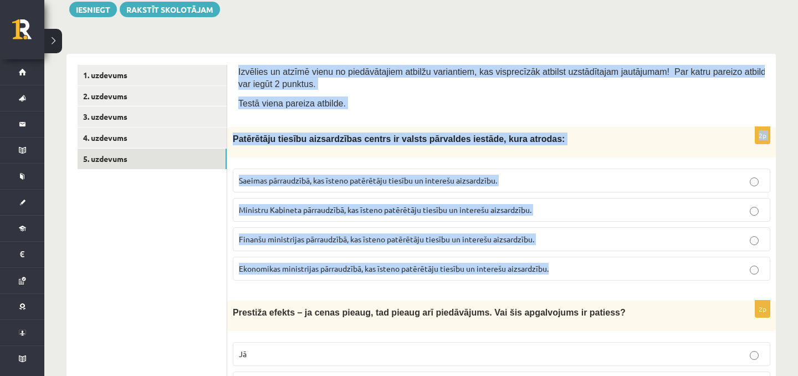
drag, startPoint x: 239, startPoint y: 69, endPoint x: 562, endPoint y: 275, distance: 383.4
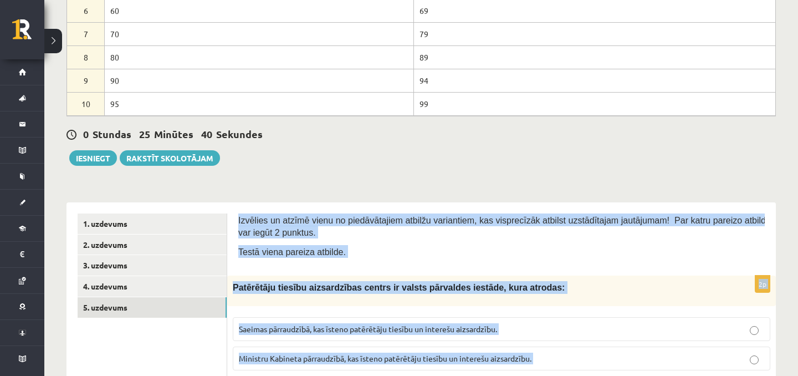
scroll to position [242, 0]
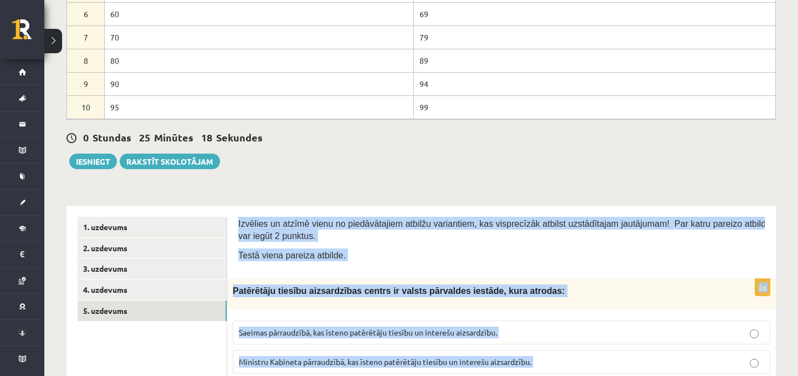
click at [294, 238] on span "Izvēlies un atzīmē vienu no piedāvātajiem atbilžu variantiem, kas visprecīzāk a…" at bounding box center [504, 230] width 532 height 22
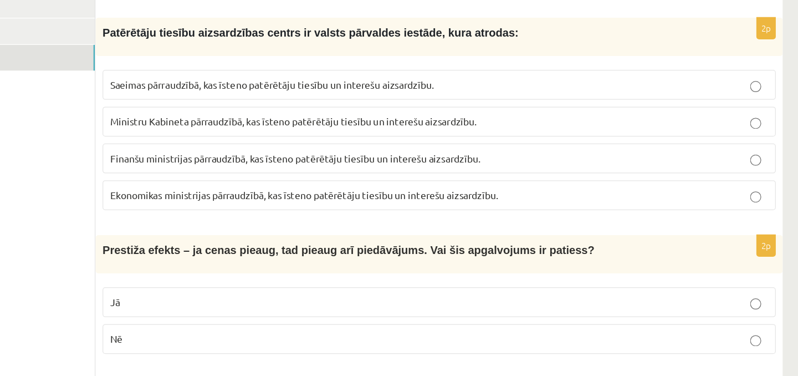
scroll to position [433, 0]
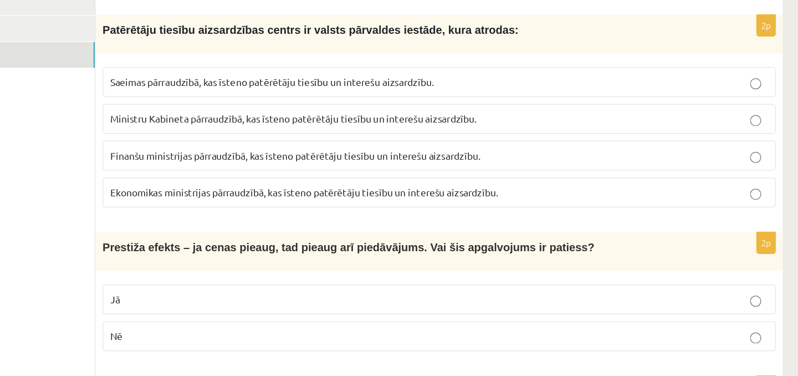
click at [300, 228] on span "Ekonomikas ministrijas pārraudzībā, kas īsteno patērētāju tiesību un interešu a…" at bounding box center [394, 229] width 310 height 10
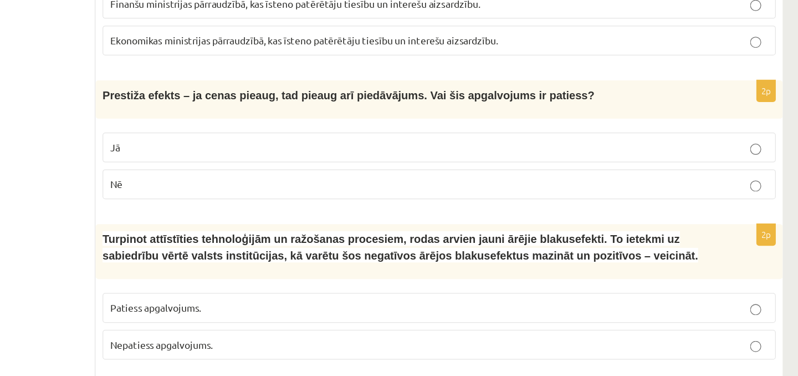
scroll to position [555, 0]
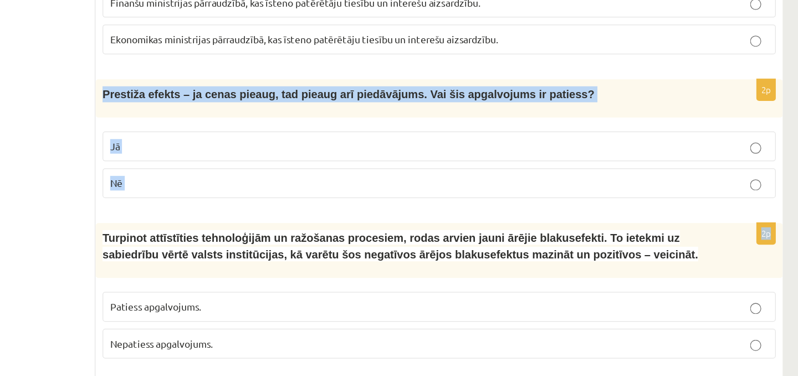
drag, startPoint x: 232, startPoint y: 149, endPoint x: 279, endPoint y: 251, distance: 112.6
click at [294, 231] on label "Nē" at bounding box center [502, 222] width 538 height 24
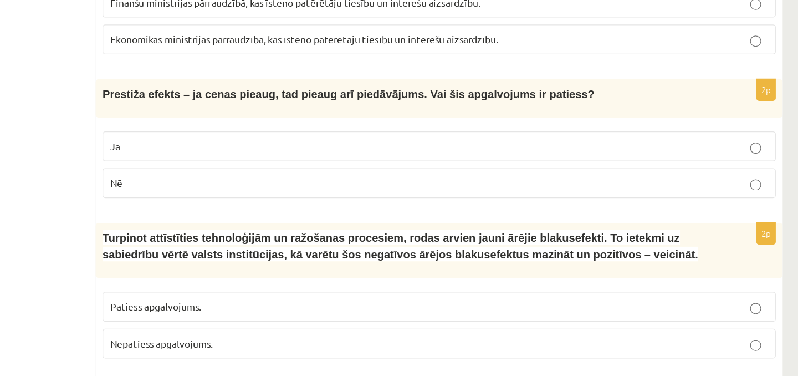
click at [267, 193] on p "Jā" at bounding box center [502, 193] width 526 height 12
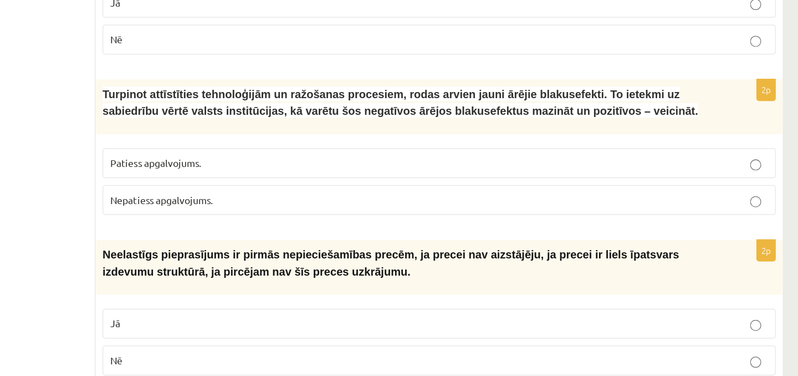
scroll to position [673, 0]
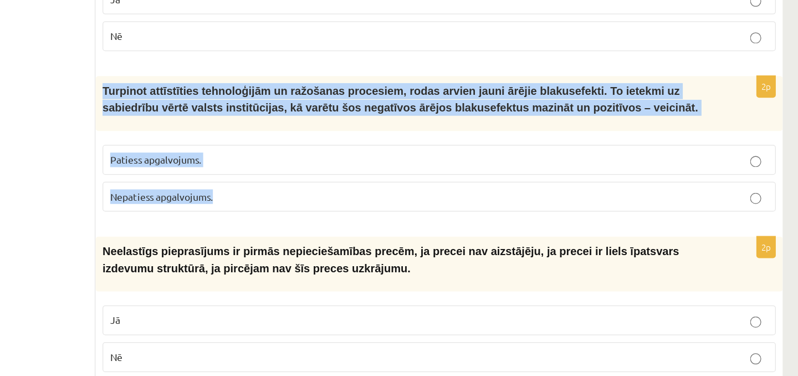
drag, startPoint x: 232, startPoint y: 147, endPoint x: 324, endPoint y: 231, distance: 124.4
click at [324, 231] on div "2p Turpinot attīstīties tehnoloģijām un ražošanas procesiem, rodas arvien jauni…" at bounding box center [501, 194] width 549 height 117
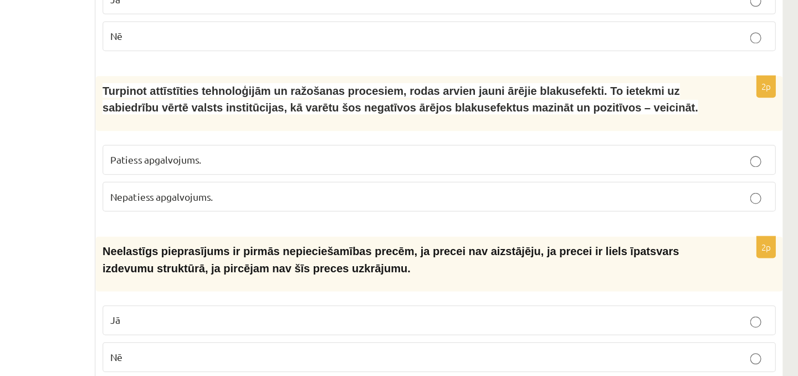
click at [259, 200] on span "Patiess apgalvojums." at bounding box center [275, 203] width 73 height 10
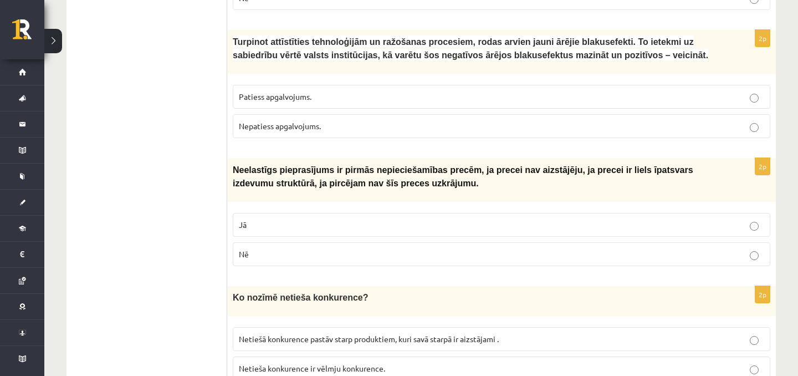
scroll to position [782, 0]
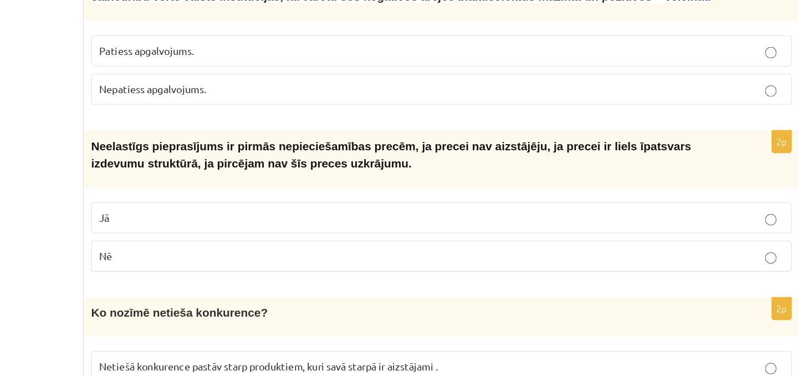
click at [266, 248] on p "Nē" at bounding box center [502, 251] width 526 height 12
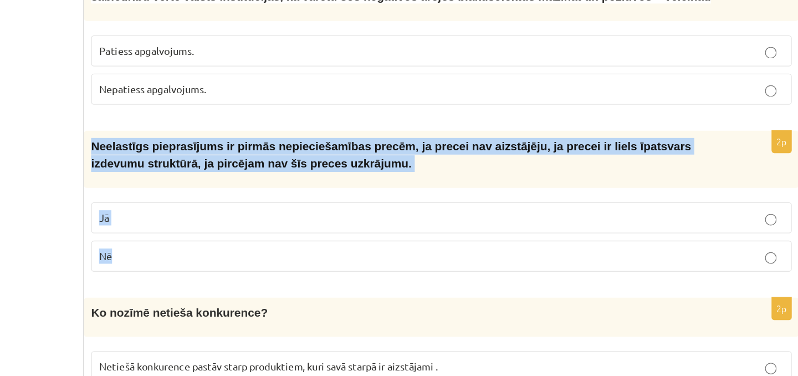
drag, startPoint x: 236, startPoint y: 165, endPoint x: 291, endPoint y: 263, distance: 112.7
click at [291, 263] on div "2p Neelastīgs pieprasījums ir pirmās nepieciešamības precēm, ja precei nav aizs…" at bounding box center [501, 213] width 549 height 117
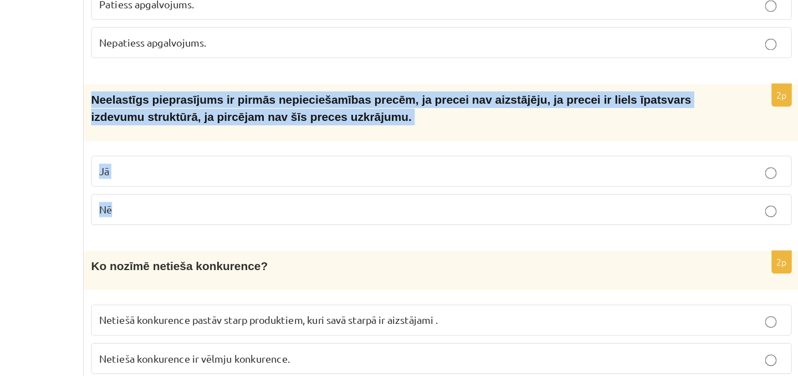
scroll to position [793, 0]
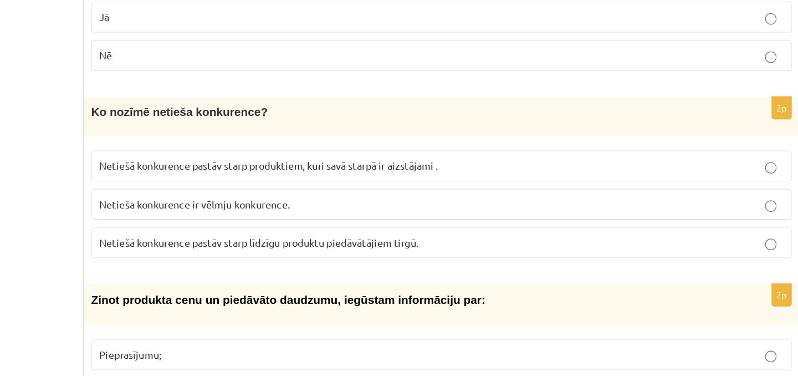
scroll to position [908, 0]
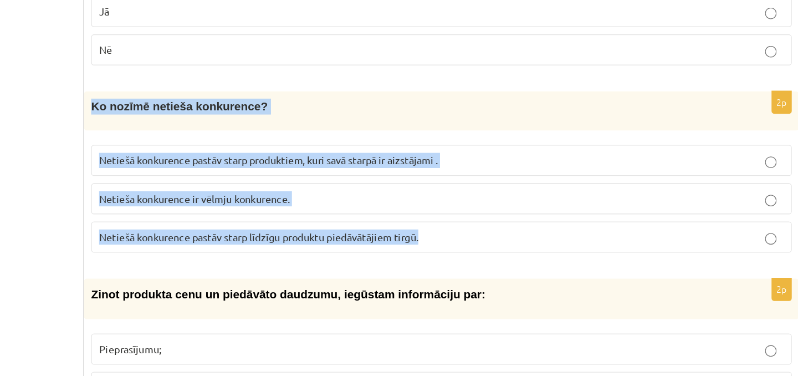
drag, startPoint x: 233, startPoint y: 167, endPoint x: 509, endPoint y: 278, distance: 296.8
click at [509, 278] on div "2p Ko nozīmē netieša konkurence? Netiešā konkurence pastāv starp produktiem, ku…" at bounding box center [501, 223] width 549 height 133
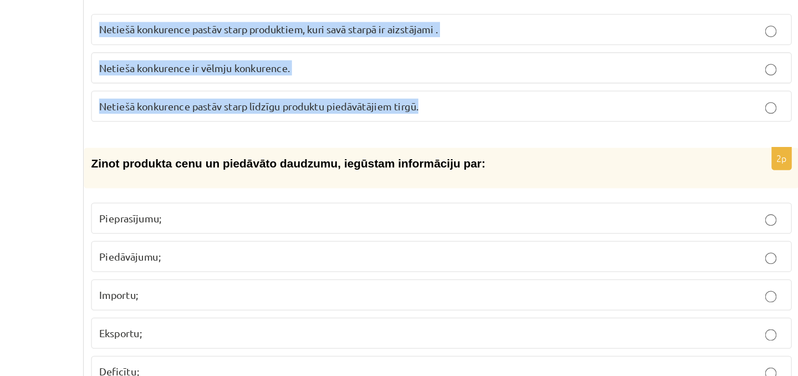
scroll to position [1012, 0]
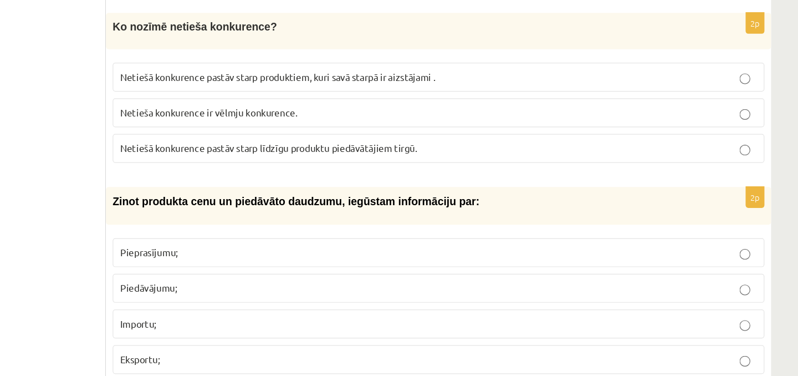
click at [351, 170] on label "Netiešā konkurence pastāv starp līdzīgu produktu piedāvātājiem tirgū." at bounding box center [502, 165] width 538 height 24
click at [320, 112] on label "Netiešā konkurence pastāv starp produktiem, kuri savā starpā ir aizstājami ." at bounding box center [502, 106] width 538 height 24
click at [254, 124] on label "Netieša konkurence ir vēlmju konkurence." at bounding box center [502, 136] width 538 height 24
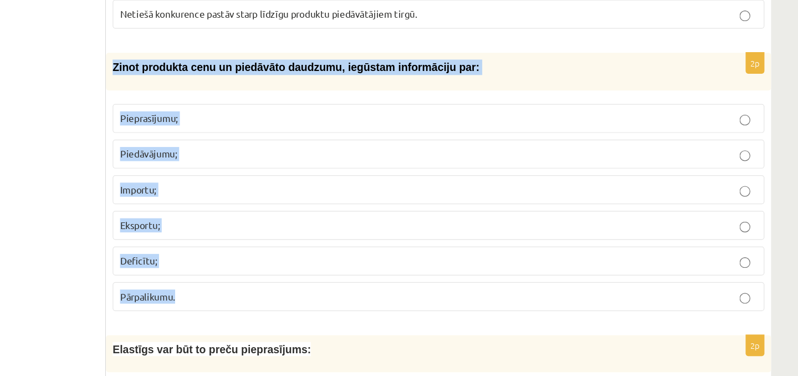
drag, startPoint x: 233, startPoint y: 120, endPoint x: 297, endPoint y: 321, distance: 210.8
click at [297, 321] on div "2p Zinot produkta cenu un piedāvāto daudzumu, iegūstam informāciju par: Piepras…" at bounding box center [501, 219] width 549 height 221
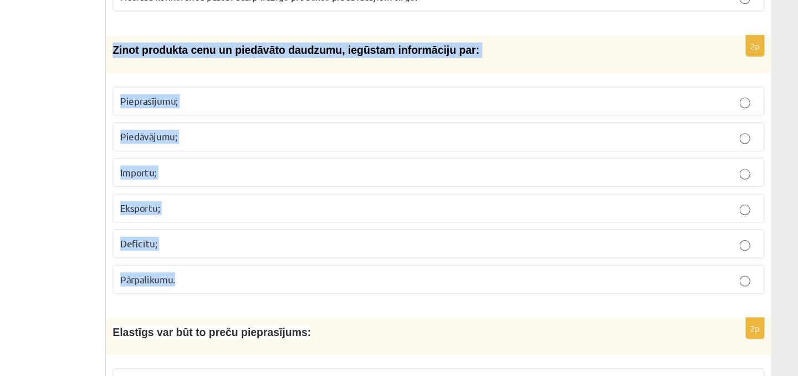
click at [308, 176] on p "Piedāvājumu;" at bounding box center [502, 179] width 526 height 12
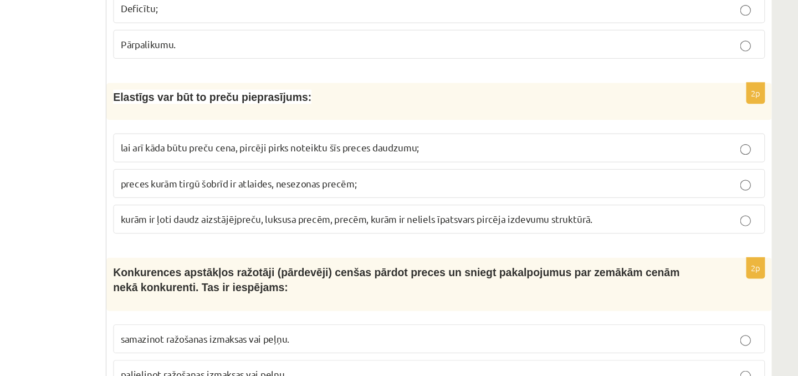
scroll to position [1324, 0]
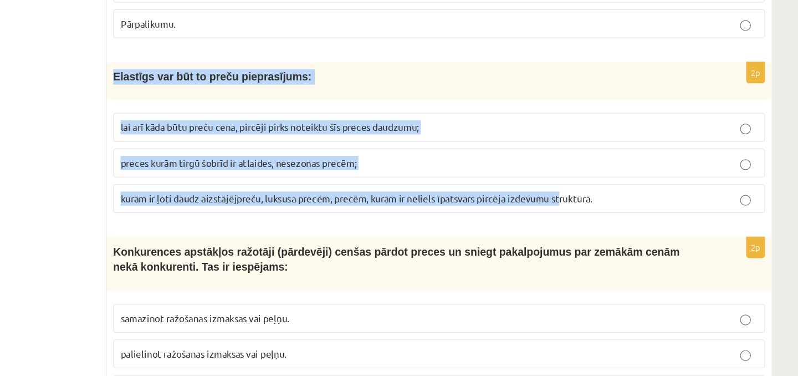
drag, startPoint x: 229, startPoint y: 131, endPoint x: 603, endPoint y: 228, distance: 386.2
click at [603, 228] on div "2p Elastīgs var būt to preču pieprasījums: lai arī kāda būtu preču cena, pircēj…" at bounding box center [501, 184] width 549 height 133
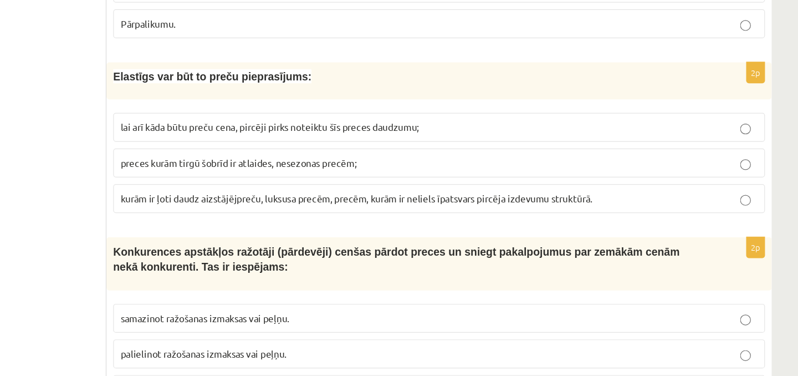
click at [235, 125] on span "Elastīgs var būt to preču pieprasījums:" at bounding box center [315, 129] width 164 height 9
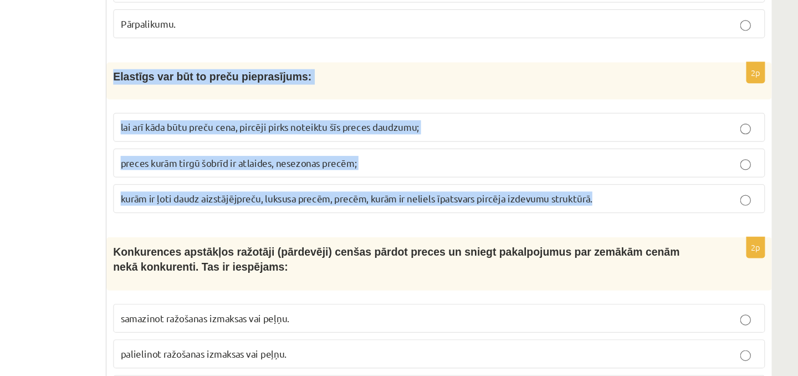
drag, startPoint x: 235, startPoint y: 126, endPoint x: 676, endPoint y: 233, distance: 453.5
click at [676, 233] on div "2p Elastīgs var būt to preču pieprasījums: lai arī kāda būtu preču cena, pircēj…" at bounding box center [501, 184] width 549 height 133
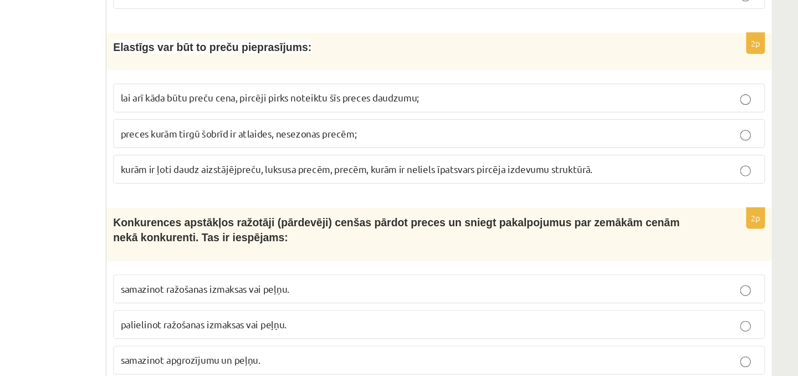
scroll to position [1402, 0]
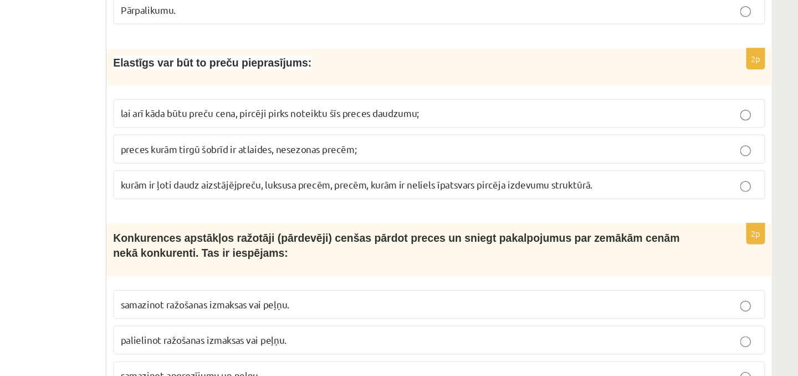
click at [297, 154] on span "kurām ir ļoti daudz aizstājējpreču, luksusa precēm, precēm, kurām ir neliels īp…" at bounding box center [433, 152] width 389 height 10
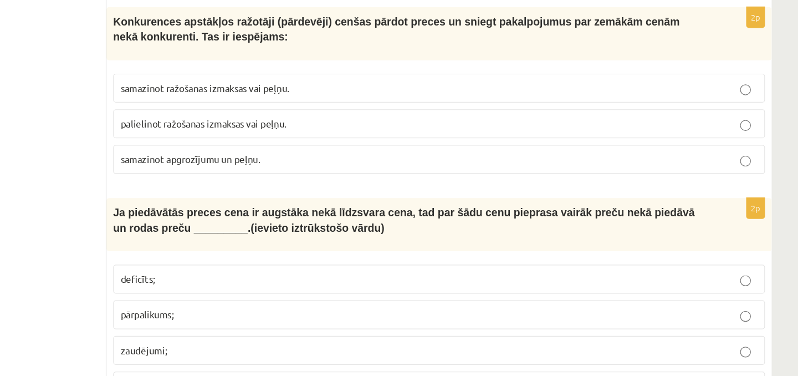
scroll to position [1514, 0]
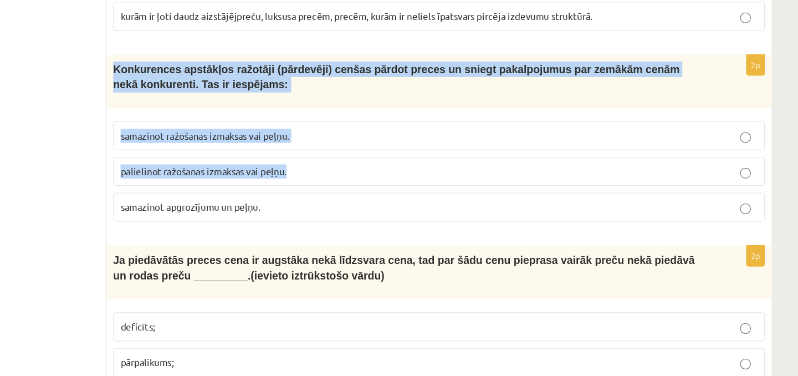
drag, startPoint x: 231, startPoint y: 75, endPoint x: 380, endPoint y: 187, distance: 186.1
click at [380, 187] on div "2p Konkurences apstākļos ražotāji (pārdevēji) cenšas pārdot preces un sniegt pa…" at bounding box center [501, 145] width 549 height 146
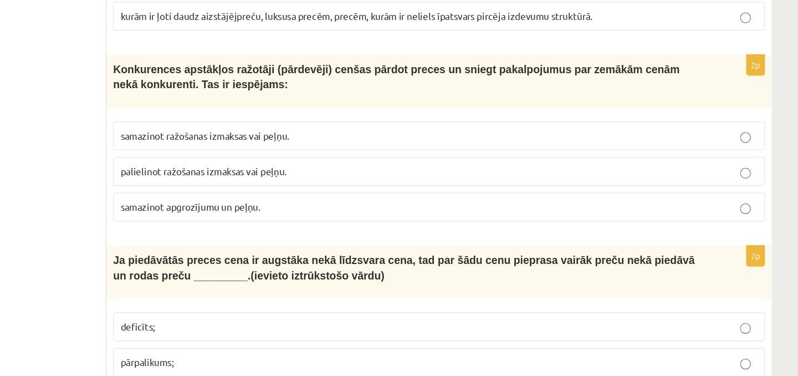
click at [233, 80] on span "Konkurences apstākļos ražotāji (pārdevēji) cenšas pārdot preces un sniegt pakal…" at bounding box center [466, 90] width 467 height 22
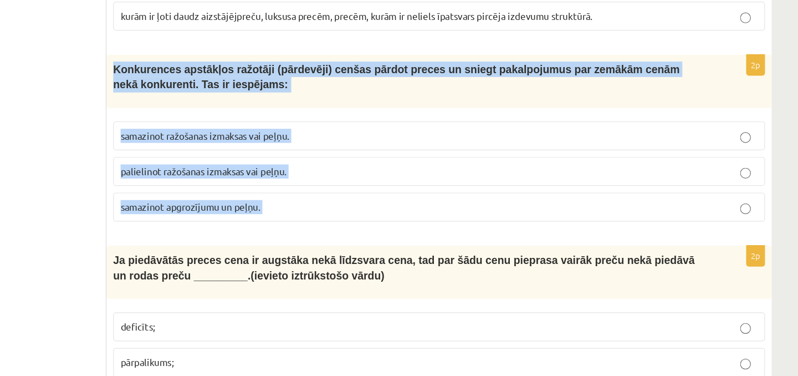
drag, startPoint x: 233, startPoint y: 80, endPoint x: 374, endPoint y: 191, distance: 179.2
click at [374, 191] on div "2p Konkurences apstākļos ražotāji (pārdevēji) cenšas pārdot preces un sniegt pa…" at bounding box center [501, 145] width 549 height 146
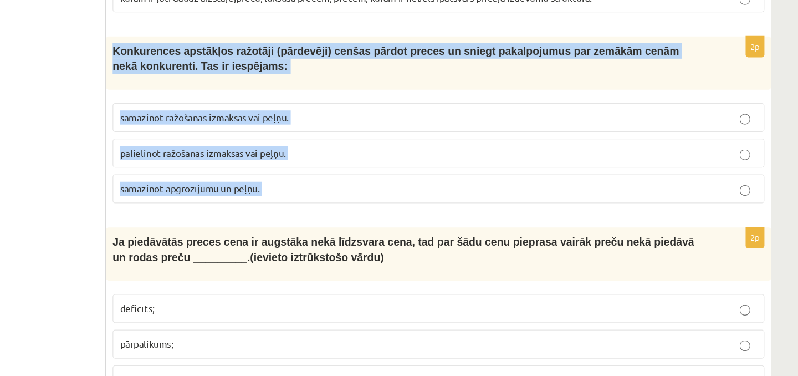
click at [272, 138] on span "samazinot ražošanas izmaksas vai peļņu." at bounding box center [308, 139] width 139 height 10
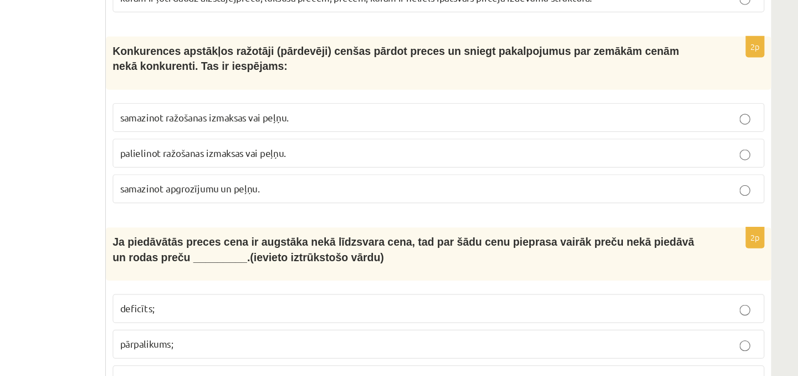
click at [267, 142] on label "samazinot ražošanas izmaksas vai peļņu." at bounding box center [502, 139] width 538 height 24
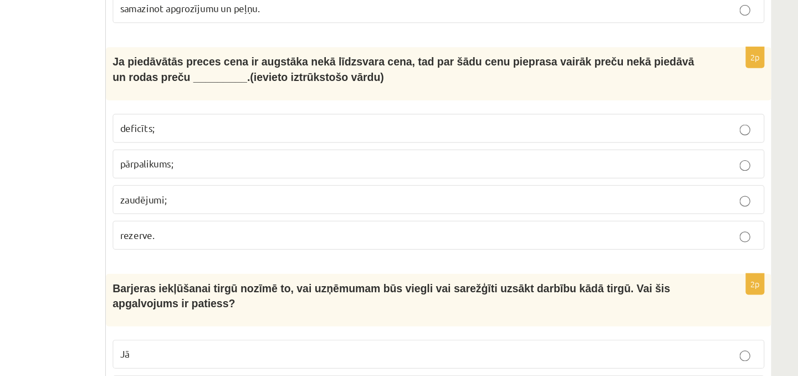
scroll to position [1642, 0]
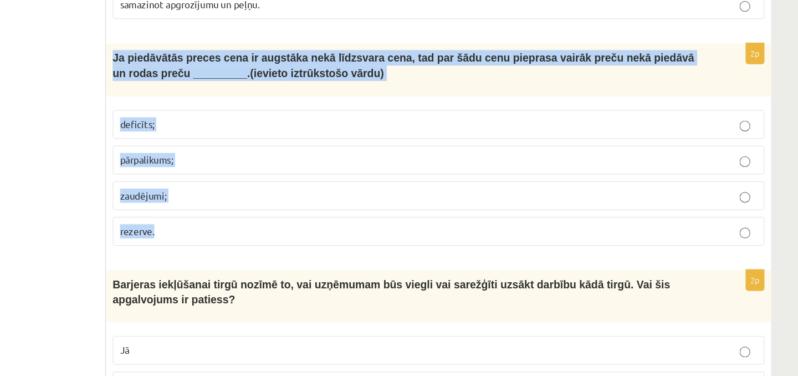
drag, startPoint x: 235, startPoint y: 104, endPoint x: 296, endPoint y: 247, distance: 155.2
click at [297, 248] on div "2p Ja piedāvātās preces cena ir augstāka nekā līdzsvara cena, tad par šādu cenu…" at bounding box center [501, 189] width 549 height 176
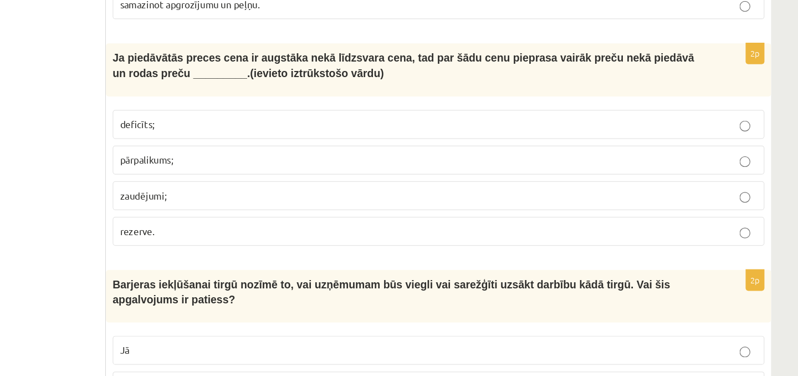
click at [274, 166] on p "deficīts;" at bounding box center [502, 168] width 526 height 12
click at [281, 200] on label "pārpalikums;" at bounding box center [502, 198] width 538 height 24
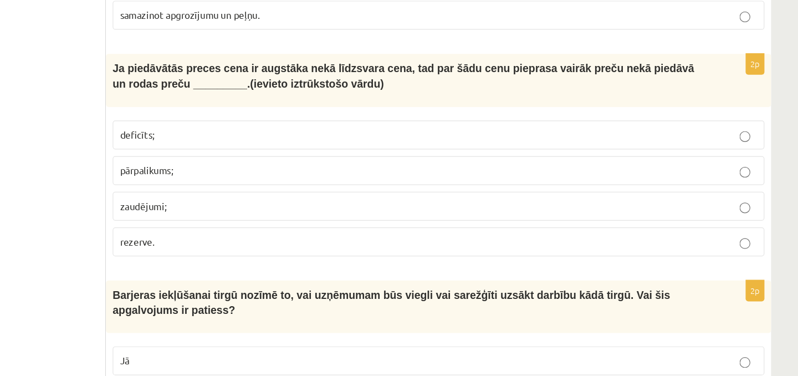
click at [279, 171] on label "deficīts;" at bounding box center [502, 169] width 538 height 24
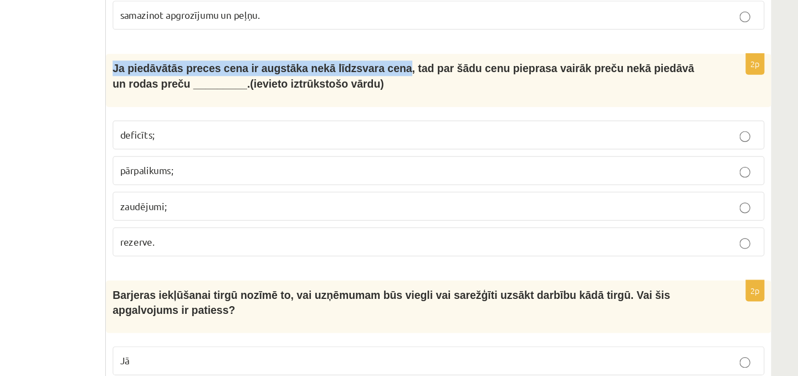
drag, startPoint x: 231, startPoint y: 109, endPoint x: 480, endPoint y: 116, distance: 249.0
click at [480, 116] on div "Ja piedāvātās preces cena ir augstāka nekā līdzsvara cena, tad par šādu cenu pi…" at bounding box center [501, 124] width 549 height 44
click at [464, 113] on span "Ja piedāvātās preces cena ir augstāka nekā līdzsvara cena, tad par šādu cenu pi…" at bounding box center [473, 120] width 480 height 22
drag, startPoint x: 480, startPoint y: 114, endPoint x: 294, endPoint y: 115, distance: 186.3
click at [294, 115] on span "Ja piedāvātās preces cena ir augstāka nekā līdzsvara cena, tad par šādu cenu pi…" at bounding box center [473, 120] width 480 height 22
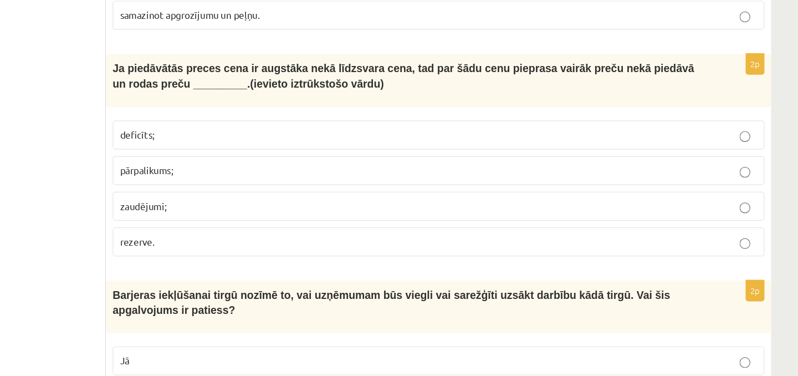
click at [292, 193] on p "pārpalikums;" at bounding box center [502, 198] width 526 height 12
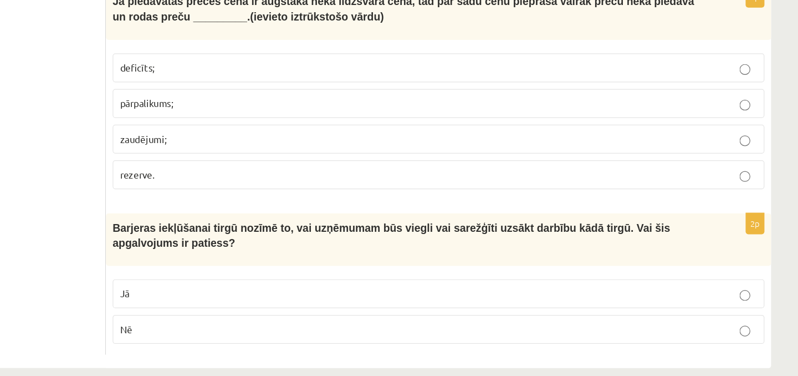
scroll to position [1700, 0]
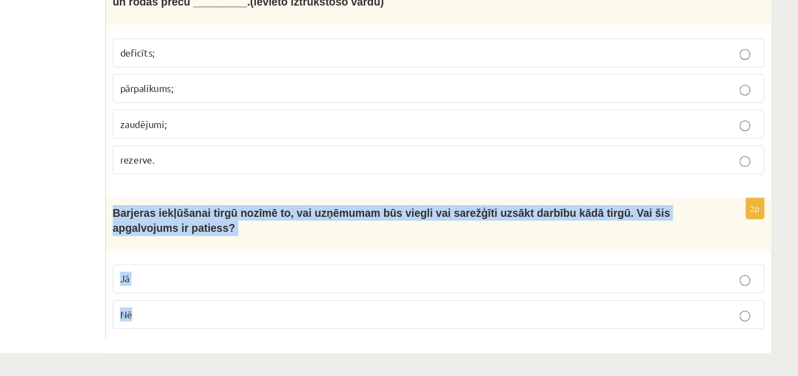
drag, startPoint x: 232, startPoint y: 237, endPoint x: 275, endPoint y: 335, distance: 106.7
click at [275, 336] on div "2p Barjeras iekļūšanai tirgū nozīmē to, vai uzņēmumam būs viegli vai sarežģīti …" at bounding box center [501, 288] width 549 height 117
click at [280, 290] on p "Jā" at bounding box center [502, 296] width 526 height 12
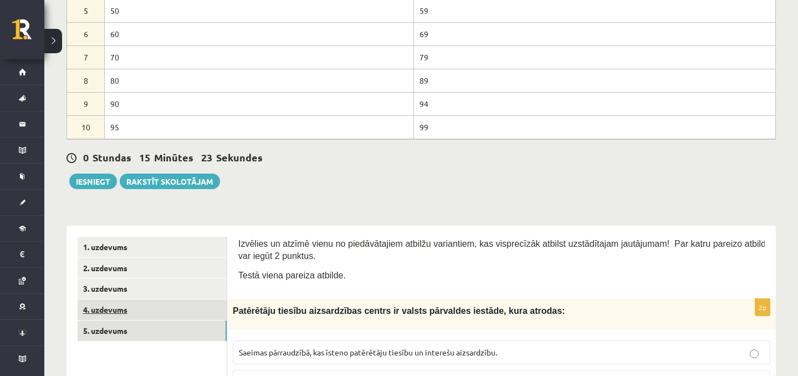
scroll to position [268, 0]
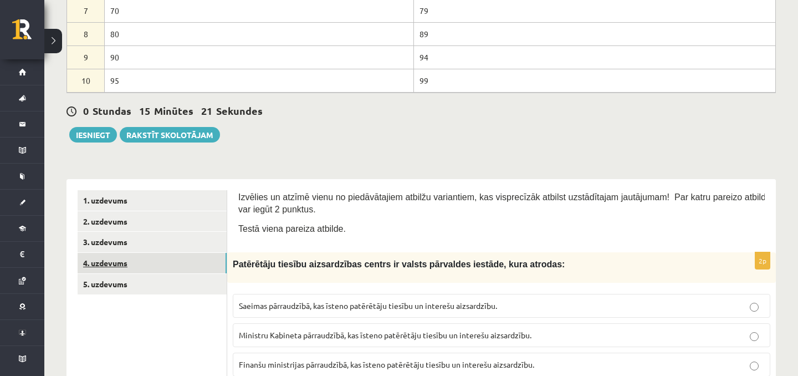
click at [124, 258] on link "4. uzdevums" at bounding box center [152, 263] width 149 height 21
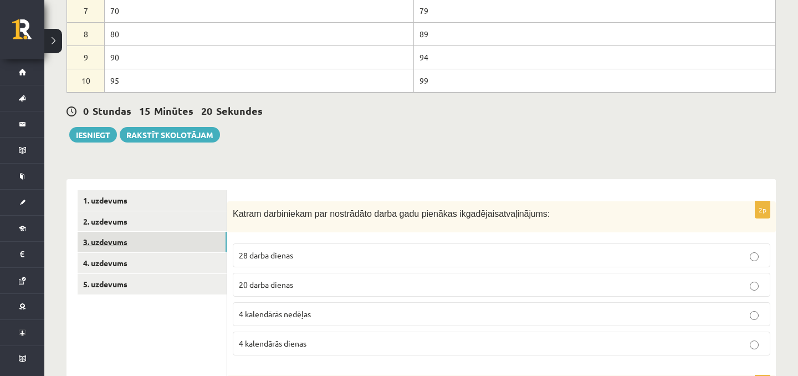
click at [149, 245] on link "3. uzdevums" at bounding box center [152, 242] width 149 height 21
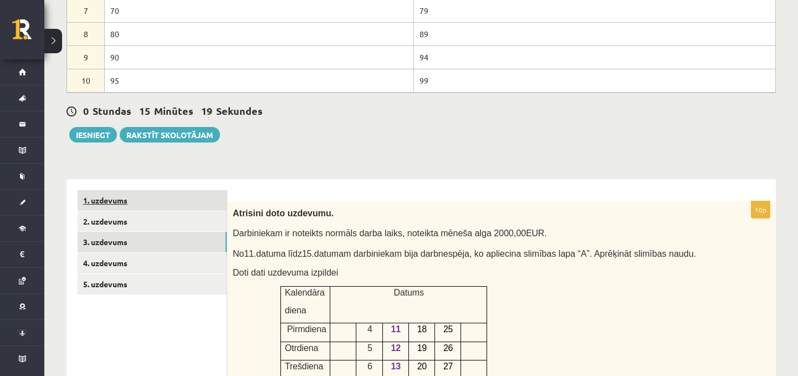
click at [131, 192] on link "1. uzdevums" at bounding box center [152, 200] width 149 height 21
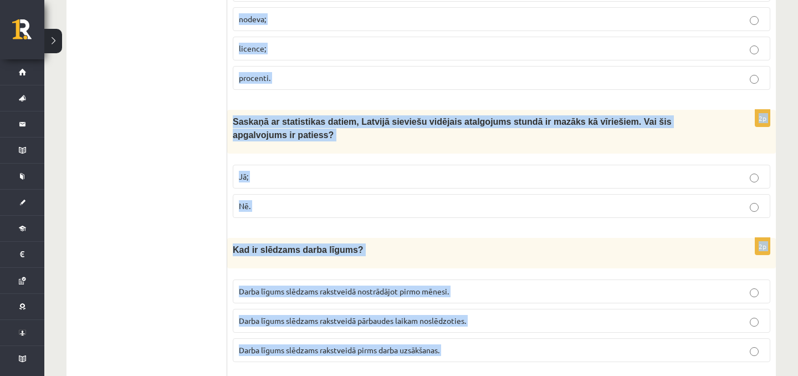
scroll to position [2753, 0]
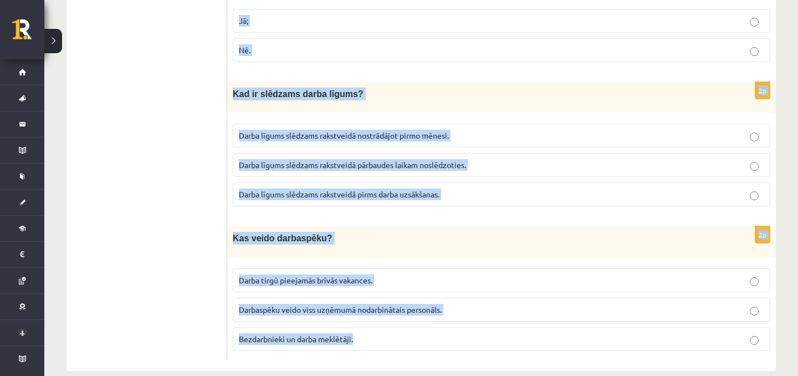
drag, startPoint x: 238, startPoint y: 200, endPoint x: 327, endPoint y: 401, distance: 219.7
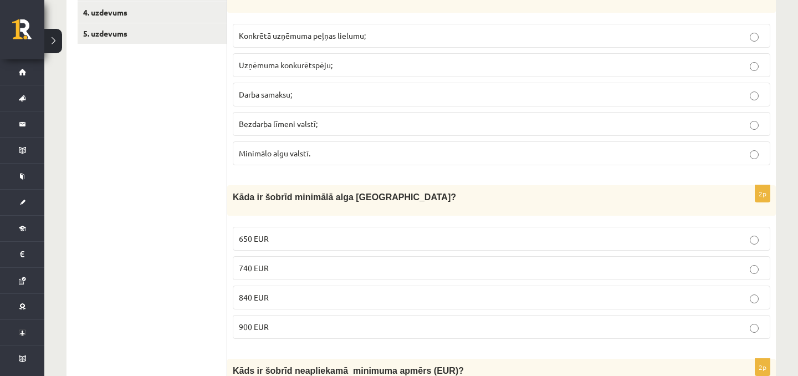
scroll to position [384, 0]
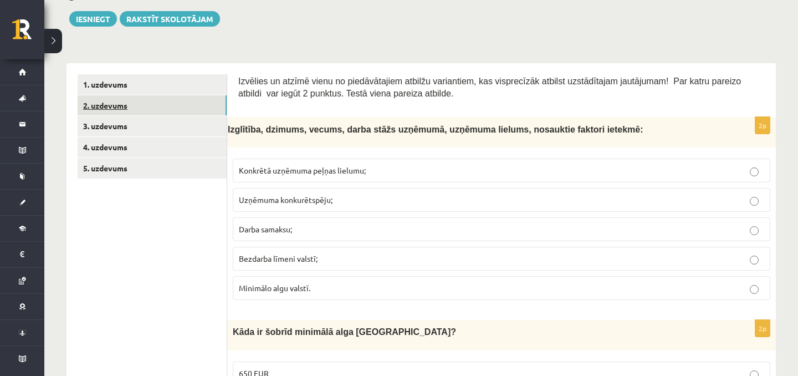
click at [117, 111] on link "2. uzdevums" at bounding box center [152, 105] width 149 height 21
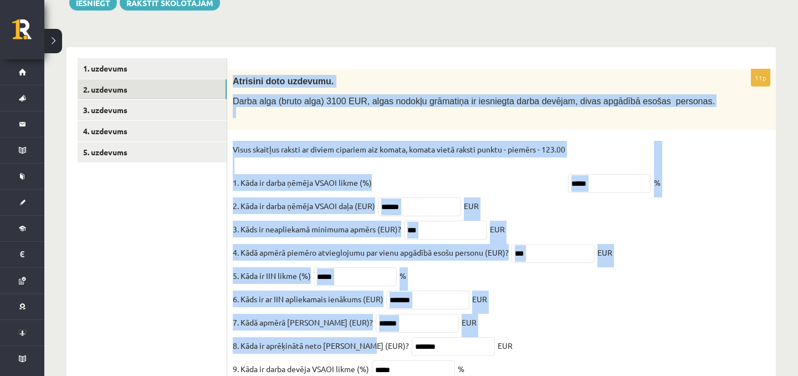
scroll to position [517, 0]
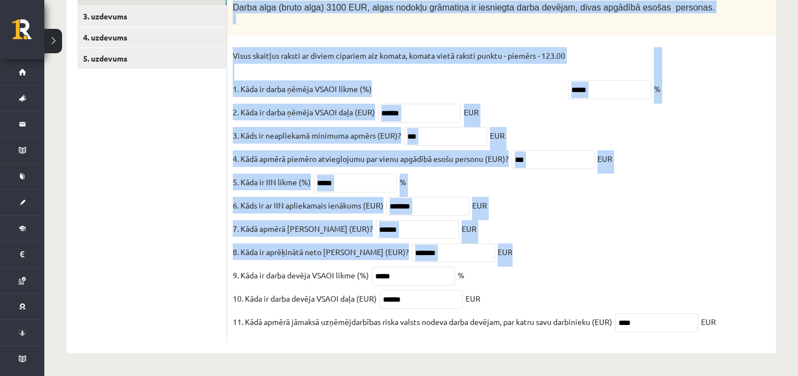
drag, startPoint x: 234, startPoint y: 95, endPoint x: 600, endPoint y: 243, distance: 395.0
click at [600, 243] on div "11p Atrisini doto uzdevumu. Darba alga (bruto alga) 3100 EUR, algas nodokļu grā…" at bounding box center [501, 159] width 549 height 367
click at [600, 243] on fieldset "Visus skaitļus raksti ar diviem cipariem aiz komata, komata vietā raksti punktu…" at bounding box center [502, 191] width 538 height 289
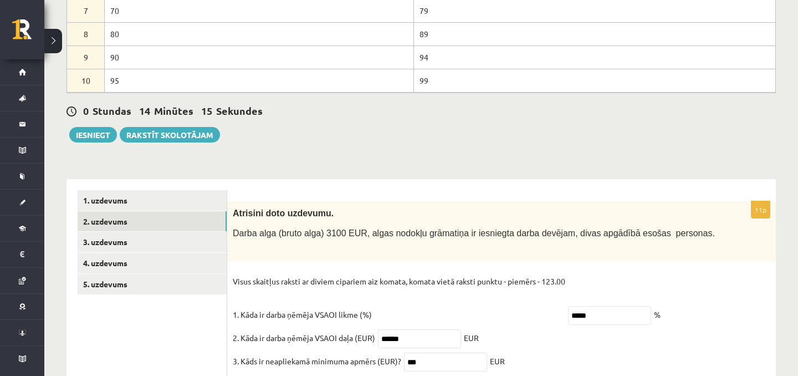
scroll to position [311, 0]
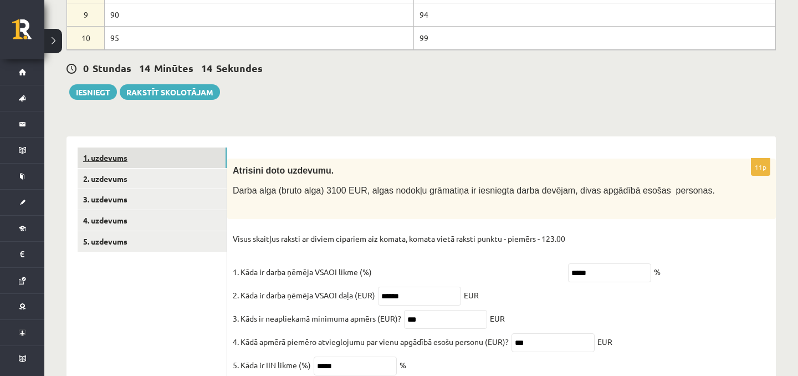
click at [143, 163] on link "1. uzdevums" at bounding box center [152, 157] width 149 height 21
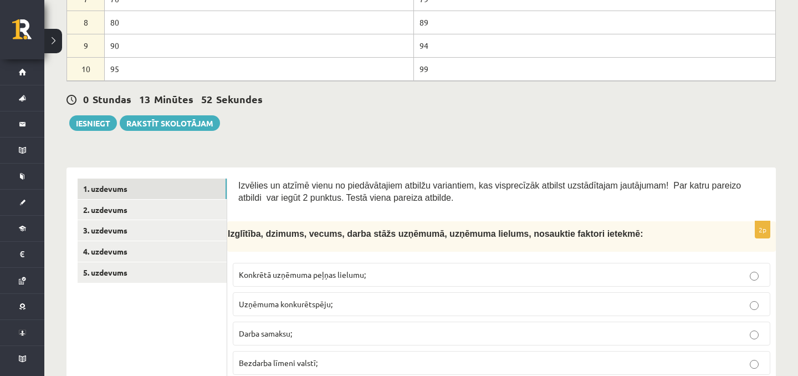
scroll to position [454, 0]
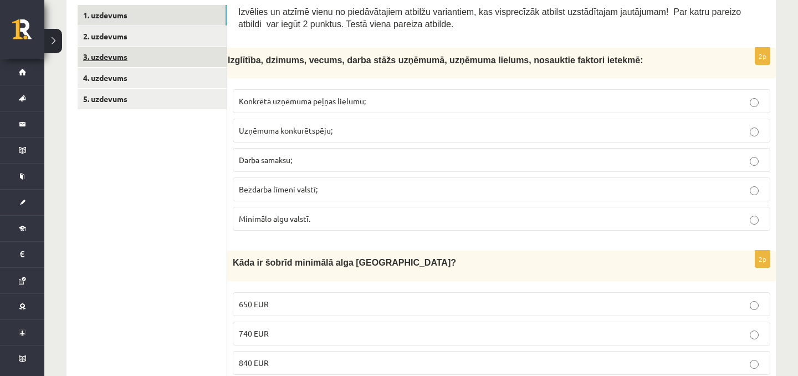
click at [202, 54] on link "3. uzdevums" at bounding box center [152, 57] width 149 height 21
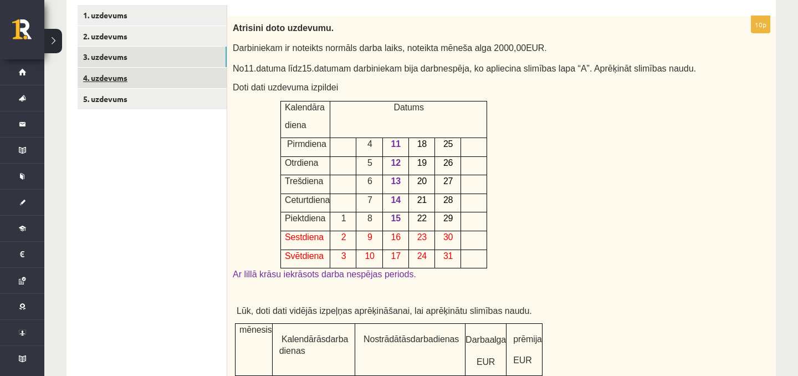
scroll to position [0, 0]
click at [201, 70] on link "4. uzdevums" at bounding box center [152, 78] width 149 height 21
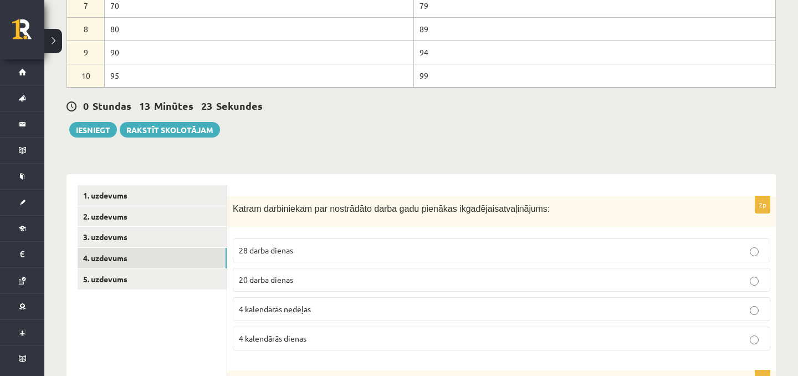
scroll to position [278, 0]
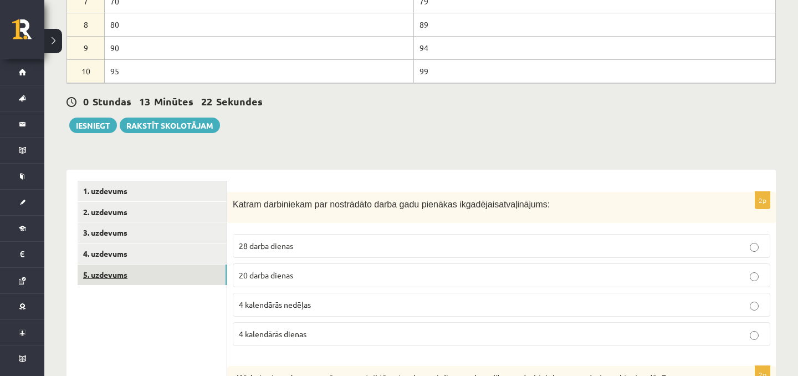
click at [172, 269] on link "5. uzdevums" at bounding box center [152, 274] width 149 height 21
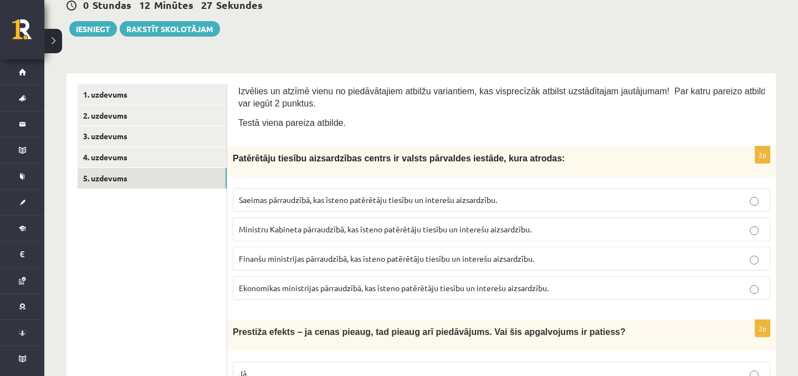
scroll to position [370, 0]
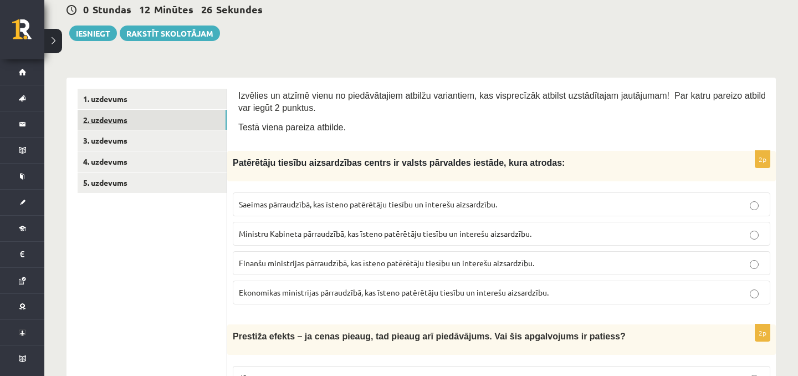
click at [161, 121] on link "2. uzdevums" at bounding box center [152, 120] width 149 height 21
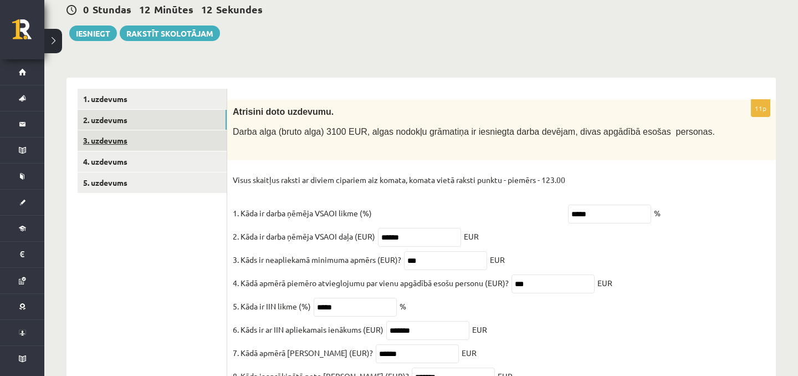
click at [169, 135] on link "3. uzdevums" at bounding box center [152, 140] width 149 height 21
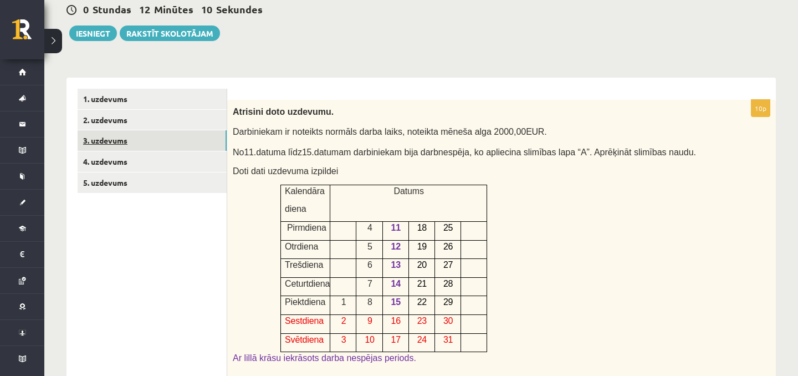
scroll to position [0, 0]
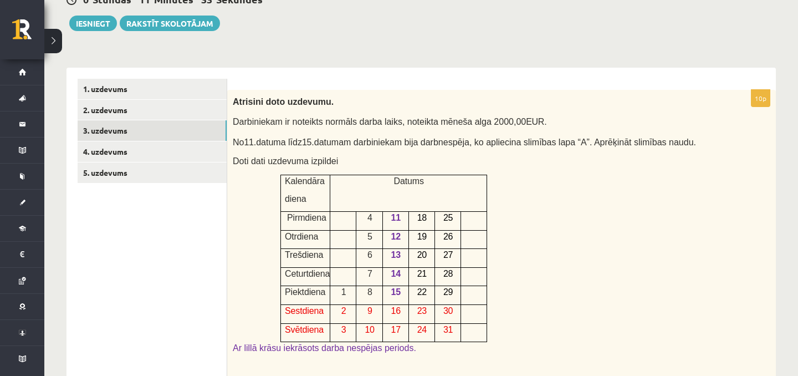
scroll to position [386, 0]
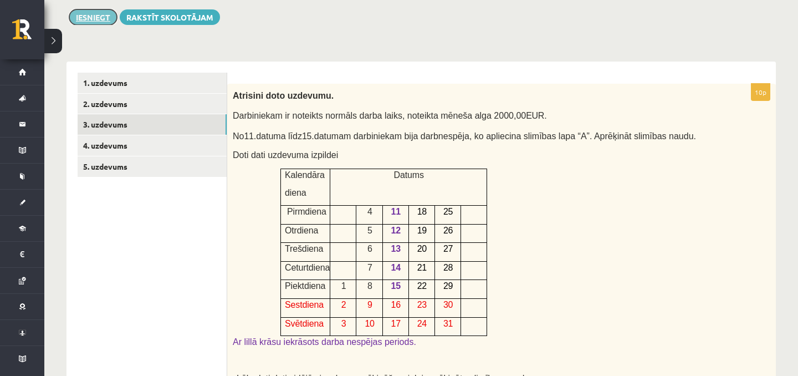
click at [94, 9] on button "Iesniegt" at bounding box center [93, 17] width 48 height 16
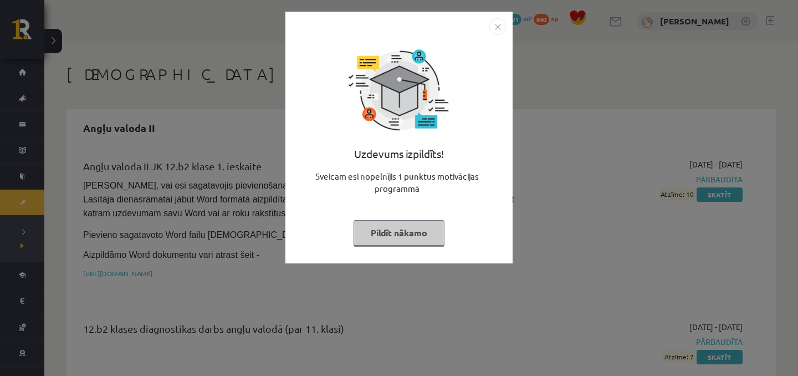
click at [399, 243] on button "Pildīt nākamo" at bounding box center [399, 233] width 91 height 26
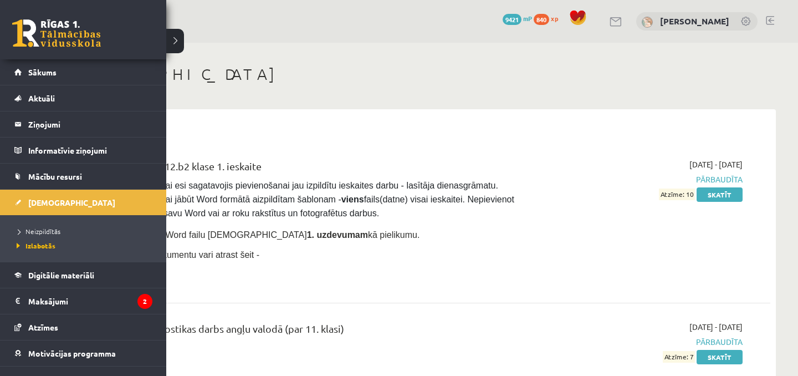
click at [56, 16] on div "0 Dāvanas 9421 mP 840 xp" at bounding box center [83, 29] width 166 height 59
click at [48, 38] on link at bounding box center [56, 33] width 89 height 28
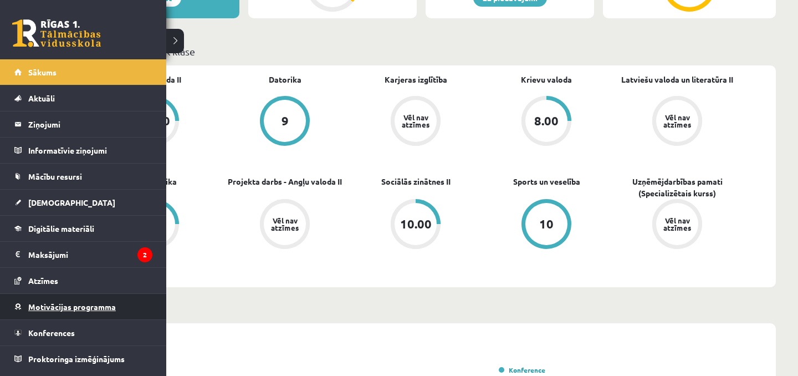
scroll to position [310, 0]
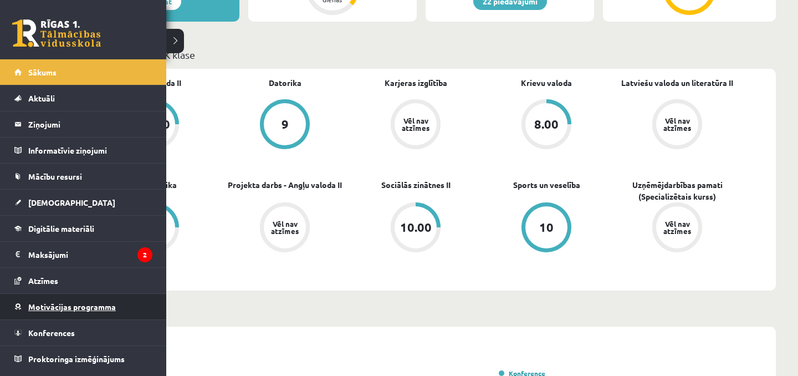
click at [32, 310] on span "Motivācijas programma" at bounding box center [72, 307] width 88 height 10
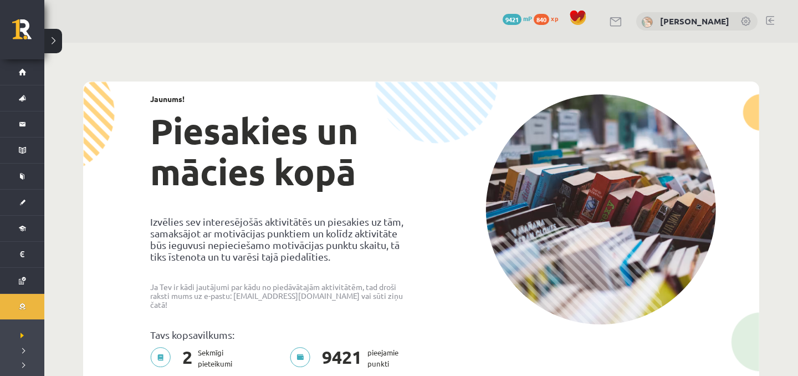
scroll to position [7, 0]
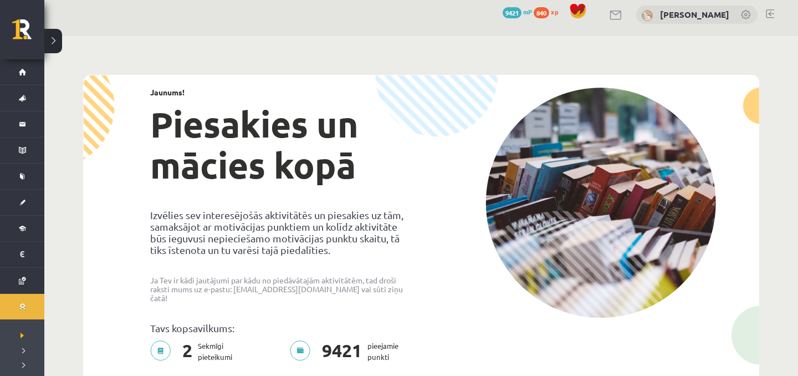
click at [506, 11] on span "9421" at bounding box center [512, 12] width 19 height 11
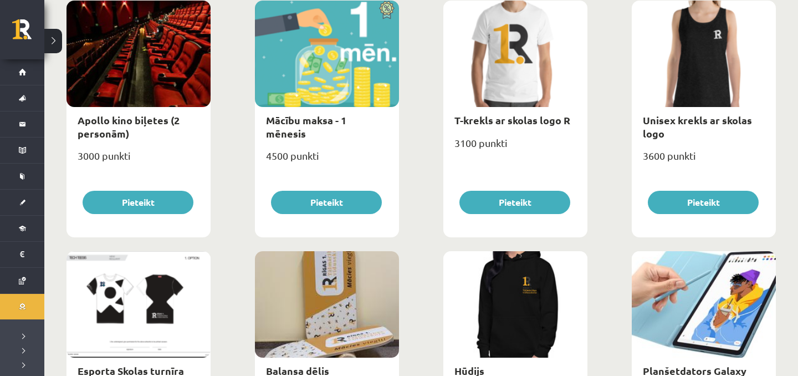
scroll to position [431, 0]
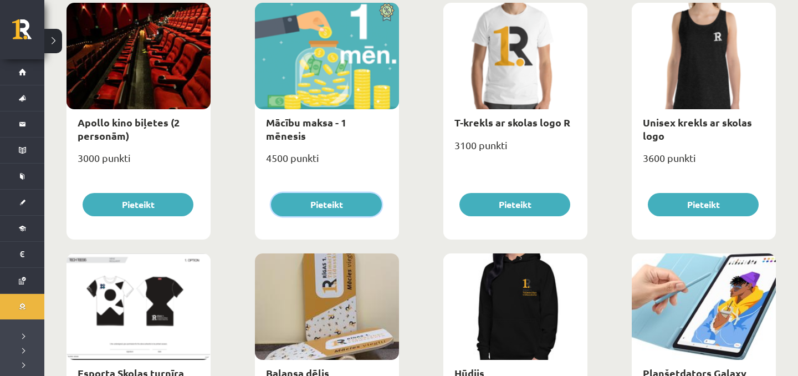
click at [308, 206] on button "Pieteikt" at bounding box center [326, 204] width 111 height 23
type input "*"
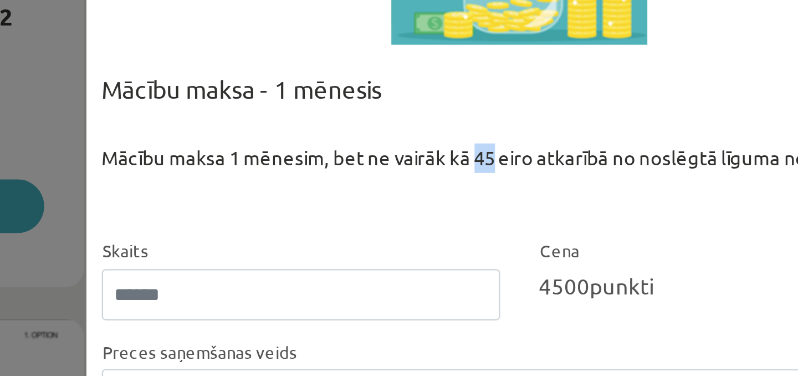
click at [388, 186] on div "Mācību maksa 1 mēnesim, bet ne vairāk kā 45 eiro atkarībā no noslēgtā līguma no…" at bounding box center [399, 197] width 362 height 40
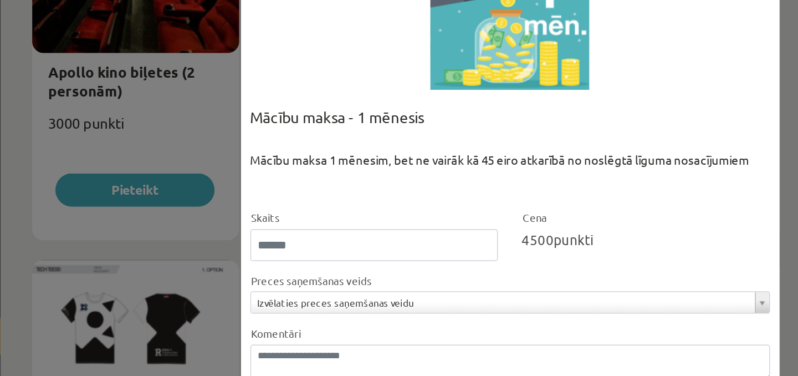
click at [63, 120] on div "**********" at bounding box center [399, 188] width 798 height 376
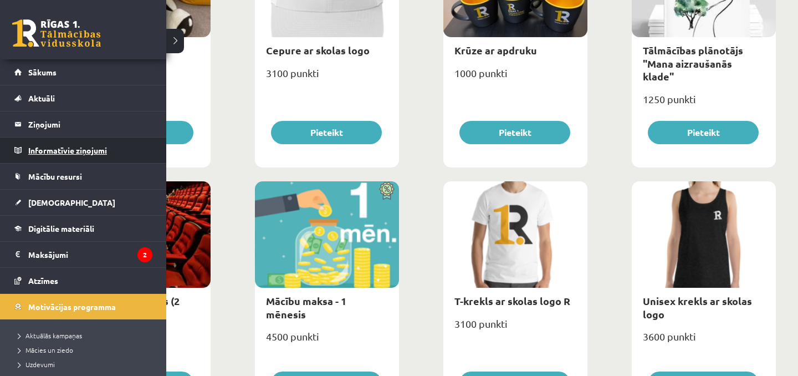
scroll to position [221, 0]
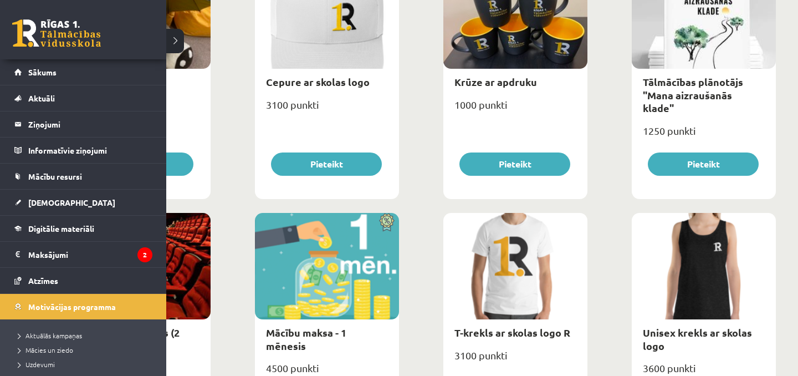
click at [33, 26] on link at bounding box center [56, 33] width 89 height 28
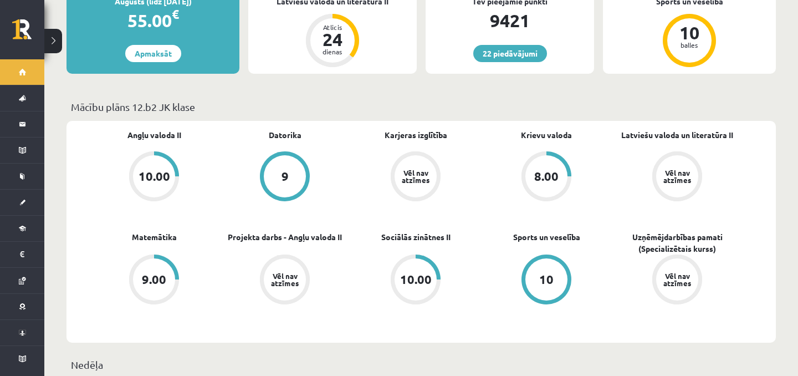
scroll to position [256, 0]
